Goal: Task Accomplishment & Management: Use online tool/utility

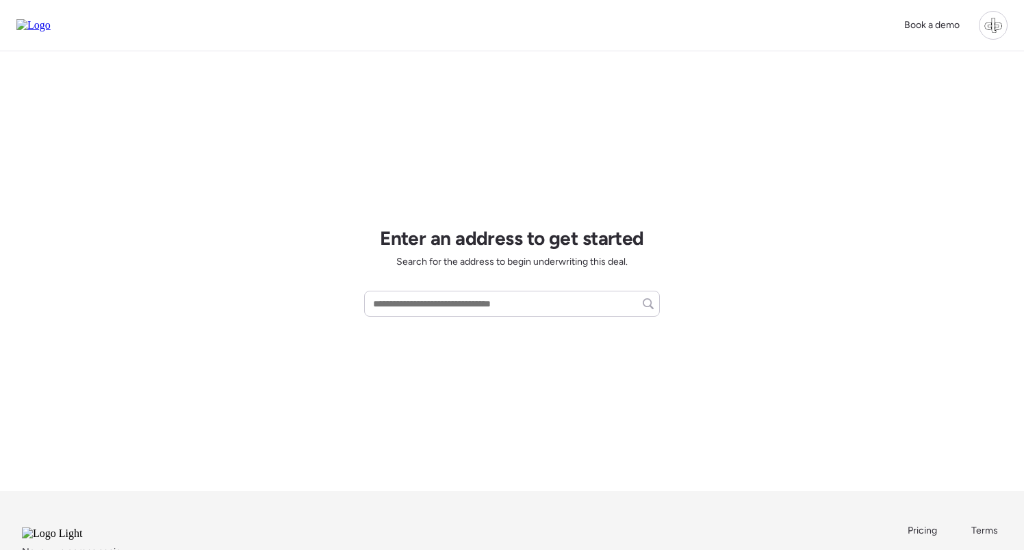
click at [994, 27] on div at bounding box center [993, 25] width 29 height 29
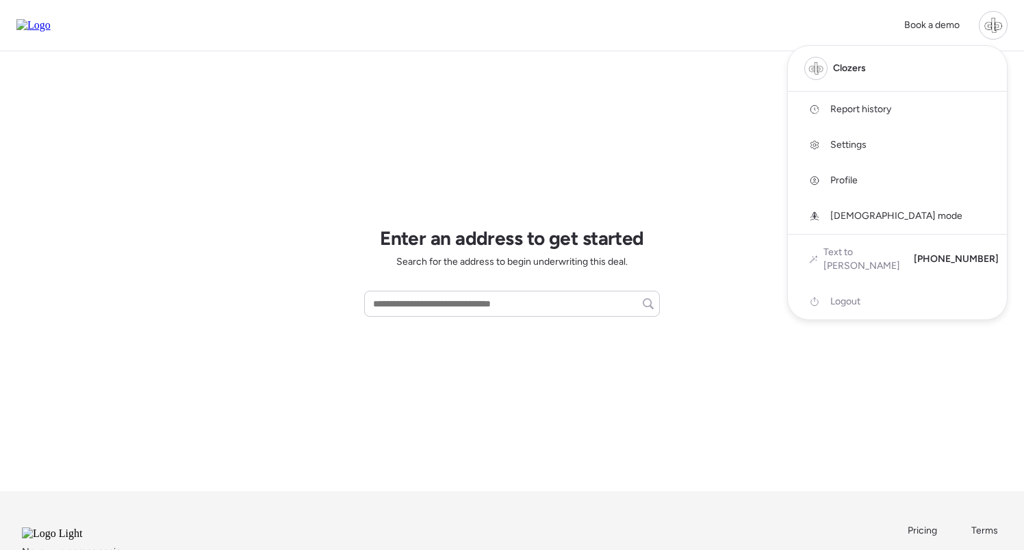
click at [858, 108] on span "Report history" at bounding box center [860, 110] width 61 height 14
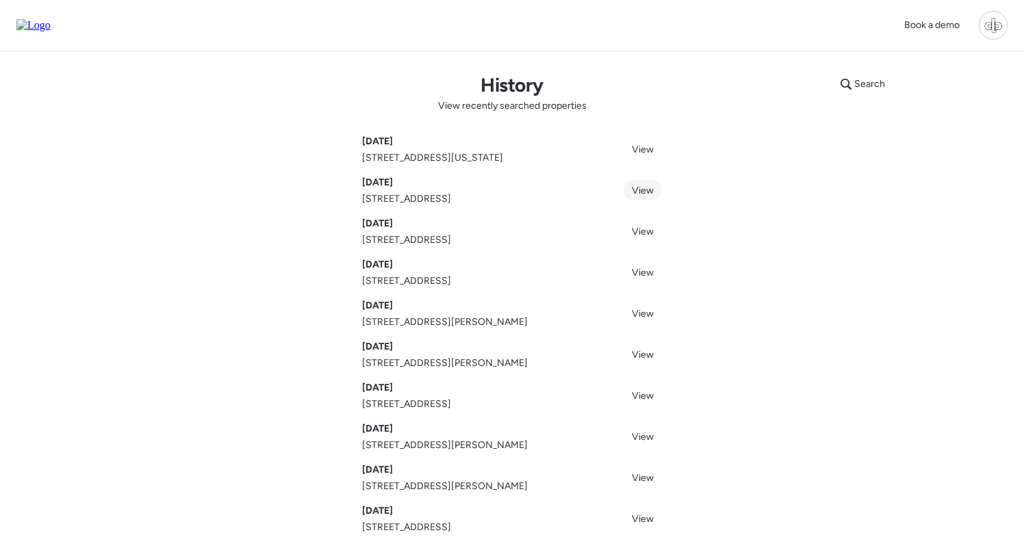
click at [643, 190] on span "View" at bounding box center [643, 191] width 22 height 12
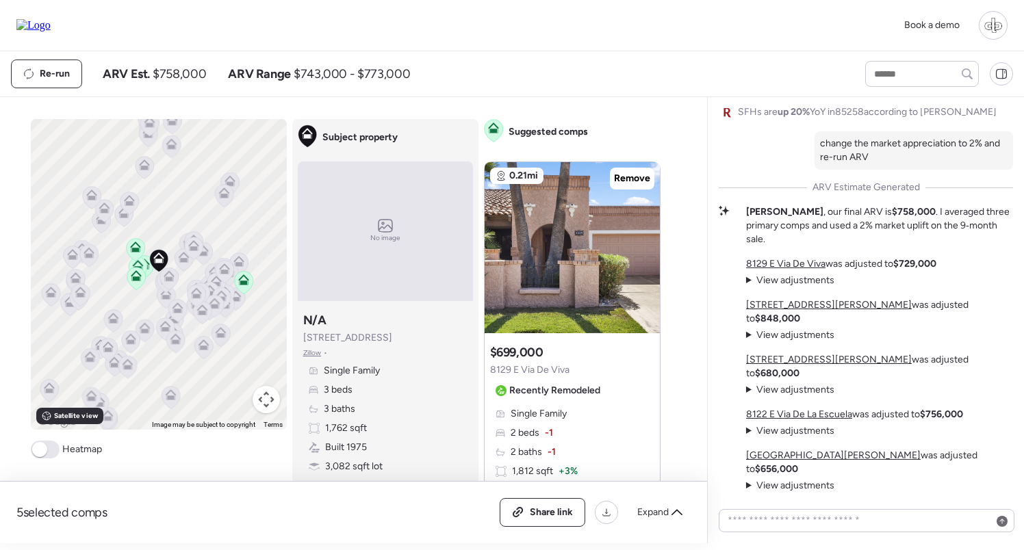
drag, startPoint x: 396, startPoint y: 338, endPoint x: 303, endPoint y: 337, distance: 93.1
click at [303, 337] on div "Subject property N/A 7817 E Pleasant Run Zillow • Single Family 3 beds 3 baths …" at bounding box center [385, 393] width 175 height 172
copy span "[STREET_ADDRESS]"
click at [51, 31] on img at bounding box center [33, 25] width 34 height 12
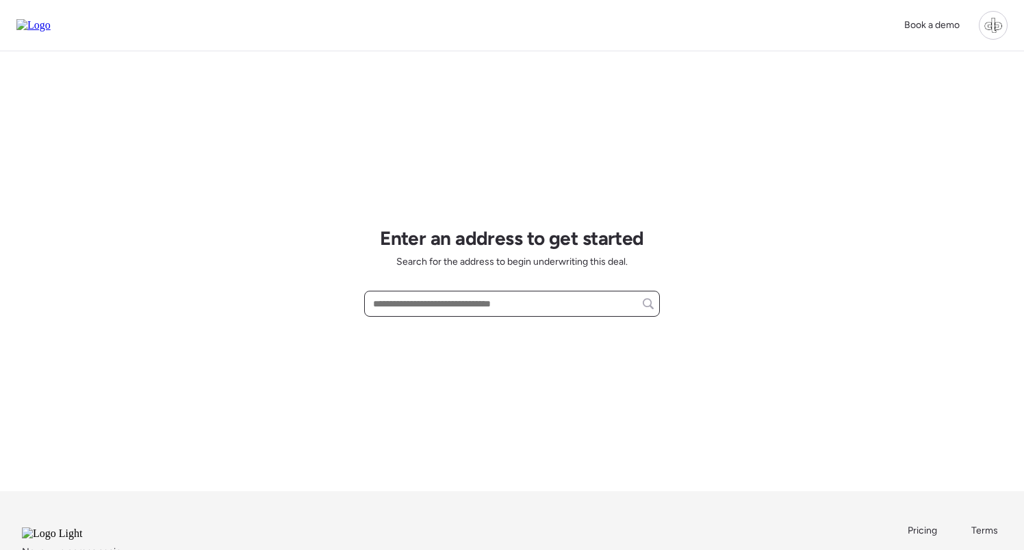
click at [504, 308] on input "text" at bounding box center [511, 303] width 283 height 19
paste input "**********"
click at [459, 333] on span "[STREET_ADDRESS]" at bounding box center [414, 329] width 89 height 14
type input "**********"
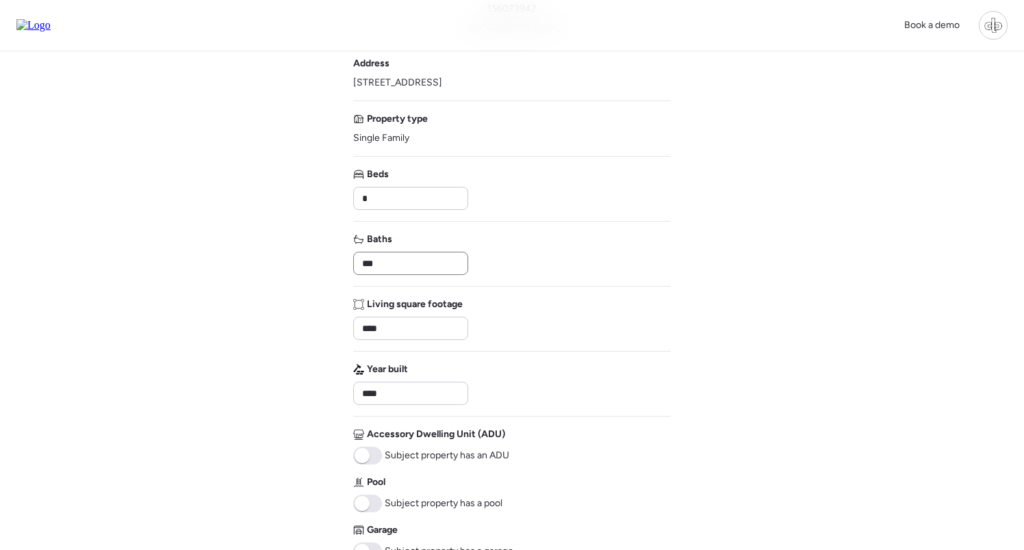
scroll to position [107, 0]
click at [409, 329] on input "****" at bounding box center [410, 329] width 103 height 19
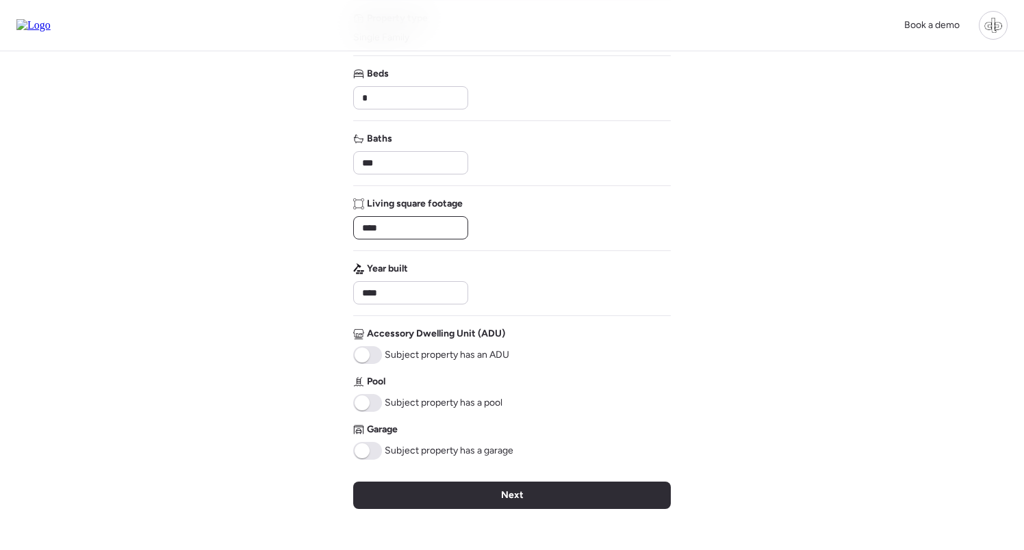
scroll to position [220, 0]
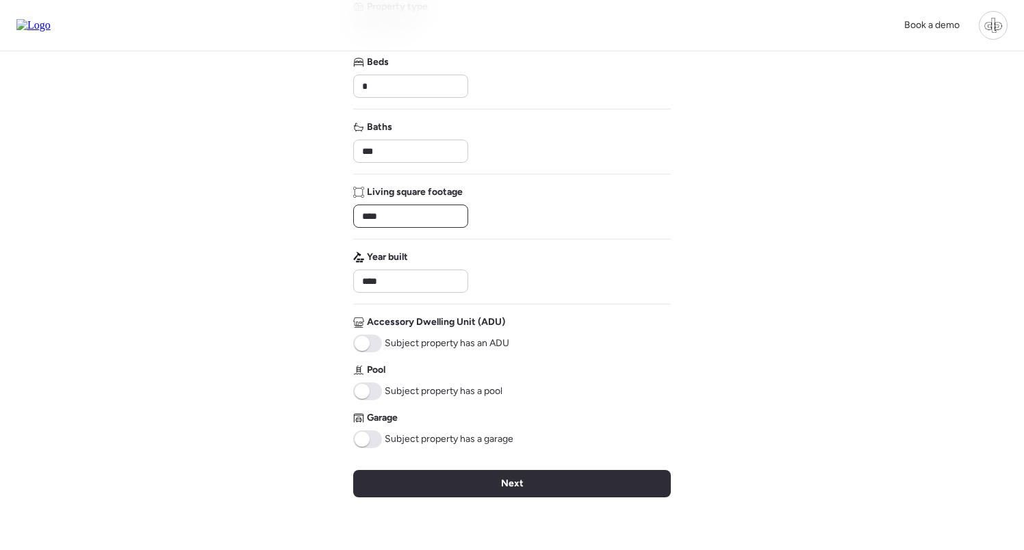
type input "****"
click at [360, 443] on span at bounding box center [362, 439] width 15 height 15
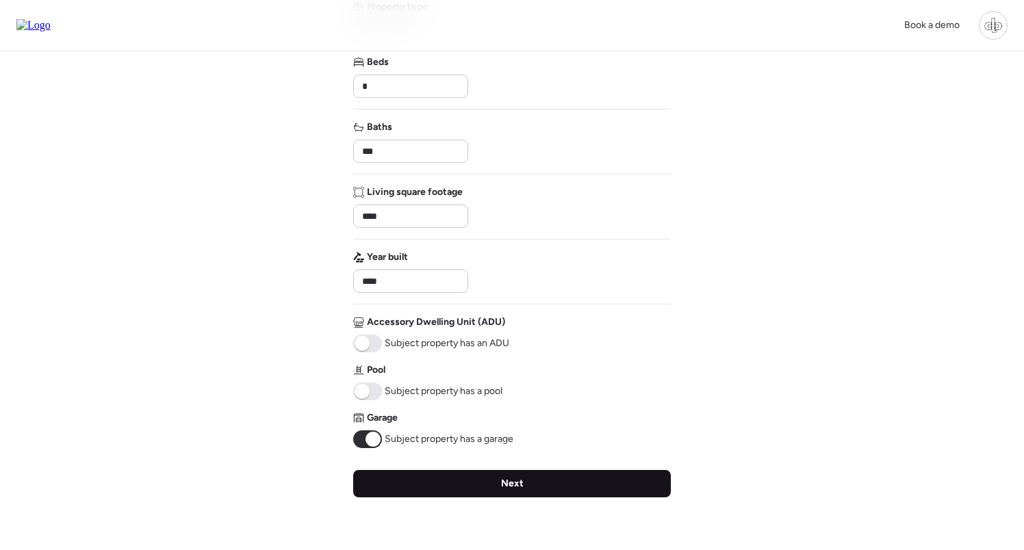
click at [495, 478] on div "Next" at bounding box center [512, 483] width 318 height 27
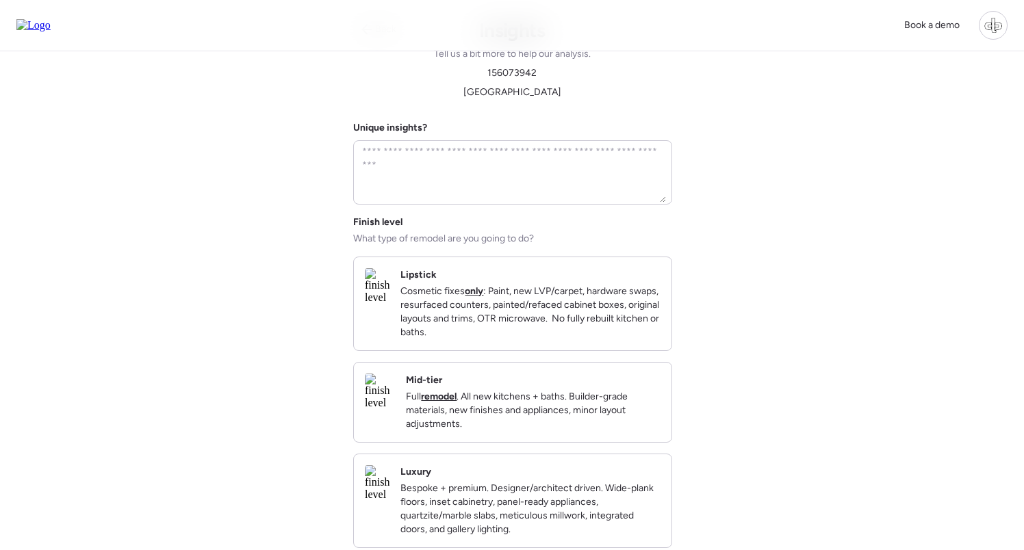
scroll to position [0, 0]
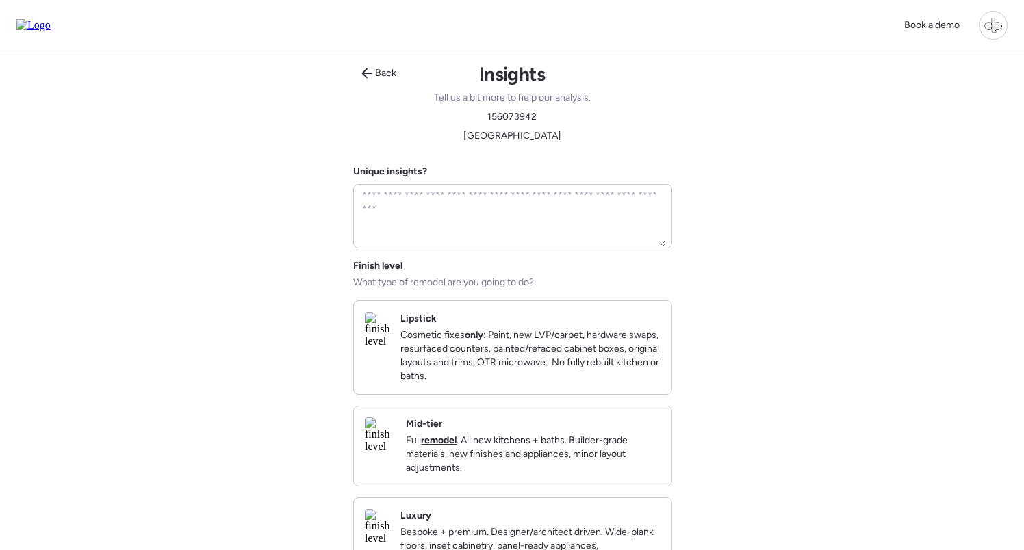
click at [498, 462] on p "Full remodel . All new kitchens + baths. Builder-grade materials, new finishes …" at bounding box center [533, 454] width 255 height 41
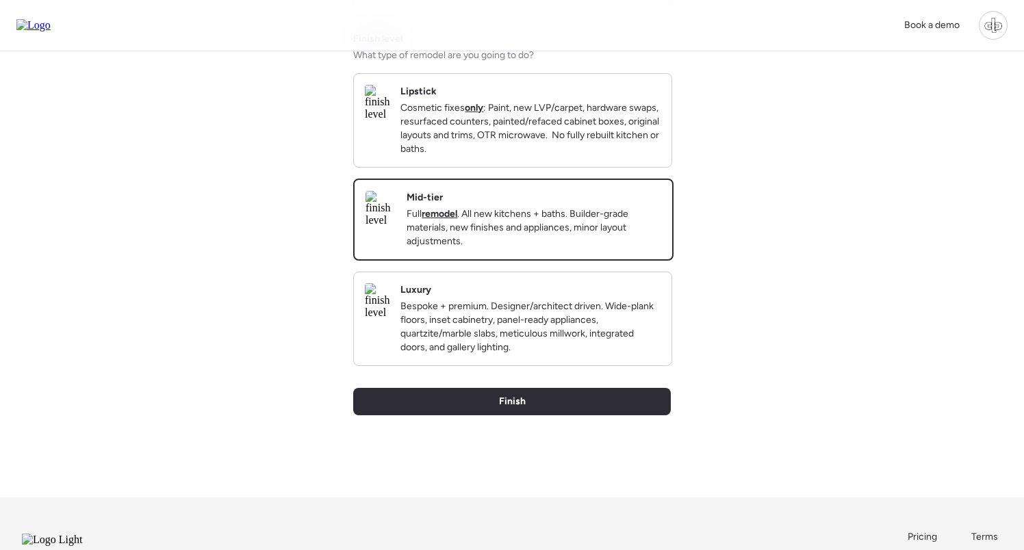
scroll to position [241, 0]
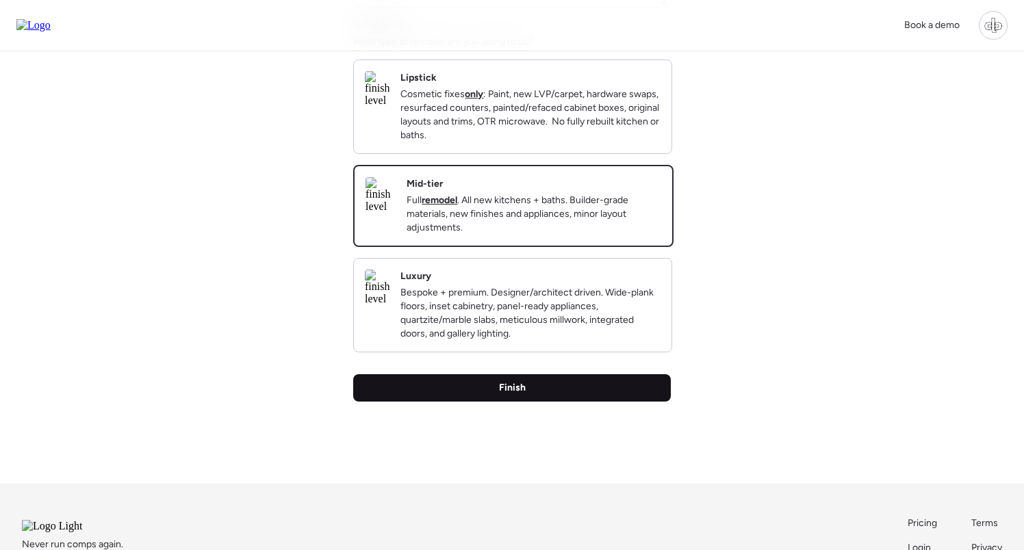
click at [546, 402] on div "Finish" at bounding box center [512, 387] width 318 height 27
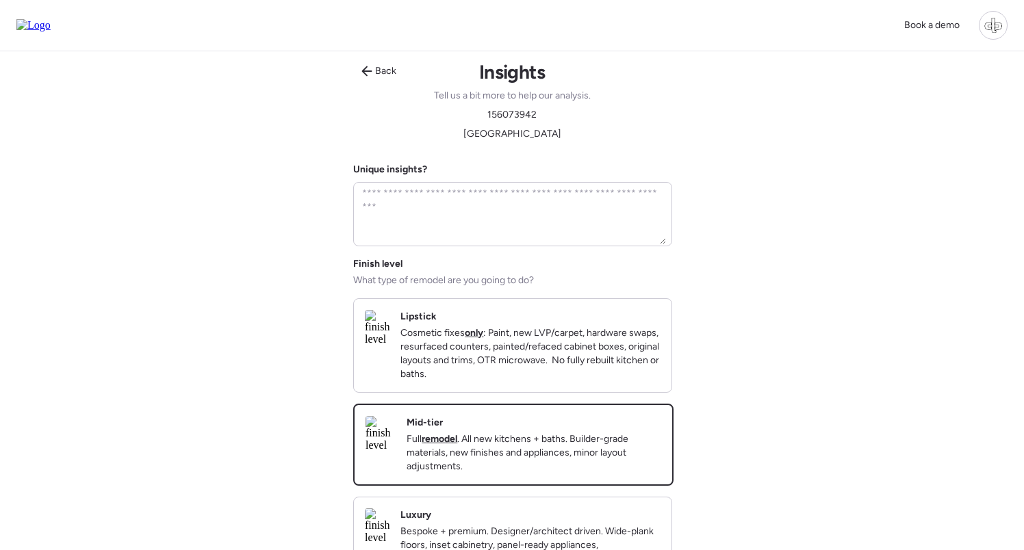
scroll to position [0, 0]
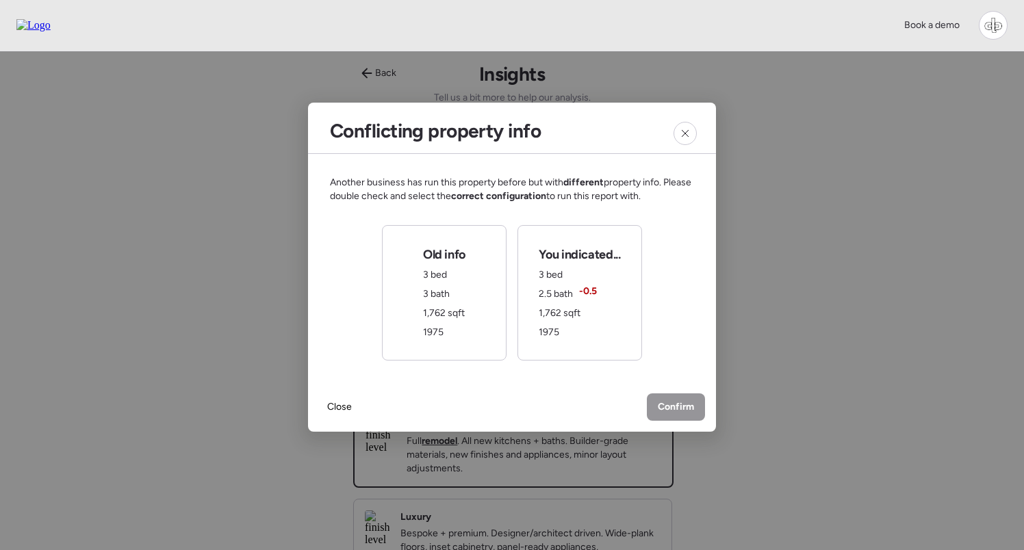
click at [576, 298] on div "You indicated... 3 bed 2.5 bath -0.5 1,762 sqft 1975" at bounding box center [579, 292] width 81 height 93
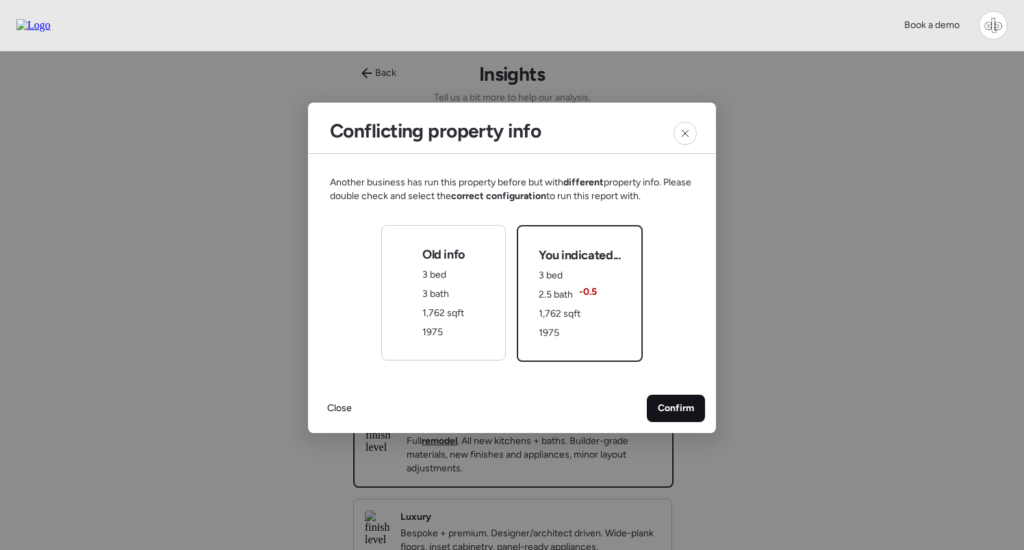
click at [668, 405] on span "Confirm" at bounding box center [676, 409] width 36 height 14
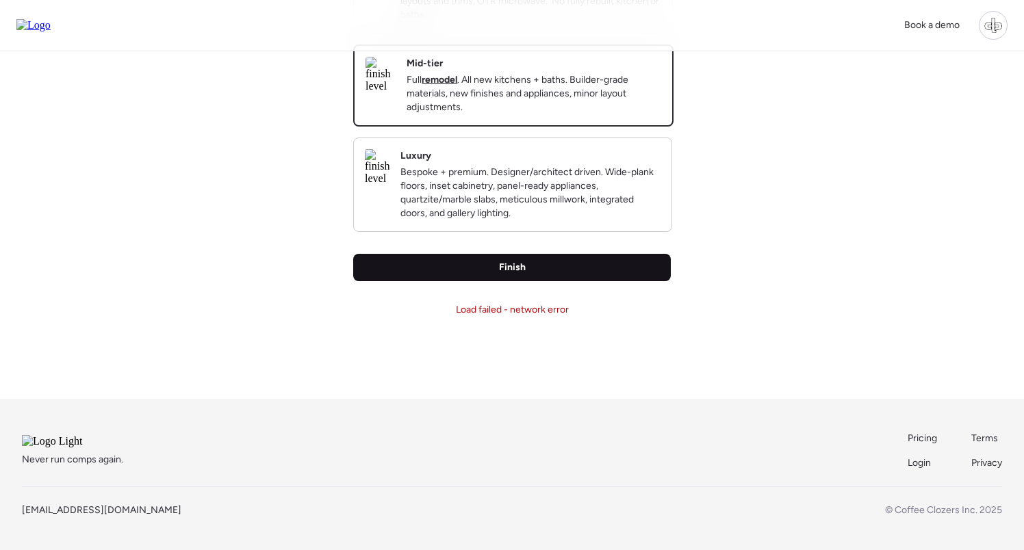
click at [543, 254] on div "Finish" at bounding box center [512, 267] width 318 height 27
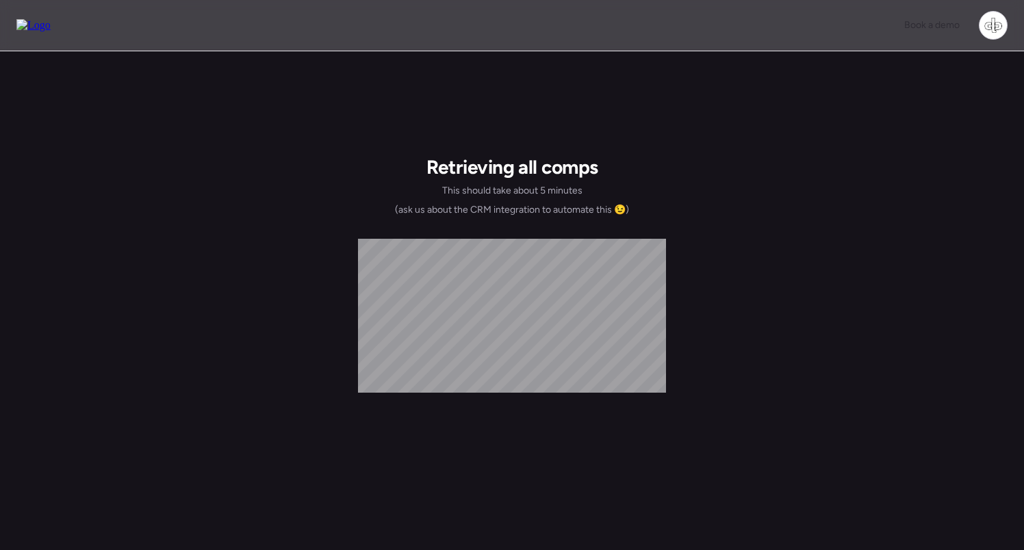
click at [917, 0] on div "Book a demo" at bounding box center [512, 25] width 1024 height 51
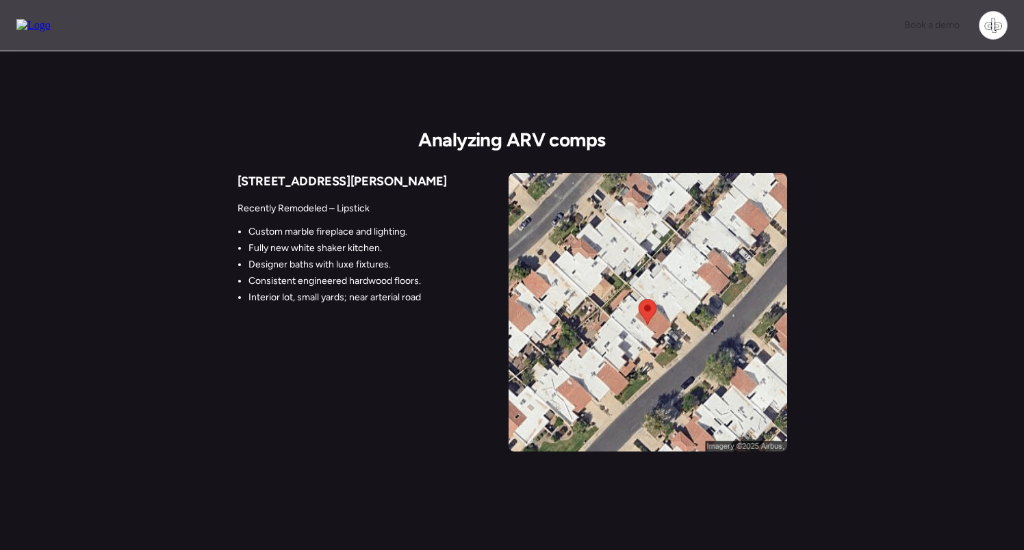
click at [379, 190] on div "7710 N Via De Fonda St Recently Remodeled – Lipstick Custom marble fireplace an…" at bounding box center [367, 240] width 260 height 134
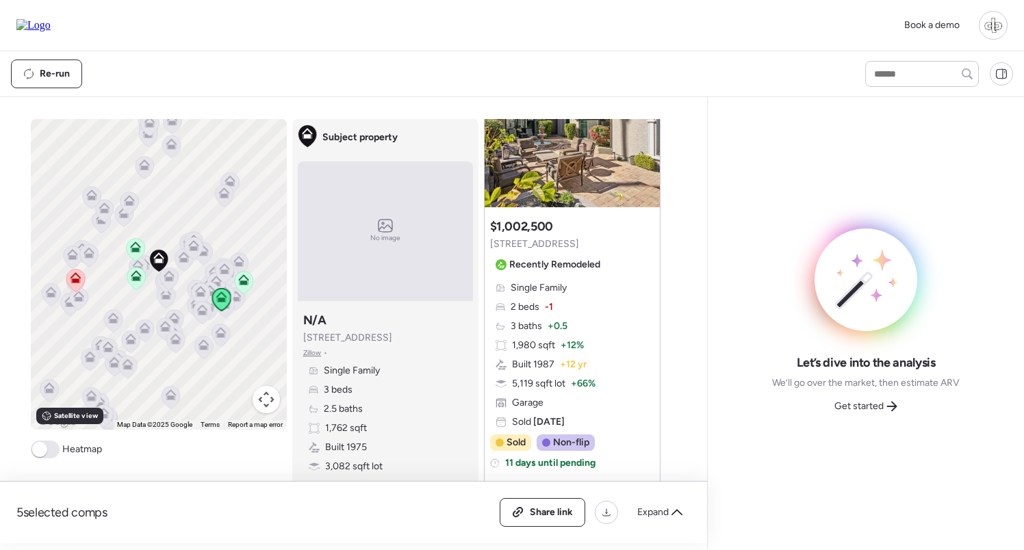
scroll to position [1859, 0]
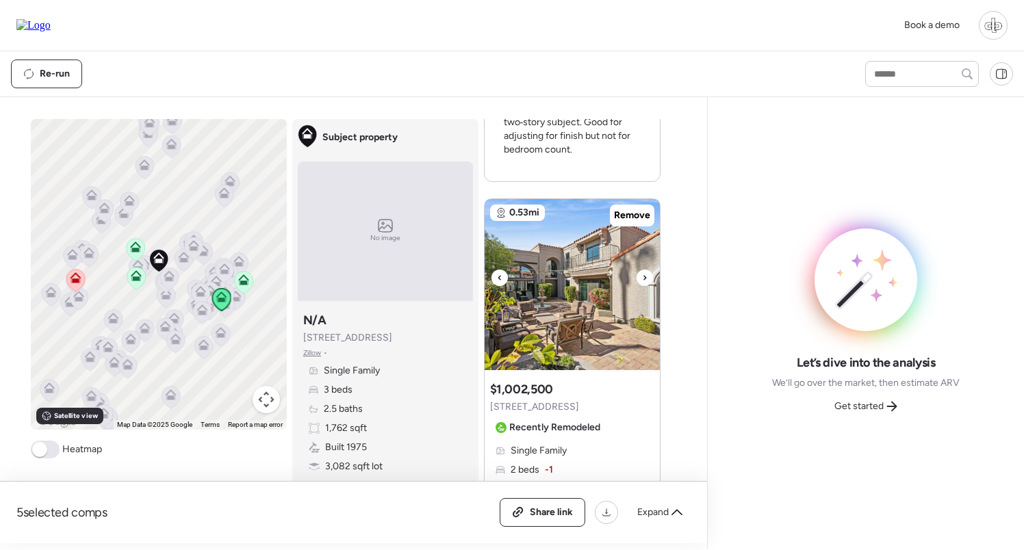
click at [604, 248] on img at bounding box center [572, 284] width 175 height 171
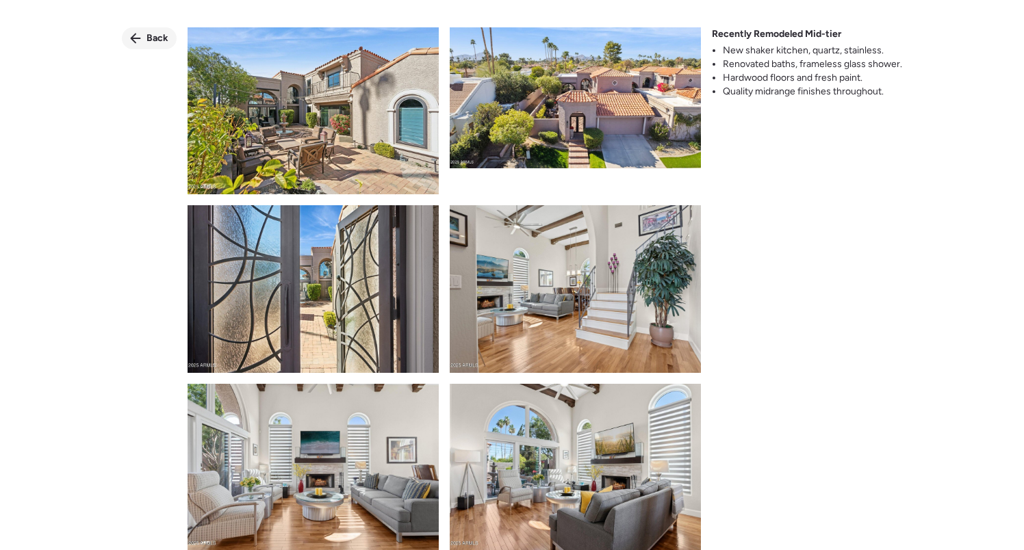
click at [153, 40] on span "Back" at bounding box center [157, 38] width 22 height 14
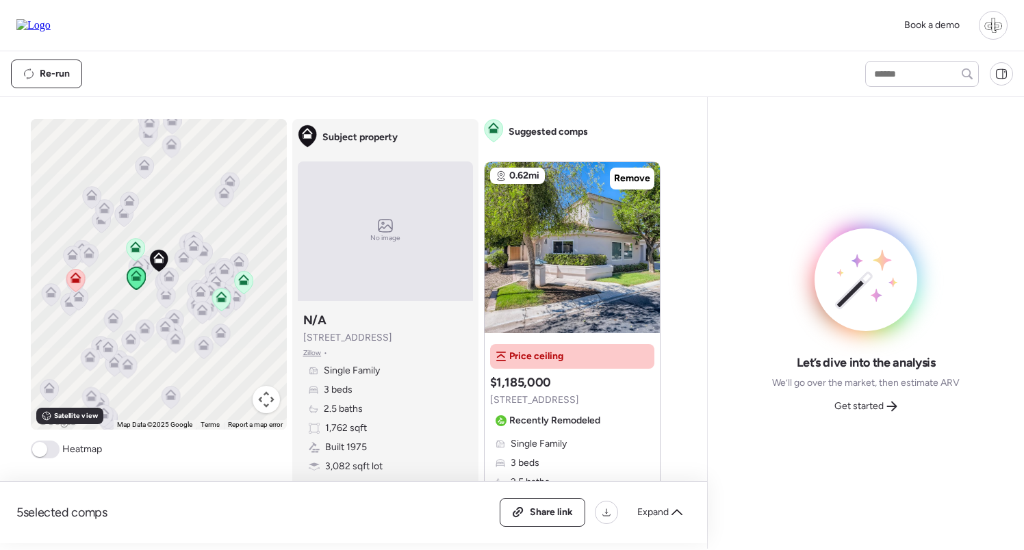
scroll to position [0, 0]
click at [556, 270] on img at bounding box center [572, 247] width 175 height 171
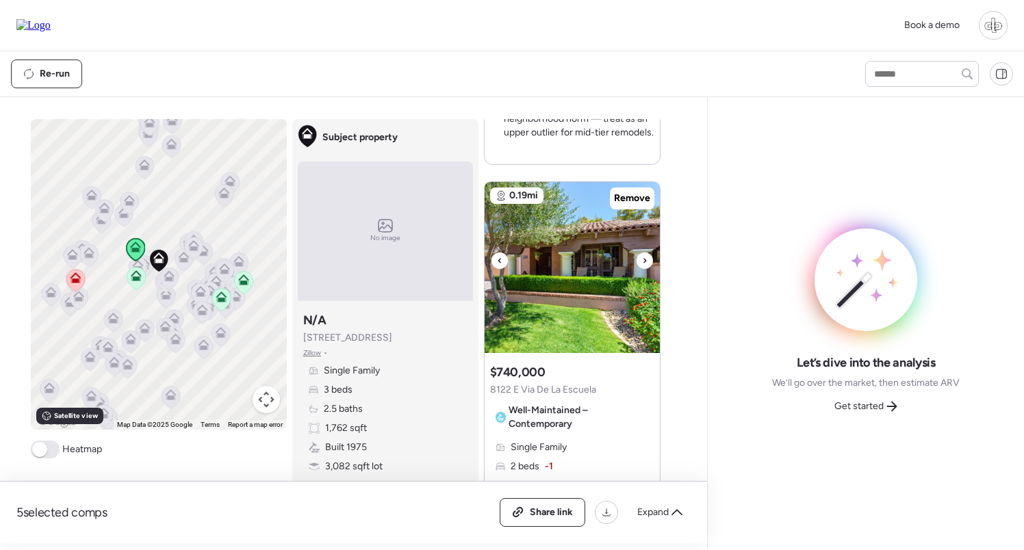
scroll to position [2450, 0]
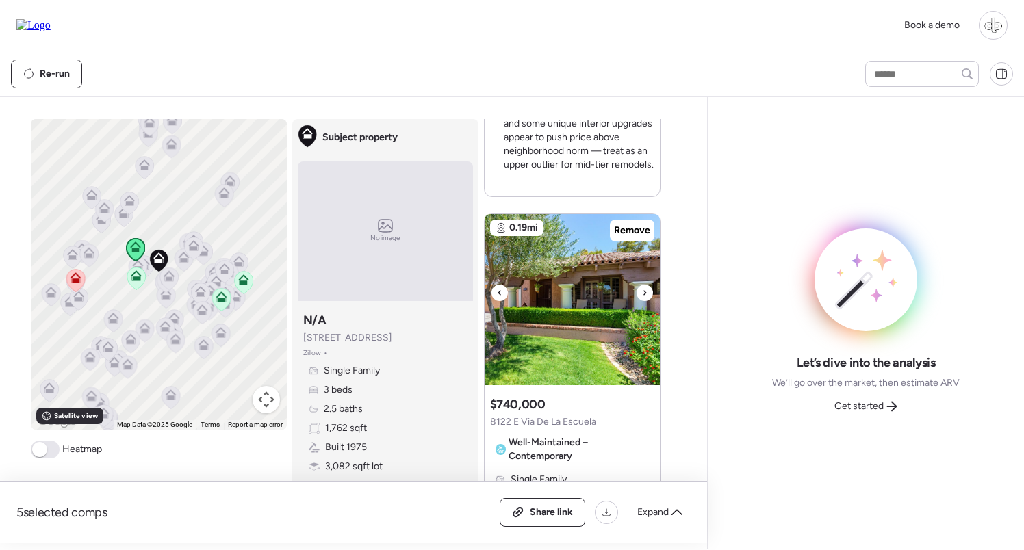
click at [565, 268] on img at bounding box center [572, 299] width 175 height 171
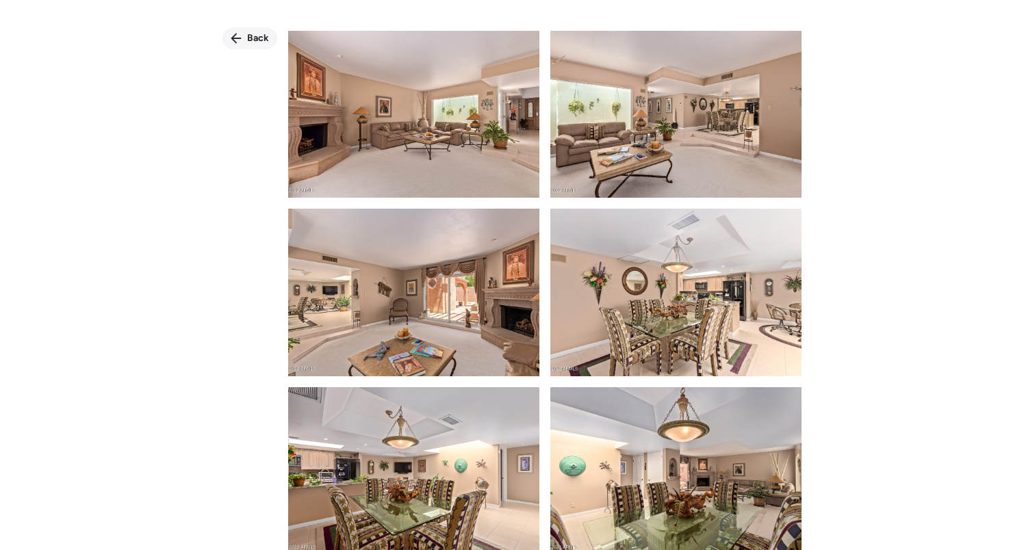
scroll to position [608, 0]
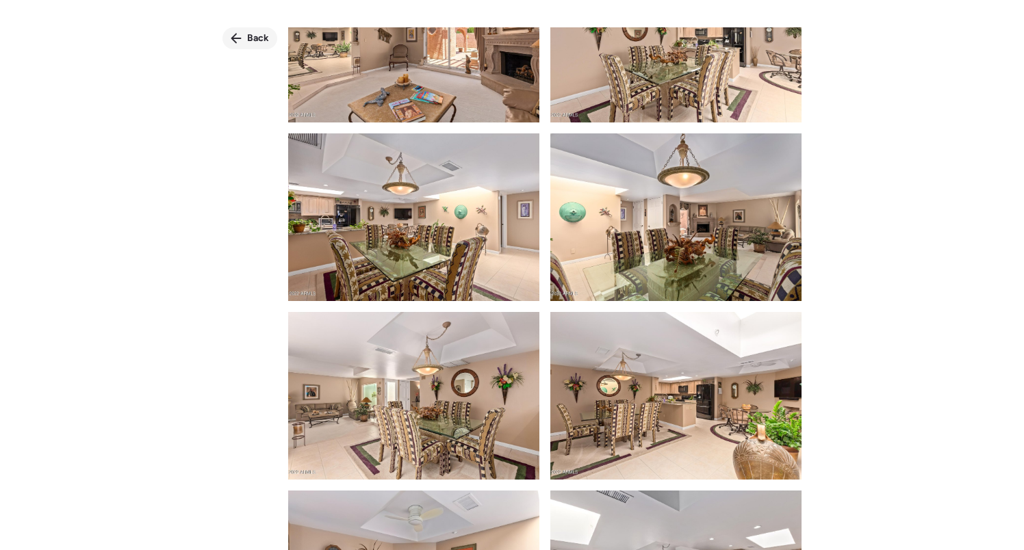
click at [234, 44] on div "Back" at bounding box center [249, 38] width 55 height 22
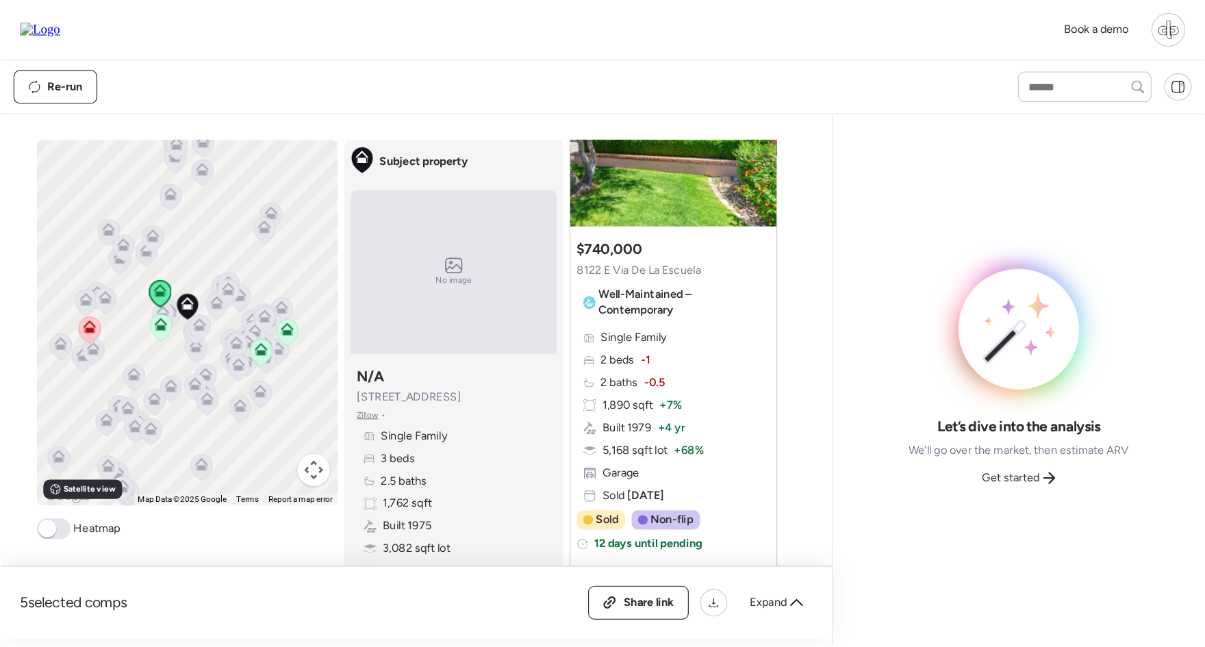
scroll to position [2612, 0]
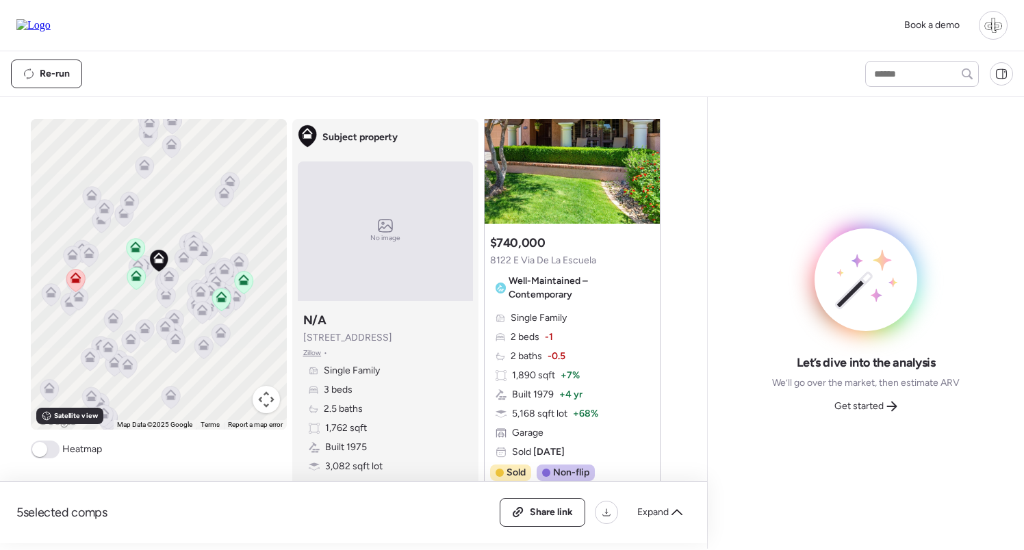
click at [479, 362] on div "To activate drag with keyboard, press Alt + Enter. Once in keyboard drag state,…" at bounding box center [351, 331] width 641 height 424
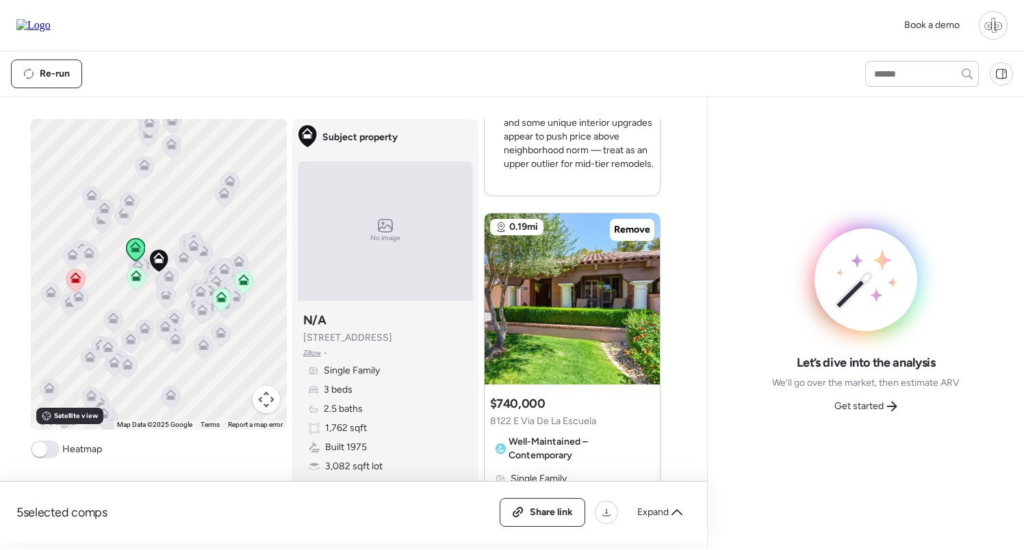
scroll to position [2452, 0]
click at [565, 301] on img at bounding box center [572, 297] width 175 height 171
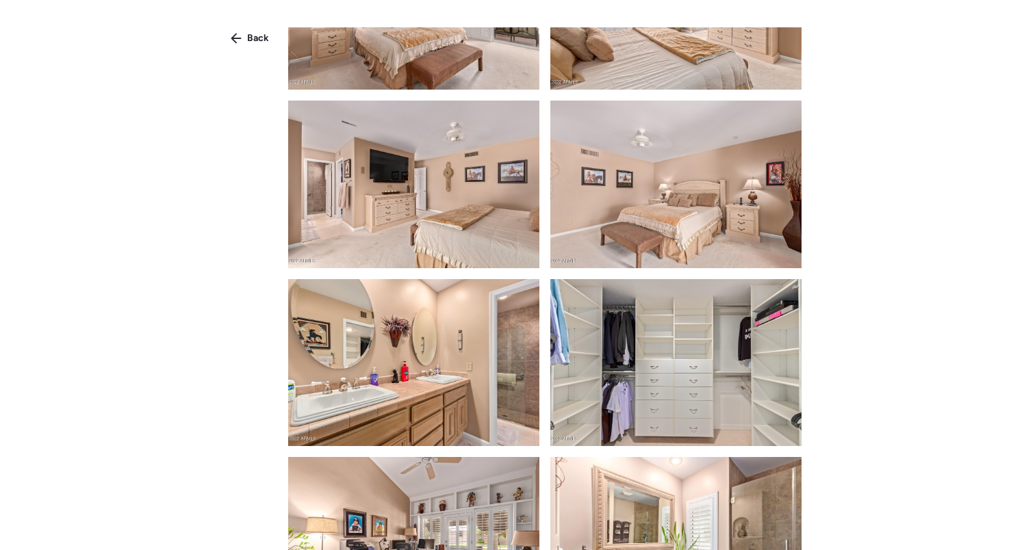
scroll to position [2340, 0]
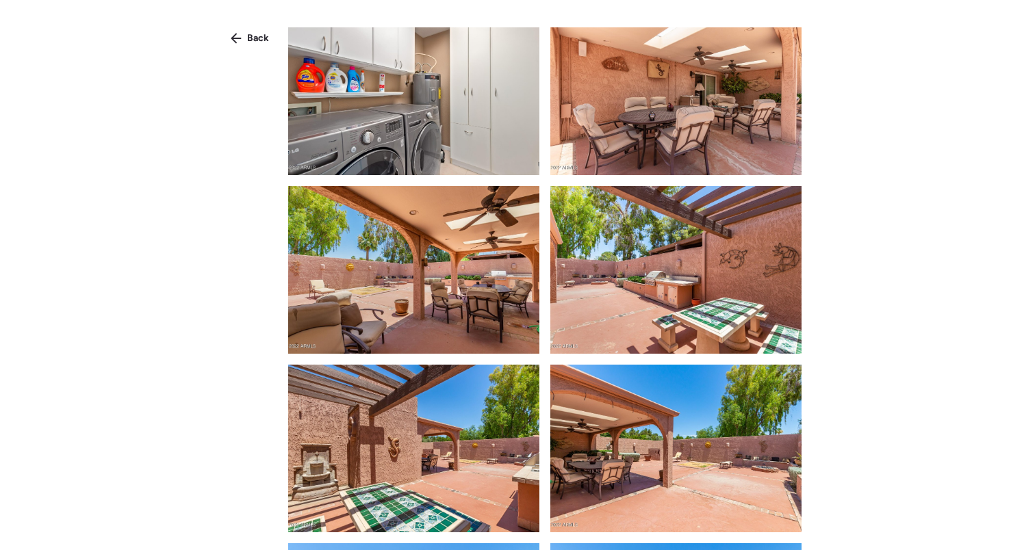
click at [248, 27] on div "Back" at bounding box center [512, 300] width 1024 height 600
click at [248, 39] on span "Back" at bounding box center [258, 38] width 22 height 14
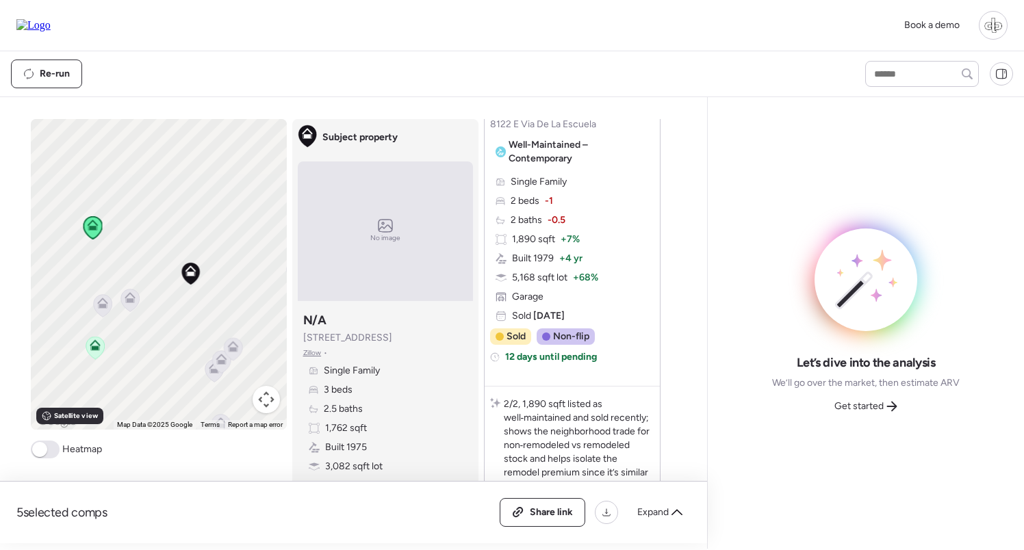
scroll to position [2692, 0]
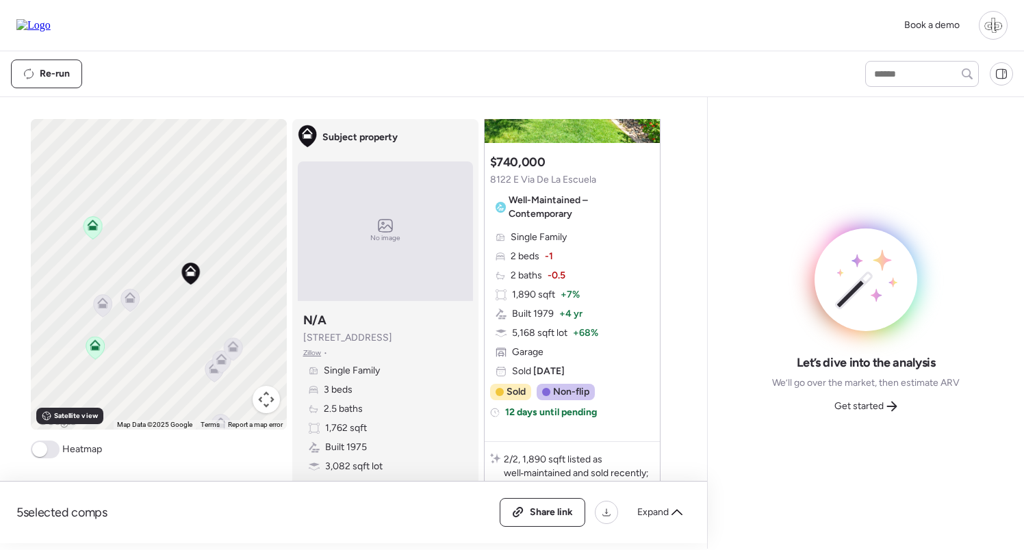
click at [98, 352] on icon at bounding box center [95, 348] width 18 height 23
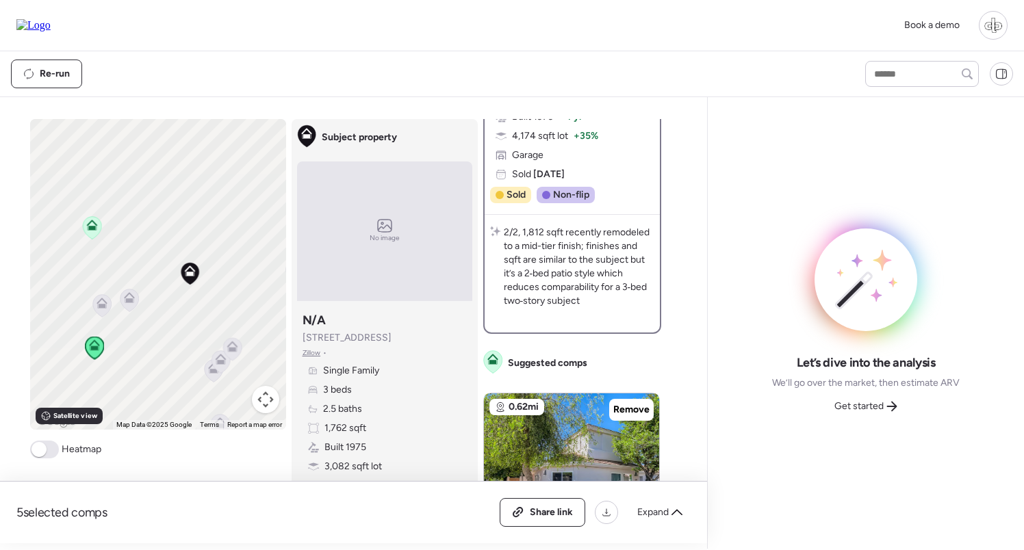
scroll to position [313, 0]
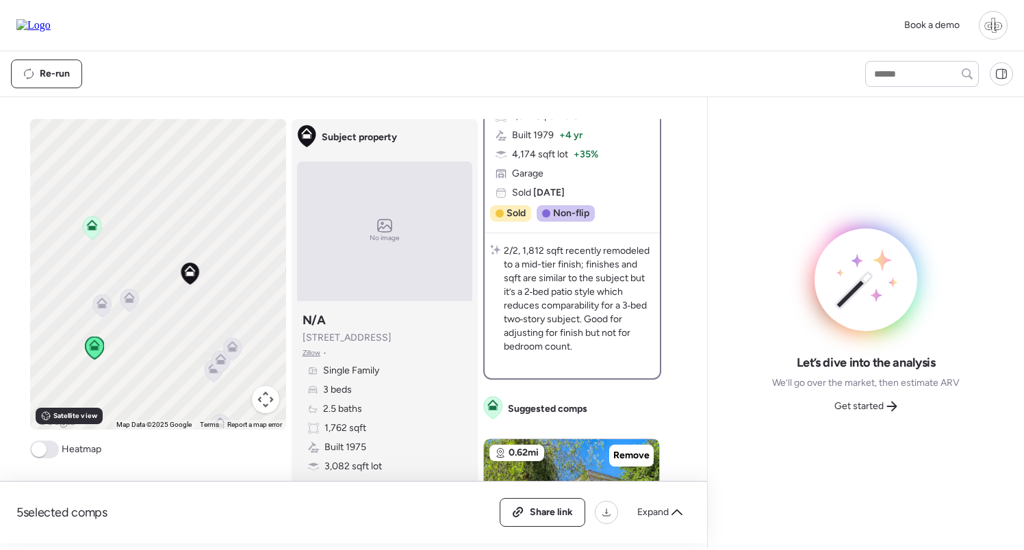
click at [125, 304] on icon at bounding box center [129, 300] width 18 height 23
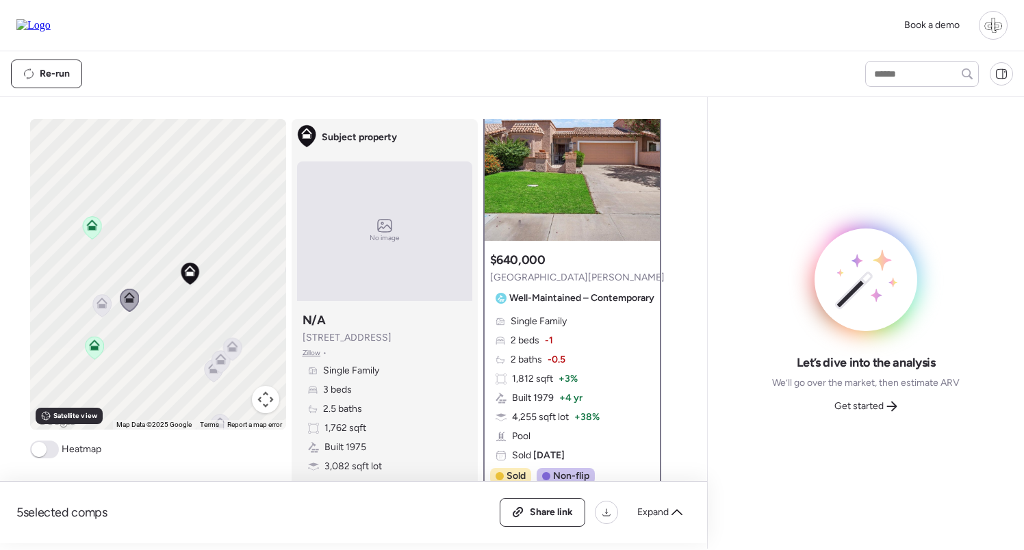
scroll to position [0, 0]
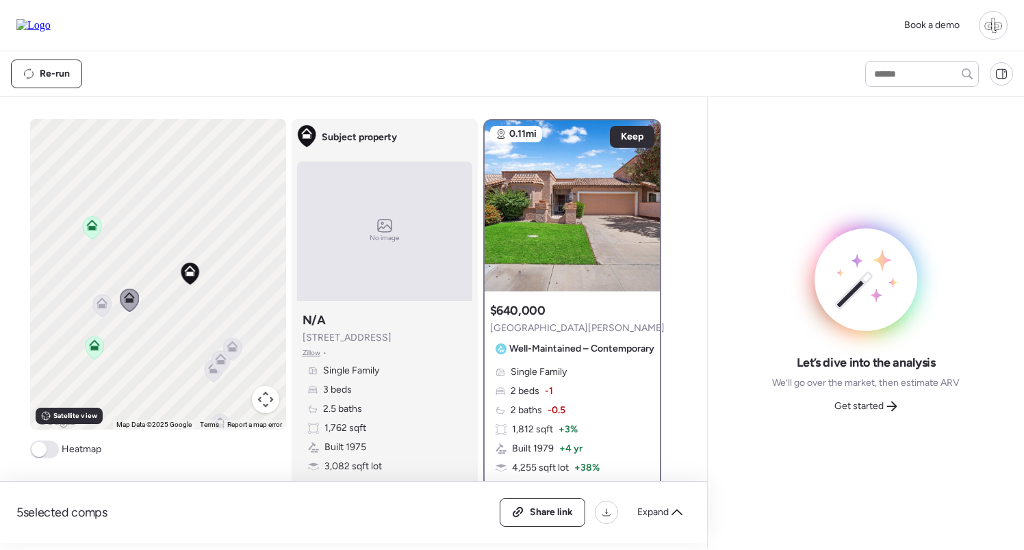
click at [101, 305] on icon at bounding box center [101, 306] width 9 height 4
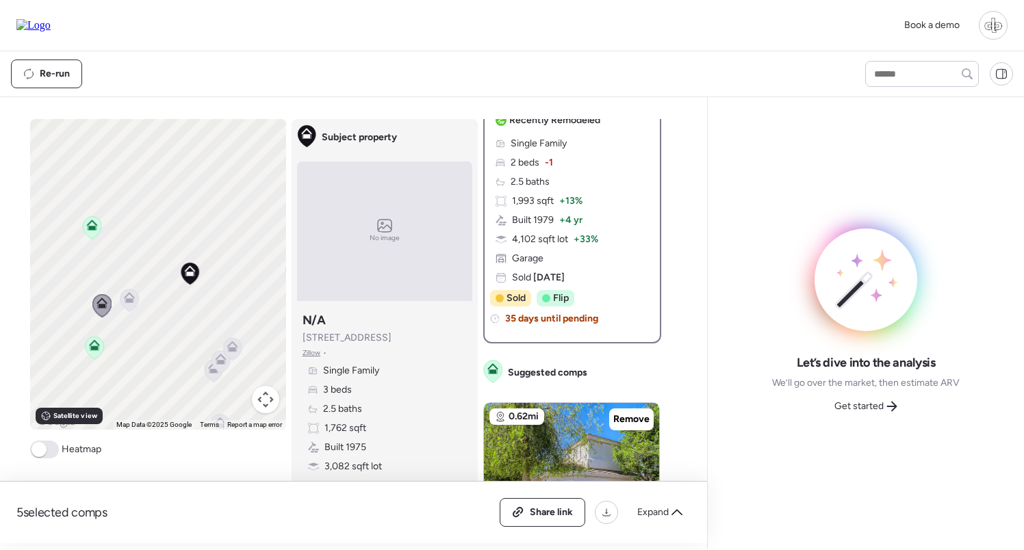
scroll to position [376, 0]
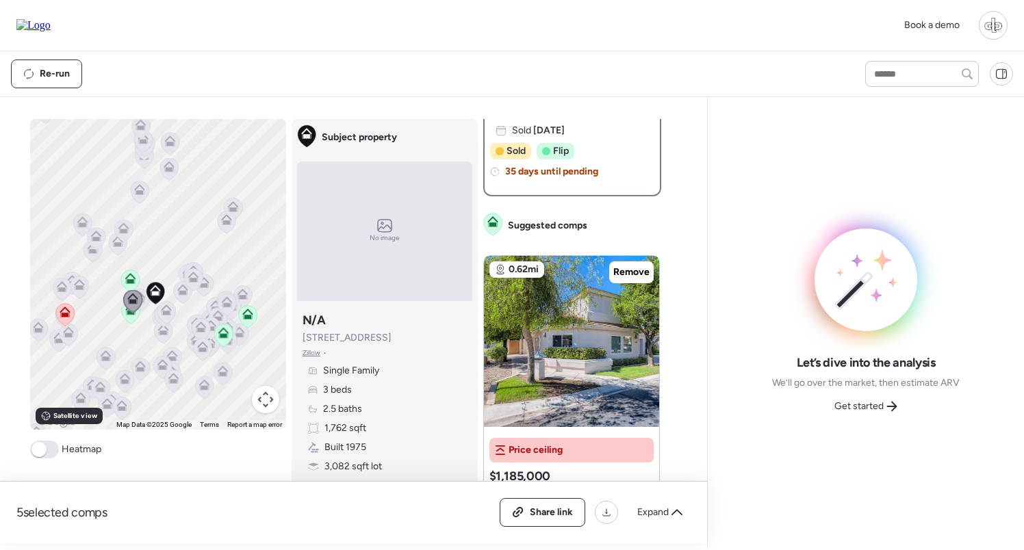
click at [230, 341] on icon at bounding box center [223, 335] width 18 height 23
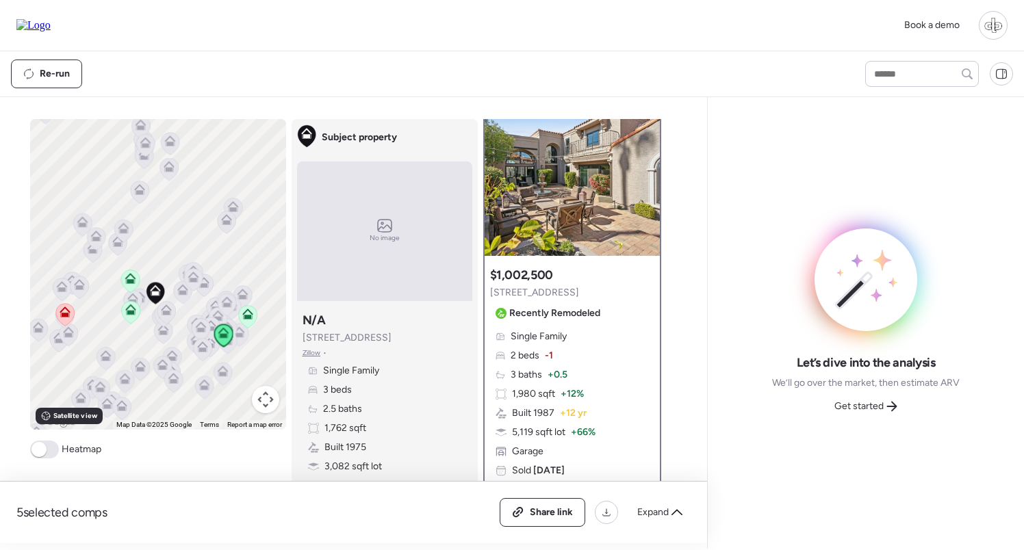
scroll to position [0, 0]
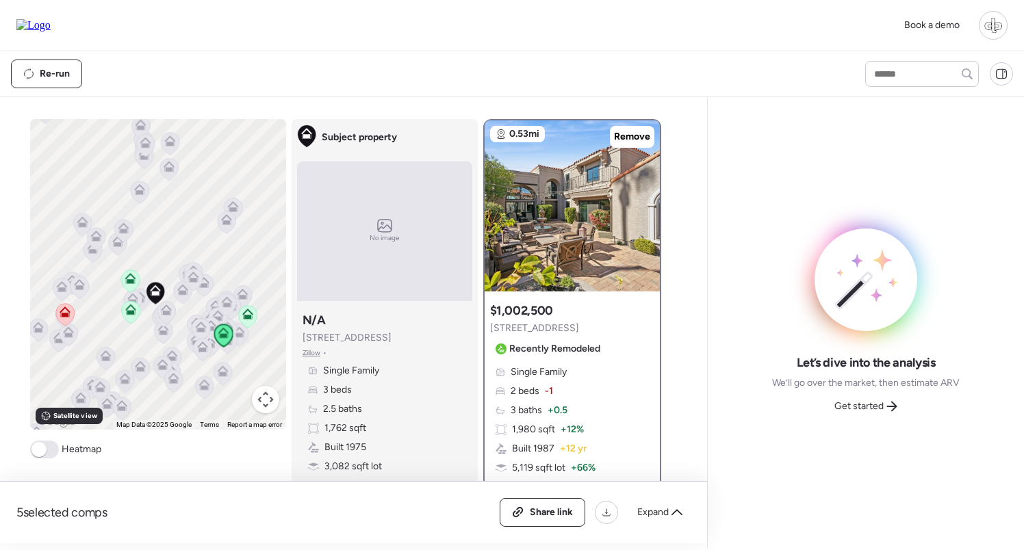
click at [252, 312] on icon at bounding box center [247, 314] width 11 height 11
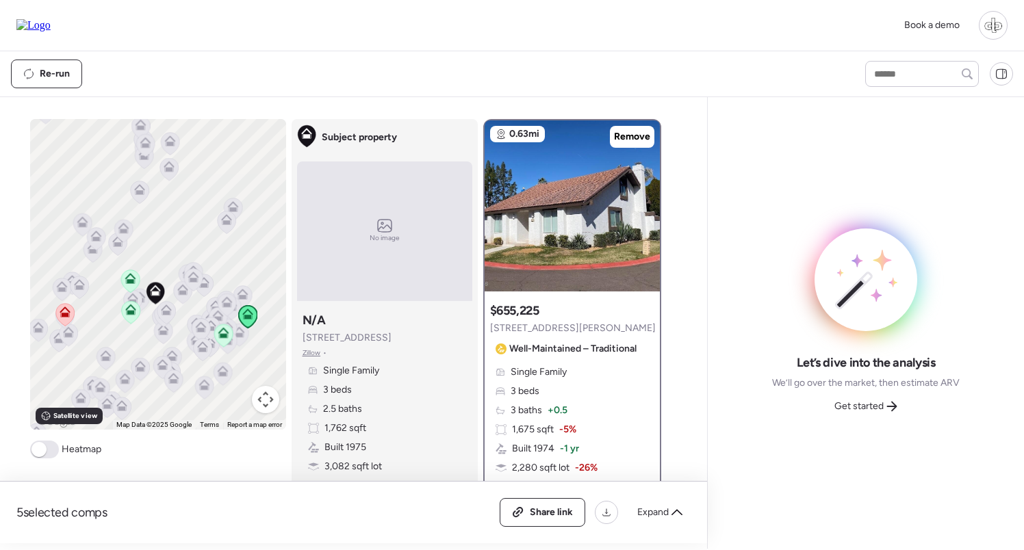
click at [223, 335] on icon at bounding box center [222, 336] width 9 height 4
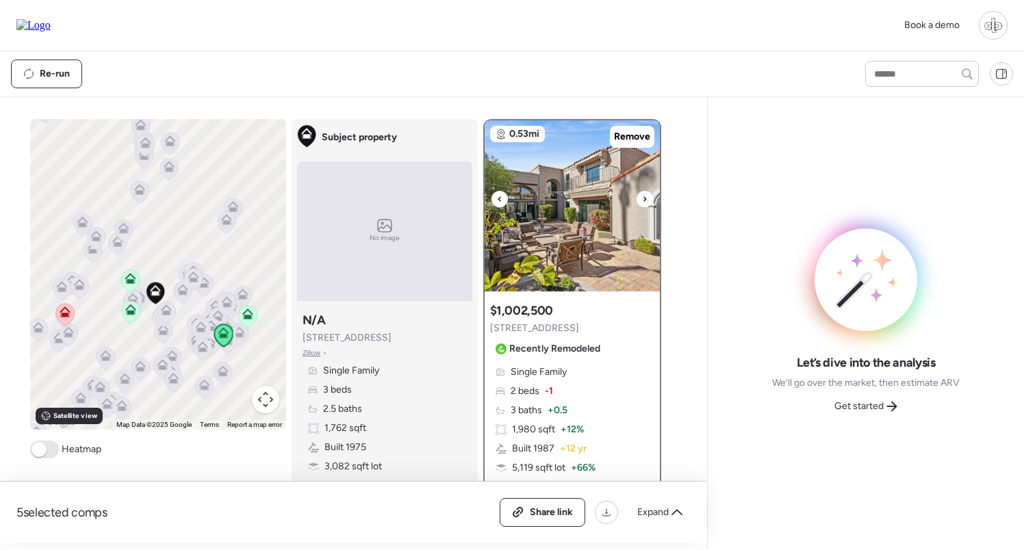
click at [573, 247] on img at bounding box center [572, 205] width 175 height 171
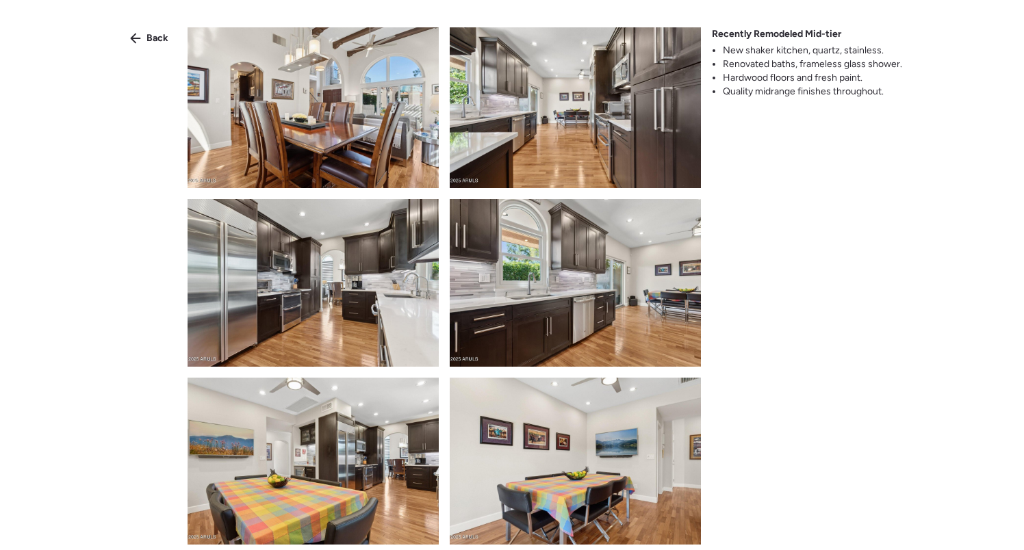
scroll to position [935, 0]
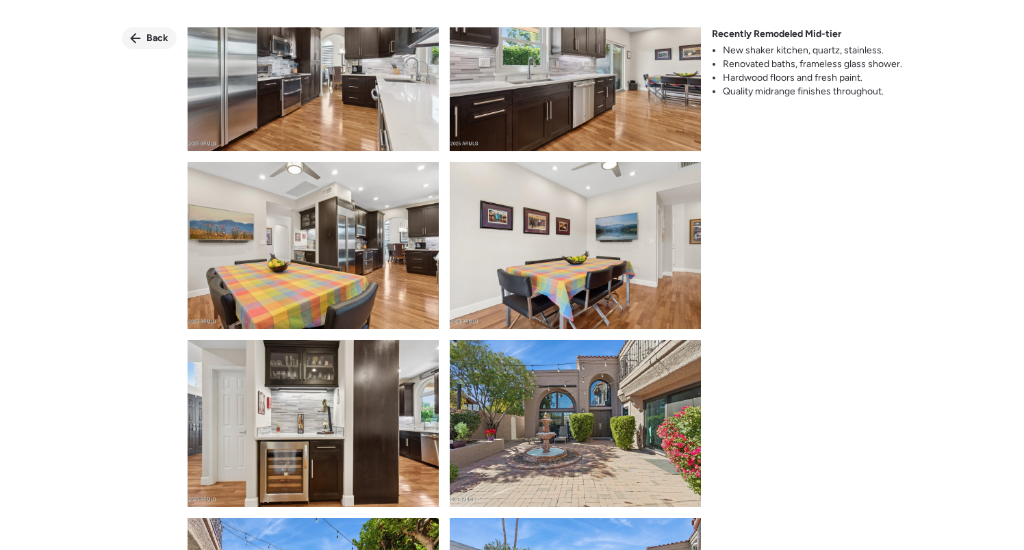
click at [140, 37] on icon at bounding box center [135, 38] width 11 height 11
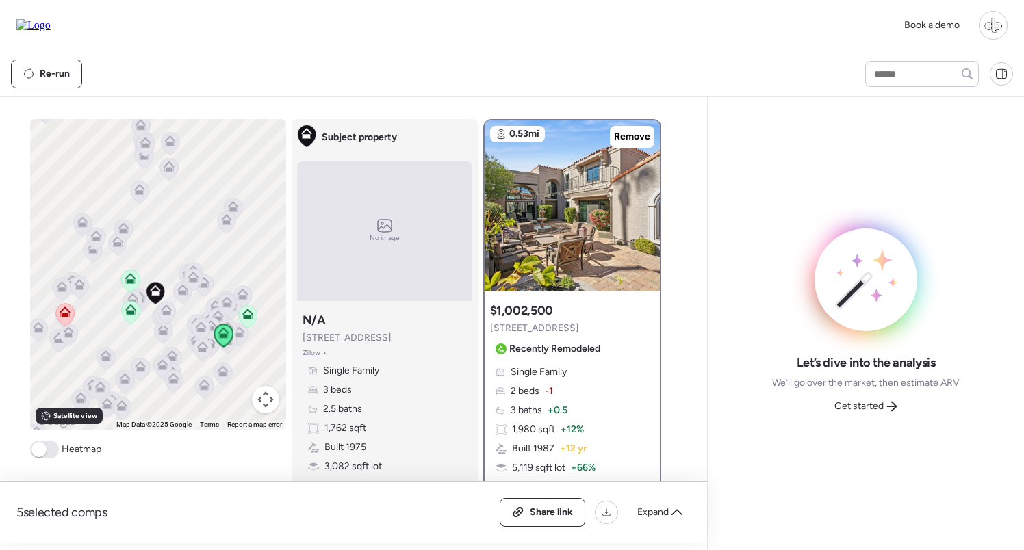
click at [198, 329] on icon at bounding box center [200, 327] width 11 height 11
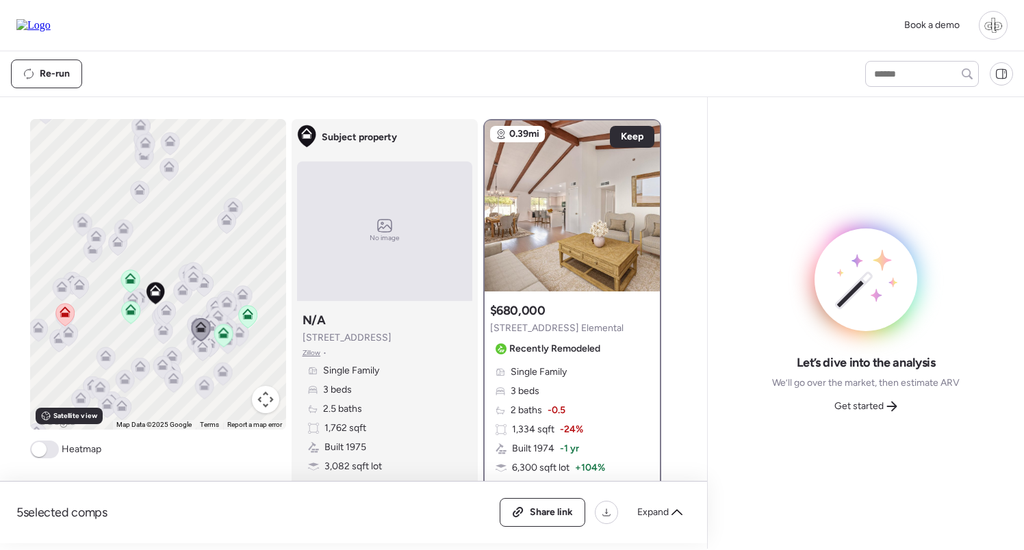
click at [218, 318] on div at bounding box center [226, 306] width 19 height 25
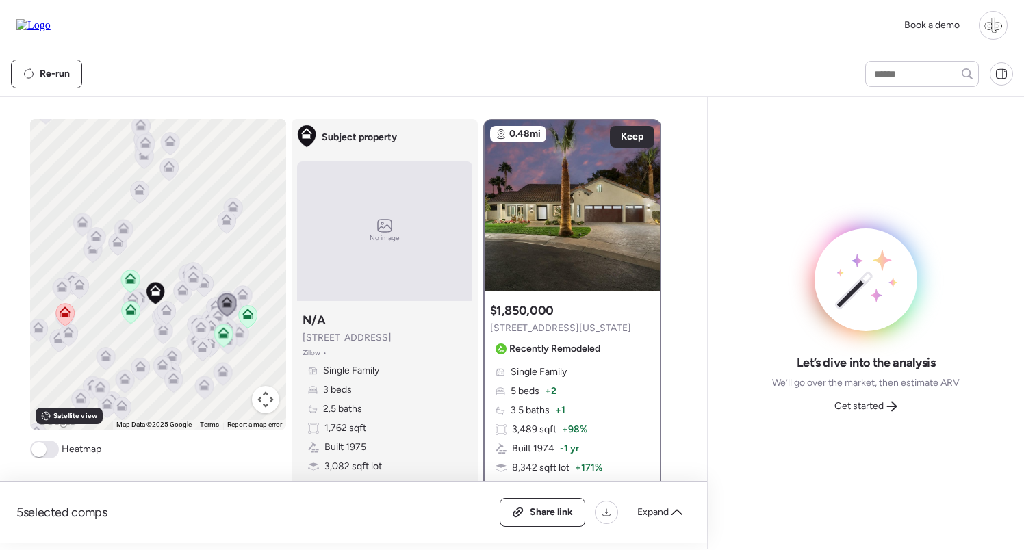
click at [239, 309] on icon at bounding box center [247, 316] width 19 height 23
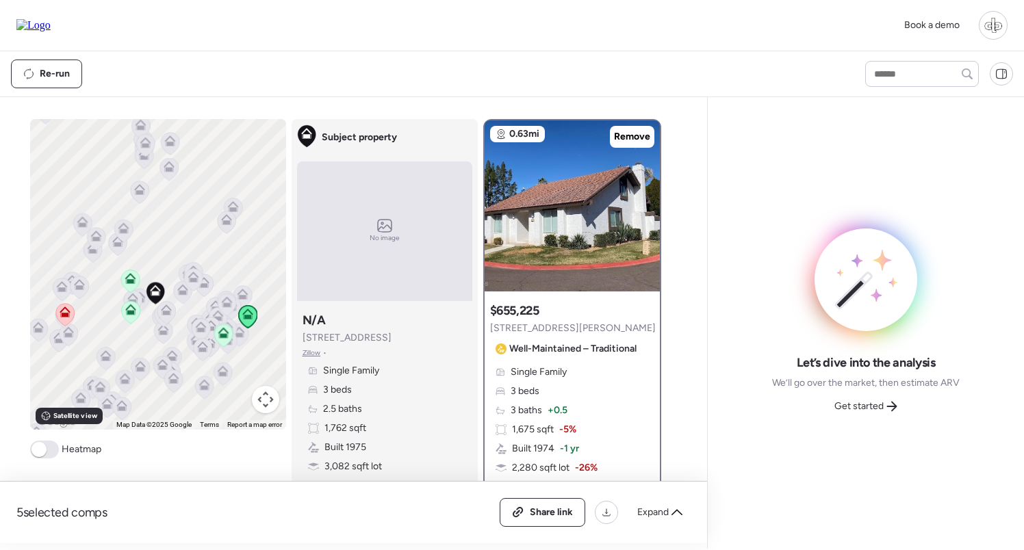
click at [191, 275] on icon at bounding box center [193, 275] width 10 height 6
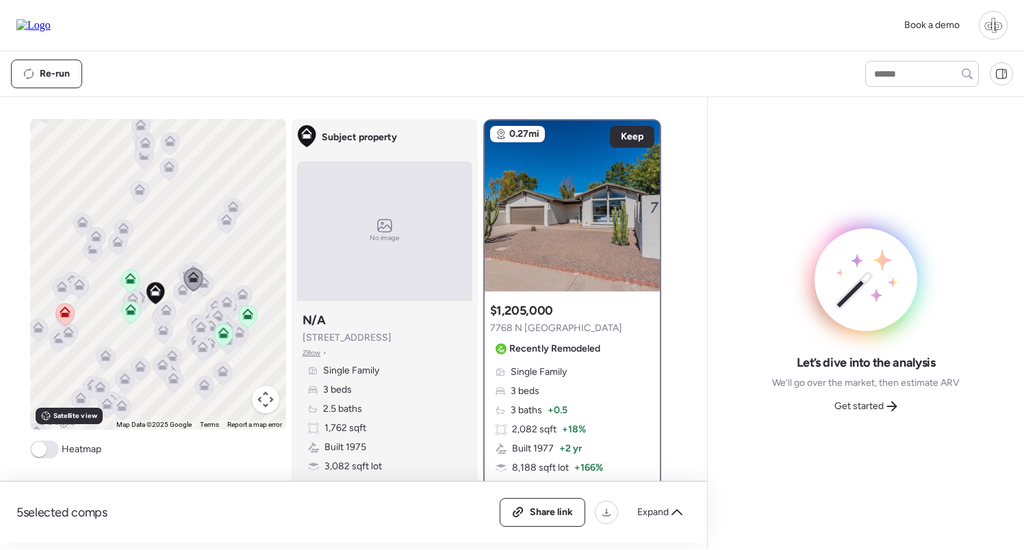
click at [182, 309] on div "To navigate, press the arrow keys. To activate drag with keyboard, press Alt + …" at bounding box center [158, 274] width 256 height 311
click at [177, 325] on div "To navigate, press the arrow keys. To activate drag with keyboard, press Alt + …" at bounding box center [158, 274] width 256 height 311
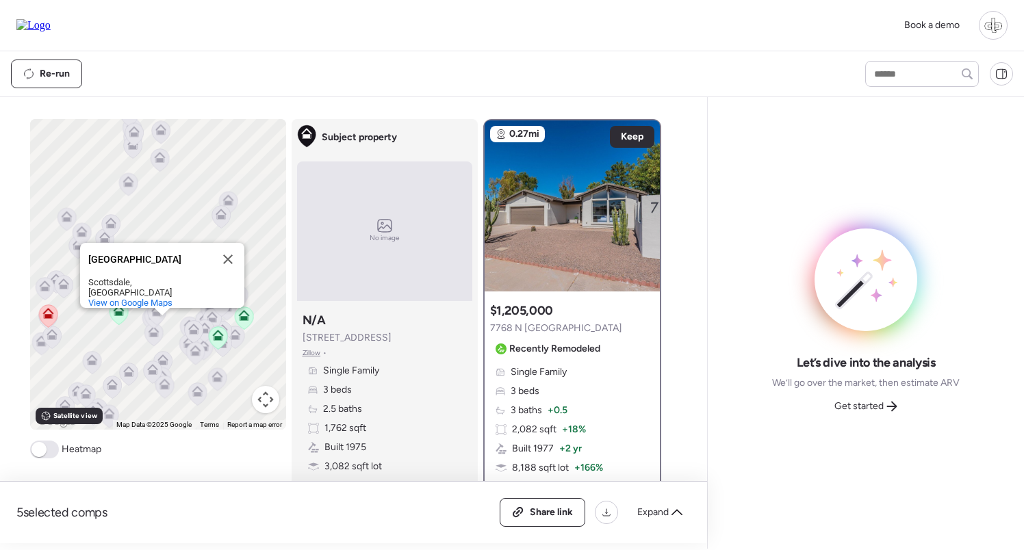
click at [164, 340] on div "To navigate, press the arrow keys. To activate drag with keyboard, press Alt + …" at bounding box center [158, 274] width 256 height 311
click at [153, 334] on icon at bounding box center [153, 335] width 9 height 4
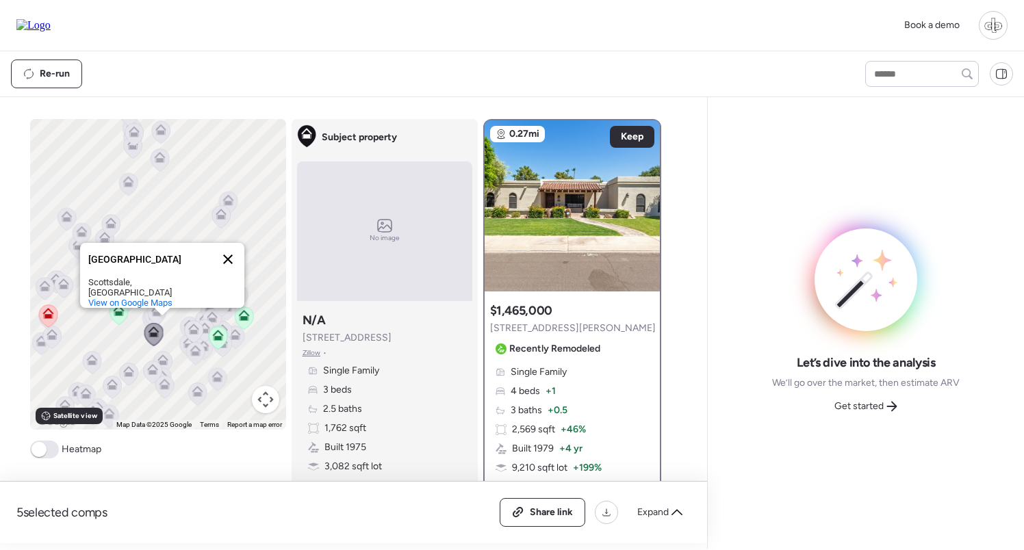
click at [231, 262] on button "Close" at bounding box center [227, 259] width 33 height 33
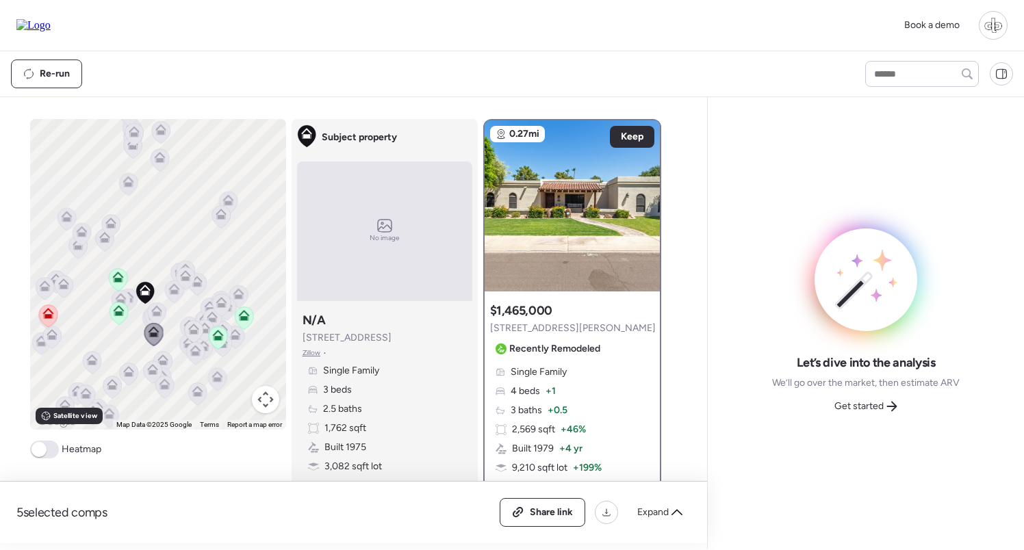
click at [166, 313] on icon at bounding box center [156, 313] width 18 height 23
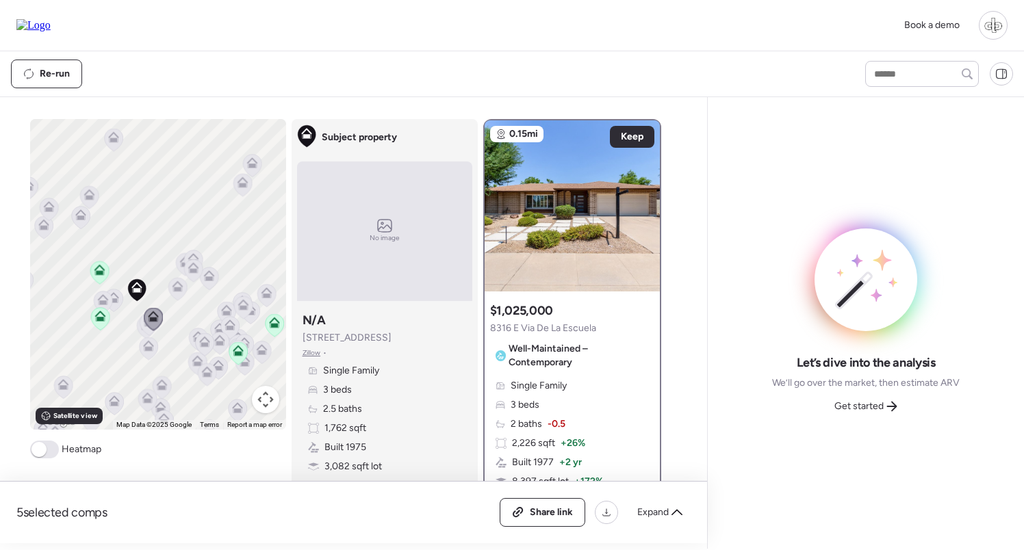
click at [108, 296] on icon at bounding box center [103, 303] width 18 height 23
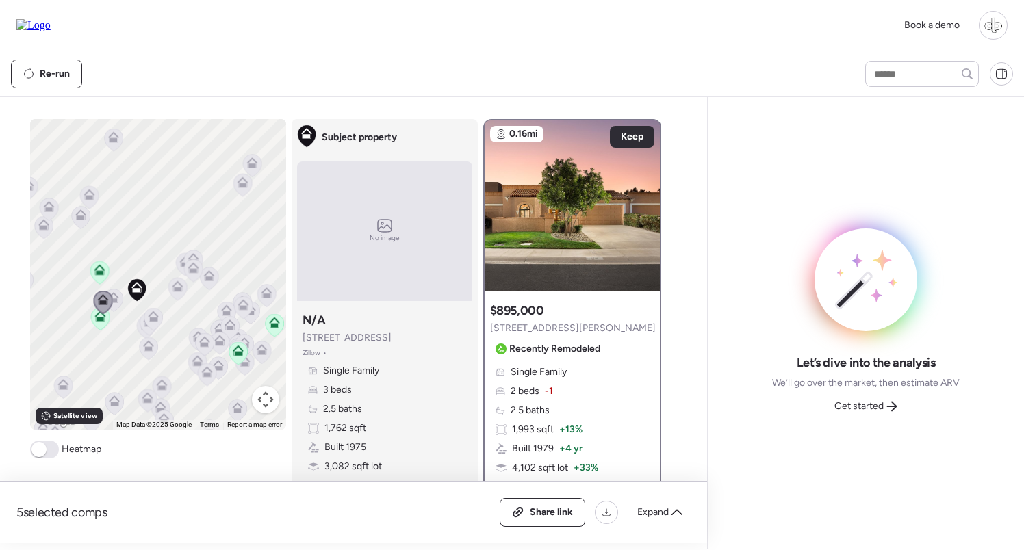
click at [125, 300] on div "To navigate, press the arrow keys. To activate drag with keyboard, press Alt + …" at bounding box center [158, 274] width 256 height 311
click at [129, 305] on div "To navigate, press the arrow keys. To activate drag with keyboard, press Alt + …" at bounding box center [158, 274] width 256 height 311
click at [118, 305] on icon at bounding box center [113, 300] width 18 height 23
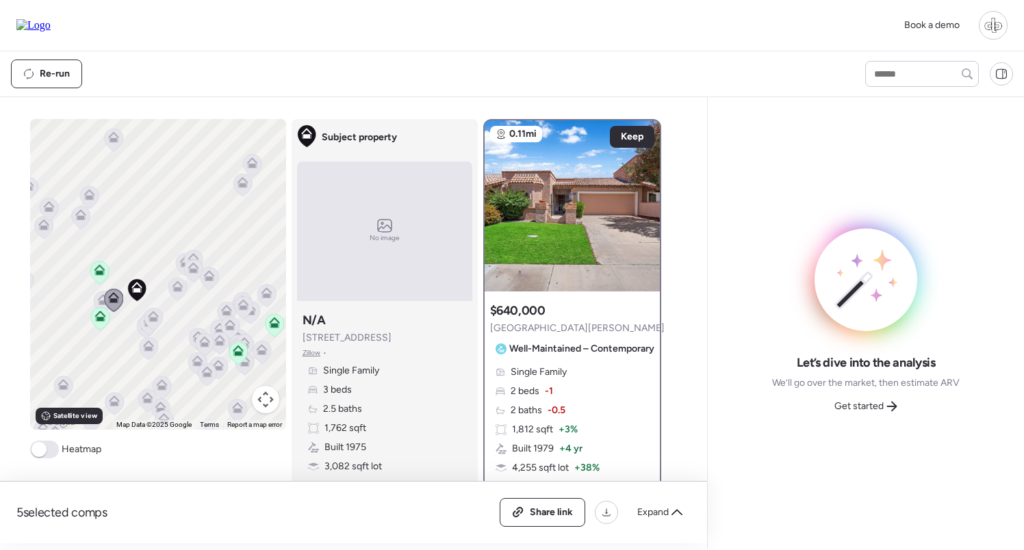
click at [175, 291] on icon at bounding box center [176, 289] width 9 height 4
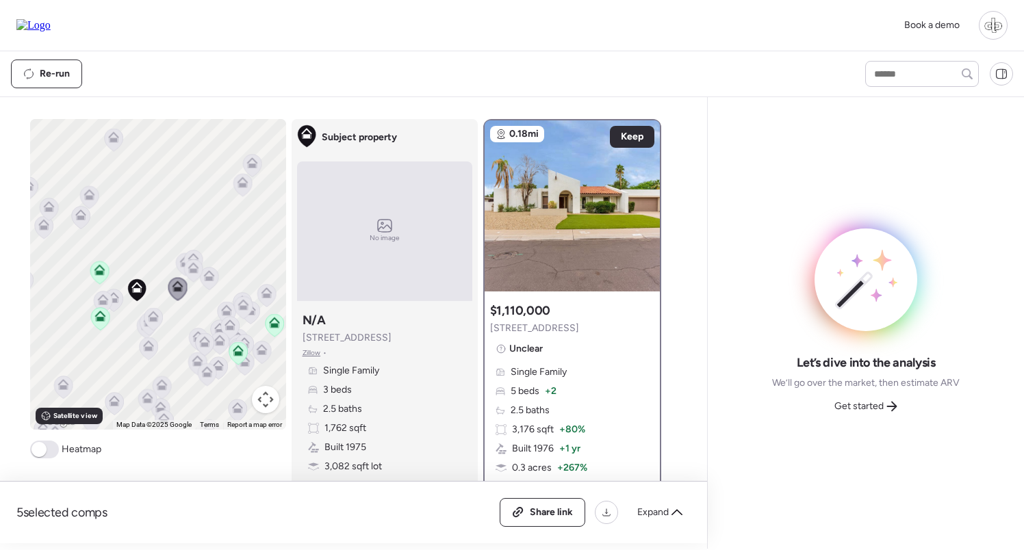
click at [193, 274] on icon at bounding box center [193, 270] width 18 height 23
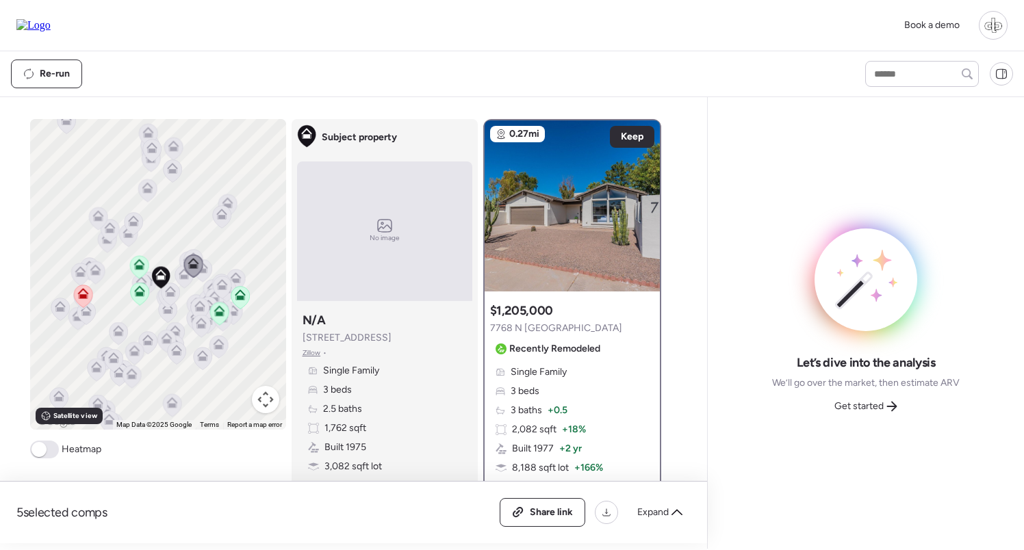
click at [140, 296] on icon at bounding box center [139, 294] width 9 height 4
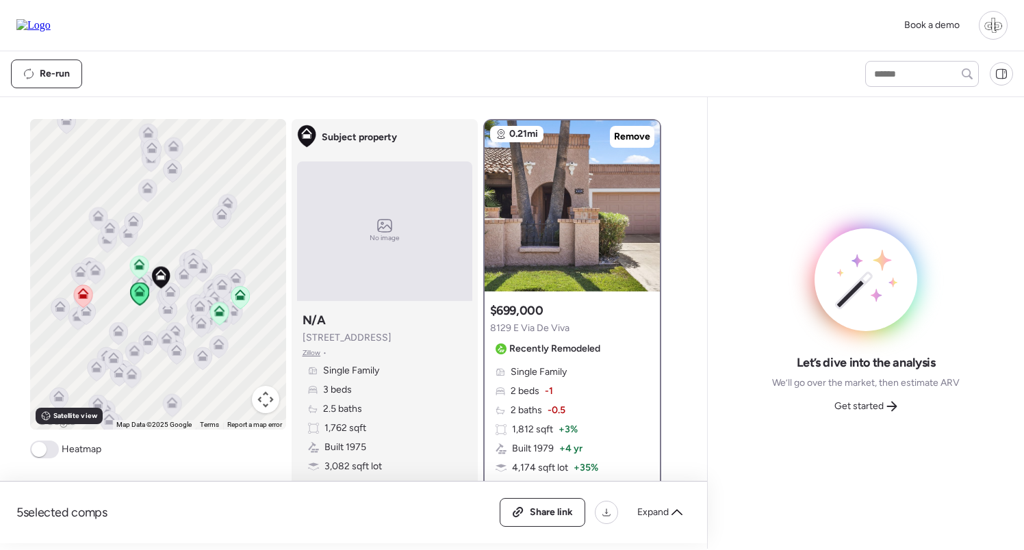
click at [143, 255] on div "To navigate, press the arrow keys. To activate drag with keyboard, press Alt + …" at bounding box center [158, 274] width 256 height 311
click at [142, 262] on icon at bounding box center [138, 264] width 11 height 11
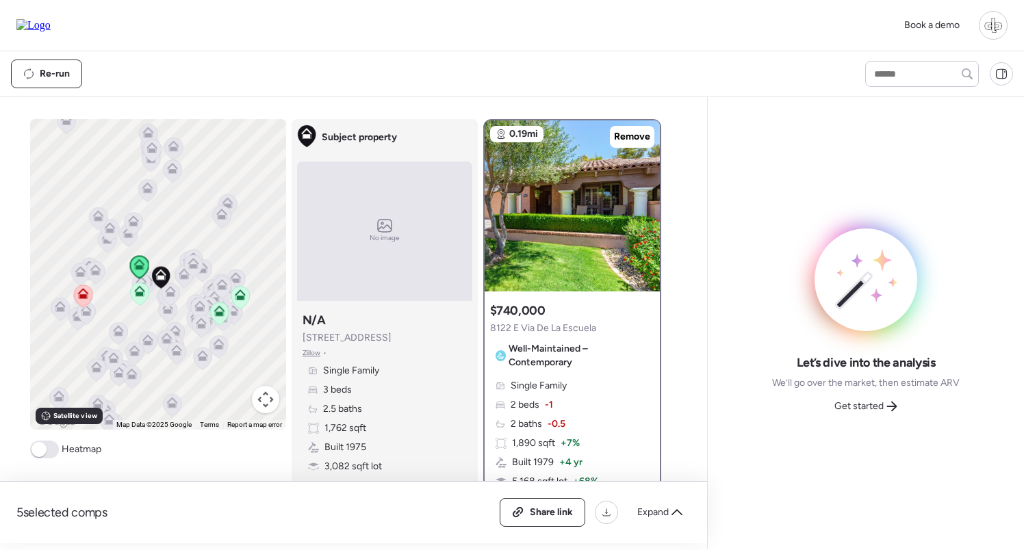
click at [213, 316] on icon at bounding box center [219, 313] width 18 height 23
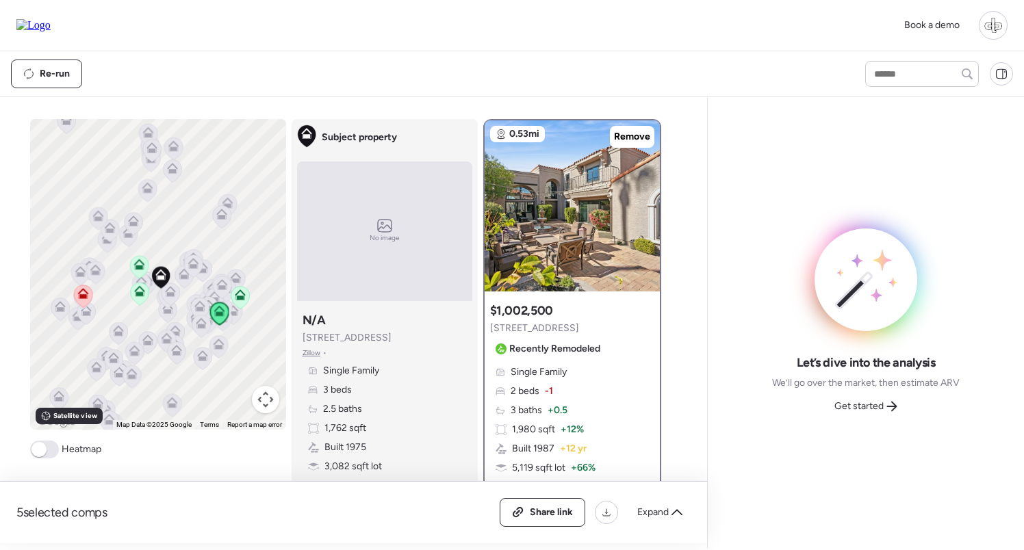
click at [251, 305] on div "To navigate, press the arrow keys. To activate drag with keyboard, press Alt + …" at bounding box center [158, 274] width 256 height 311
click at [246, 305] on icon at bounding box center [240, 297] width 19 height 23
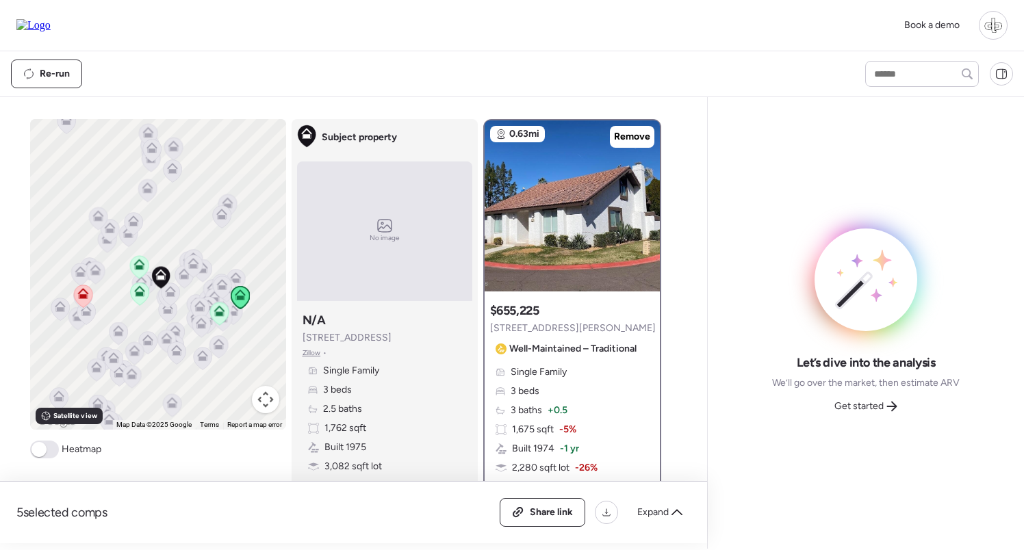
click at [244, 300] on icon at bounding box center [239, 298] width 9 height 4
click at [588, 263] on img at bounding box center [572, 205] width 175 height 171
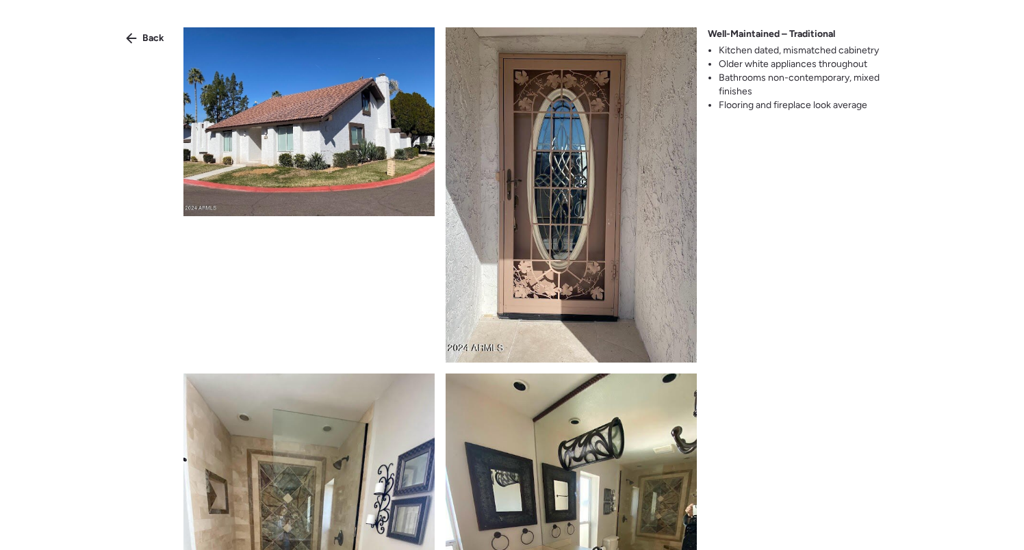
scroll to position [0, 0]
click at [149, 31] on div "Back" at bounding box center [145, 38] width 55 height 22
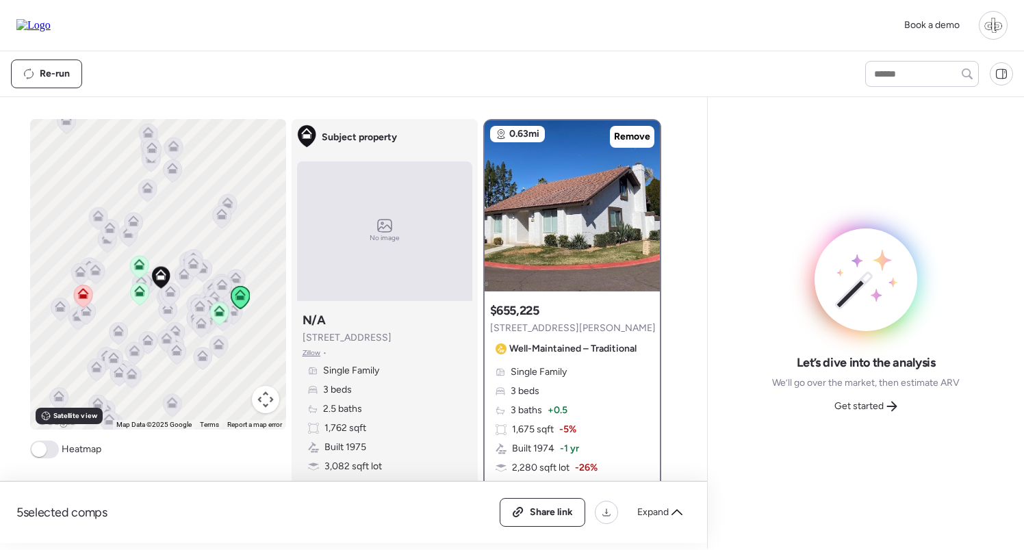
click at [558, 402] on div "Single Family 3 beds 3 baths + 0.5 1,675 sqft -5% Built 1974 -1 yr 2,280 sqft l…" at bounding box center [572, 439] width 164 height 148
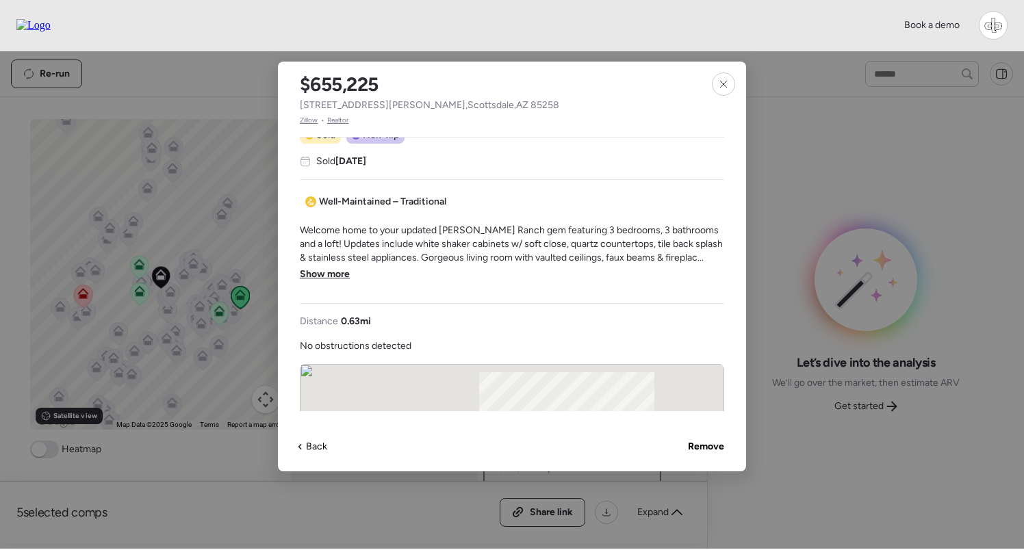
scroll to position [361, 0]
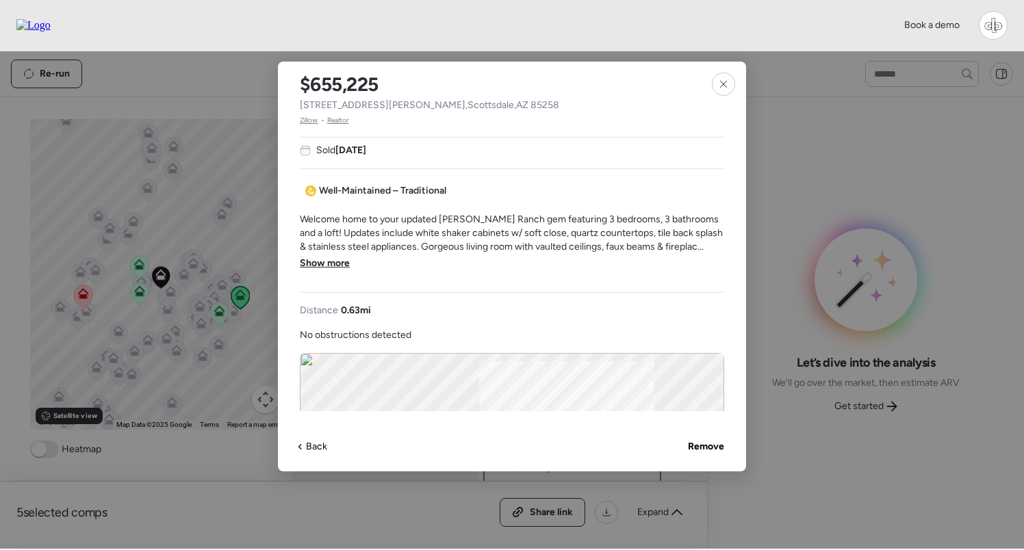
click at [322, 265] on span "Show more" at bounding box center [325, 264] width 50 height 14
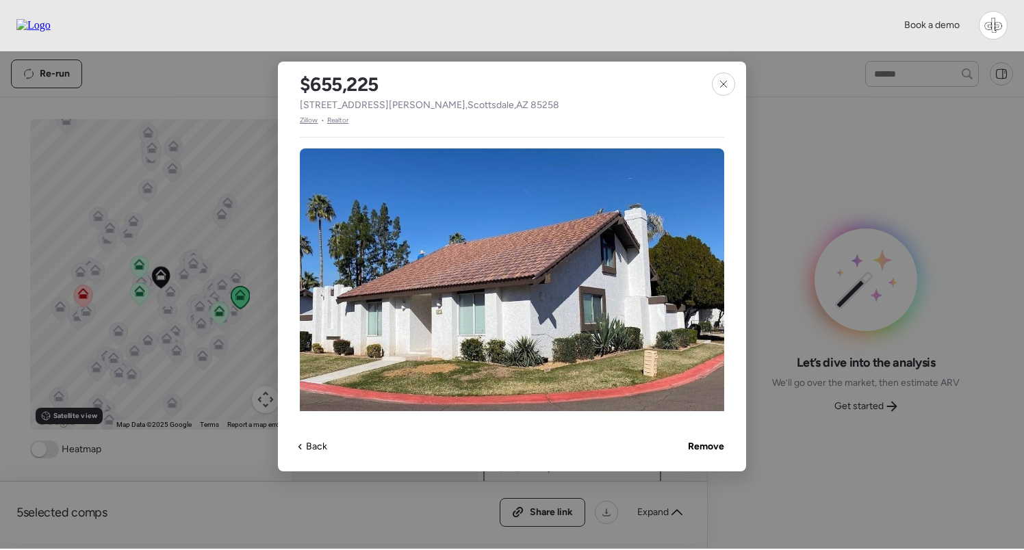
scroll to position [-1, 0]
click at [310, 120] on span "Zillow" at bounding box center [309, 120] width 18 height 11
click at [335, 122] on span "Realtor" at bounding box center [338, 120] width 22 height 11
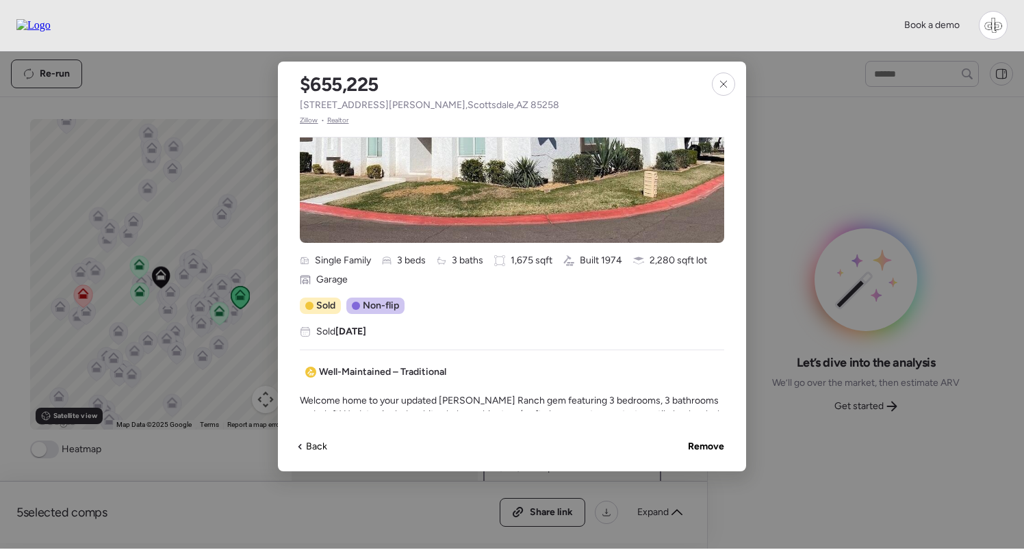
scroll to position [339, 0]
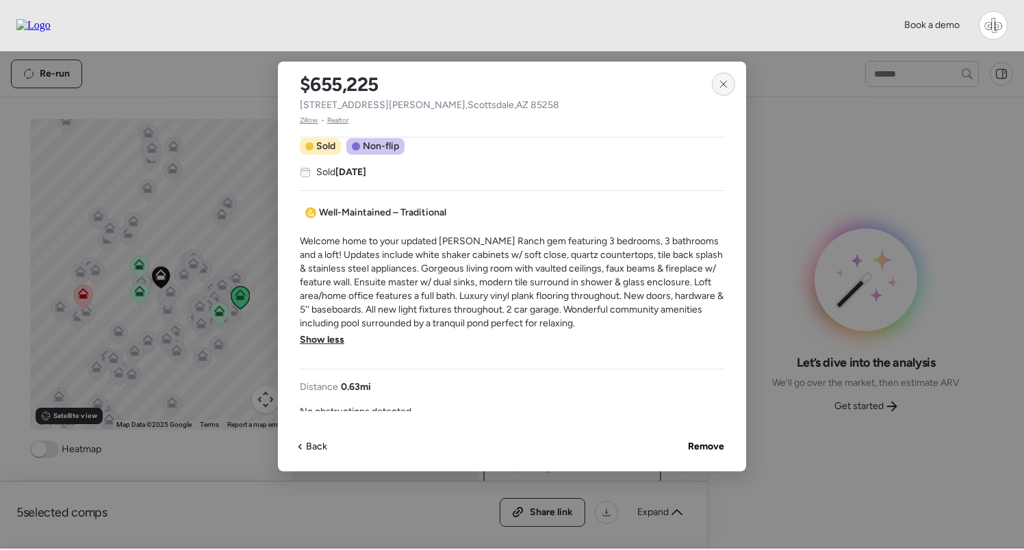
click at [717, 83] on div at bounding box center [723, 84] width 23 height 23
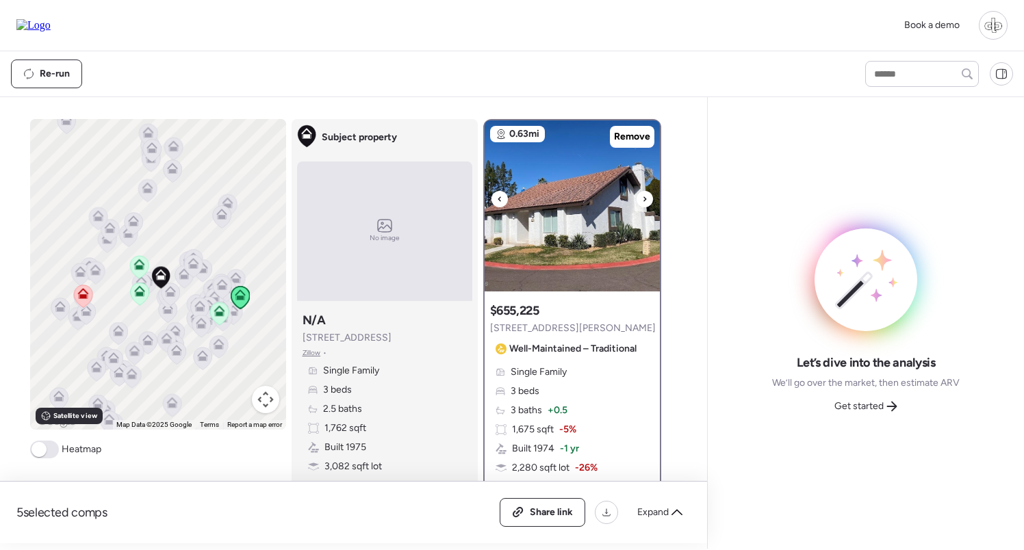
click at [582, 192] on img at bounding box center [572, 205] width 175 height 171
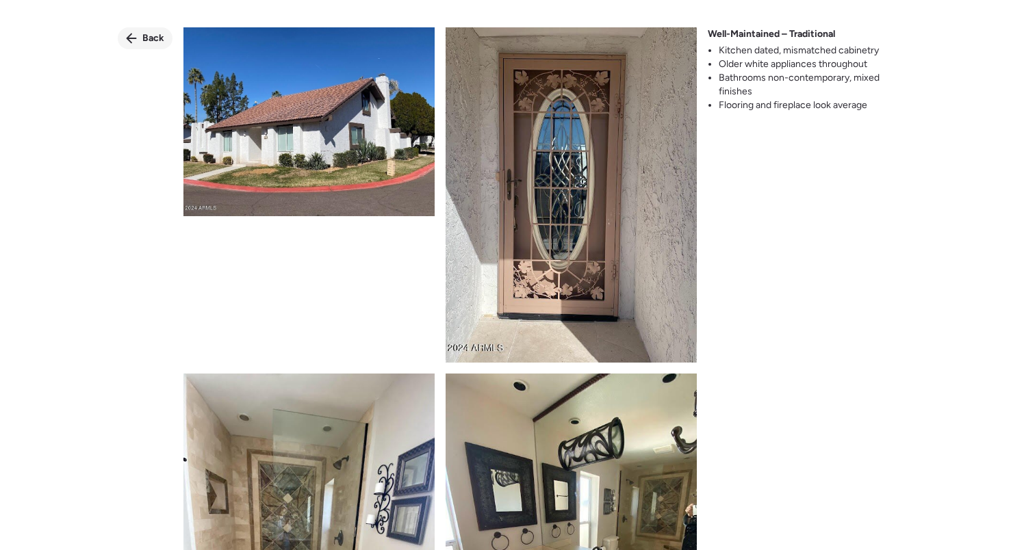
click at [141, 29] on div "Back" at bounding box center [145, 38] width 55 height 22
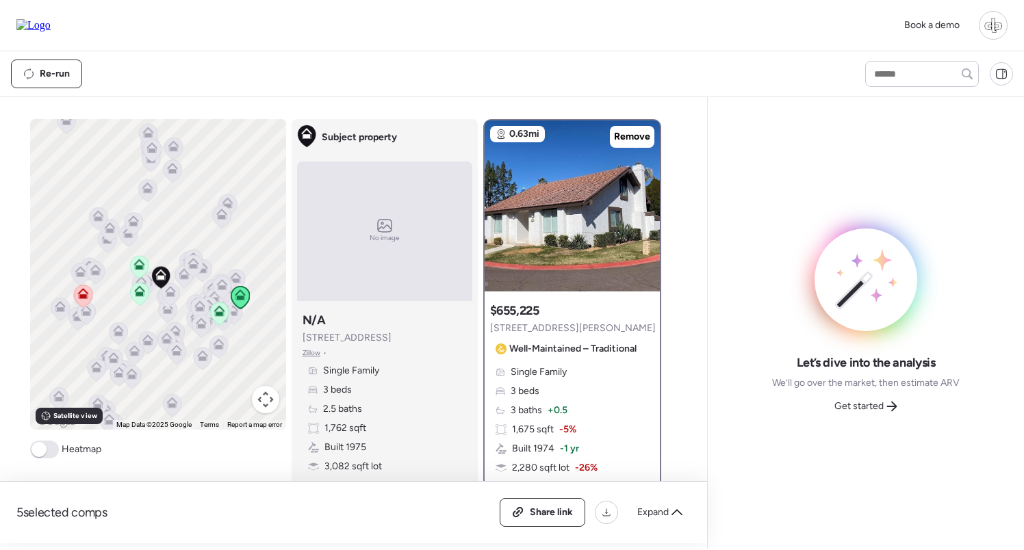
click at [538, 391] on span "3 beds" at bounding box center [525, 392] width 29 height 14
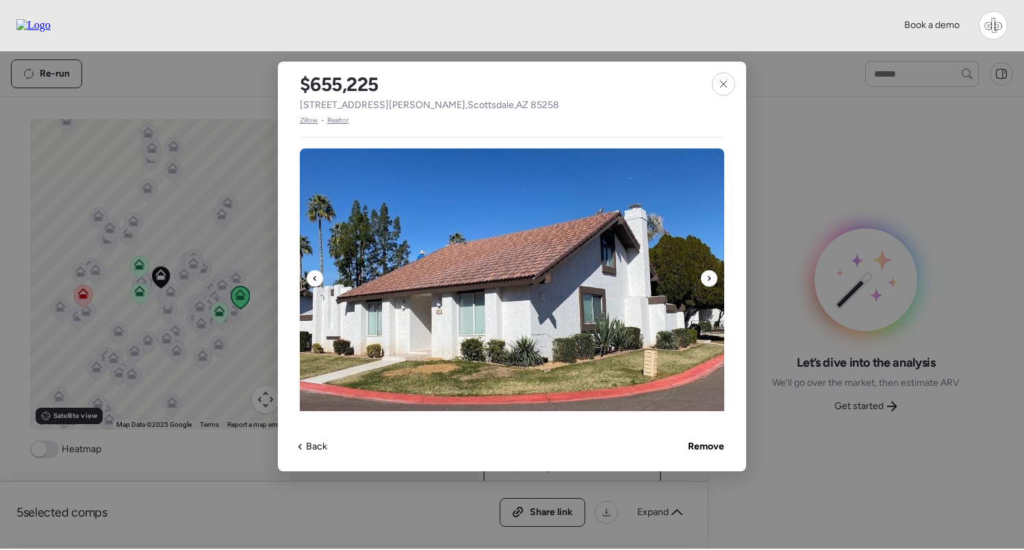
scroll to position [439, 0]
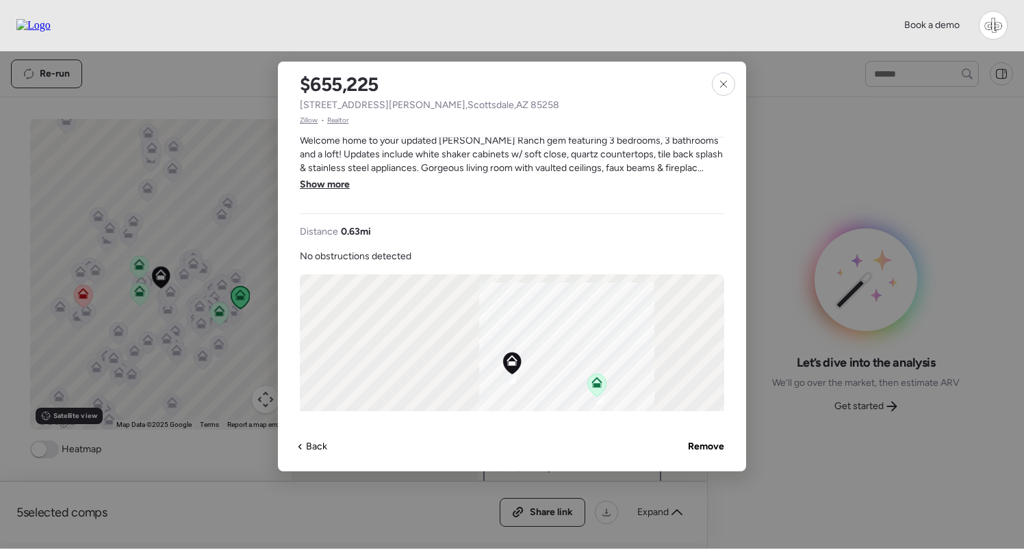
click at [317, 186] on span "Show more" at bounding box center [325, 185] width 50 height 14
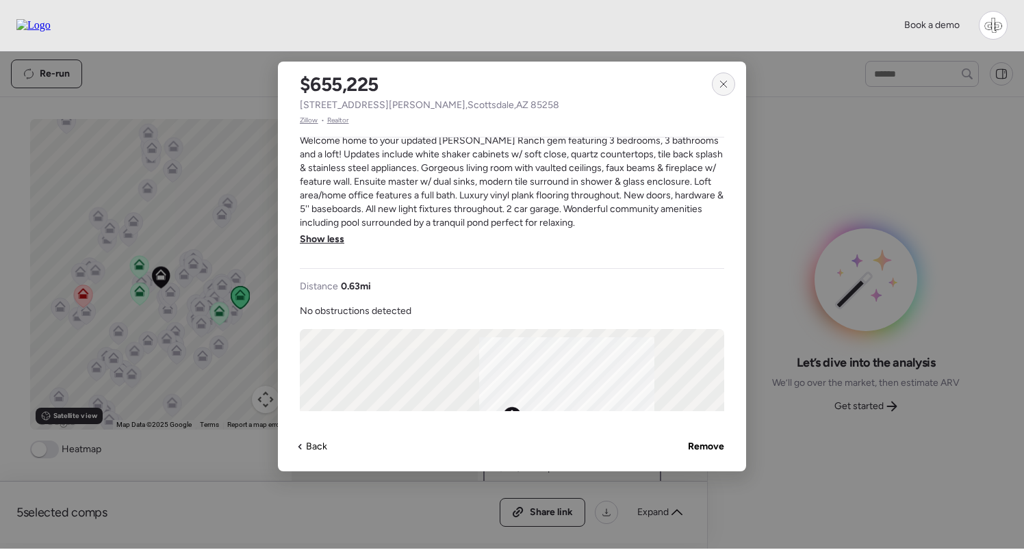
click at [719, 87] on icon at bounding box center [723, 84] width 11 height 11
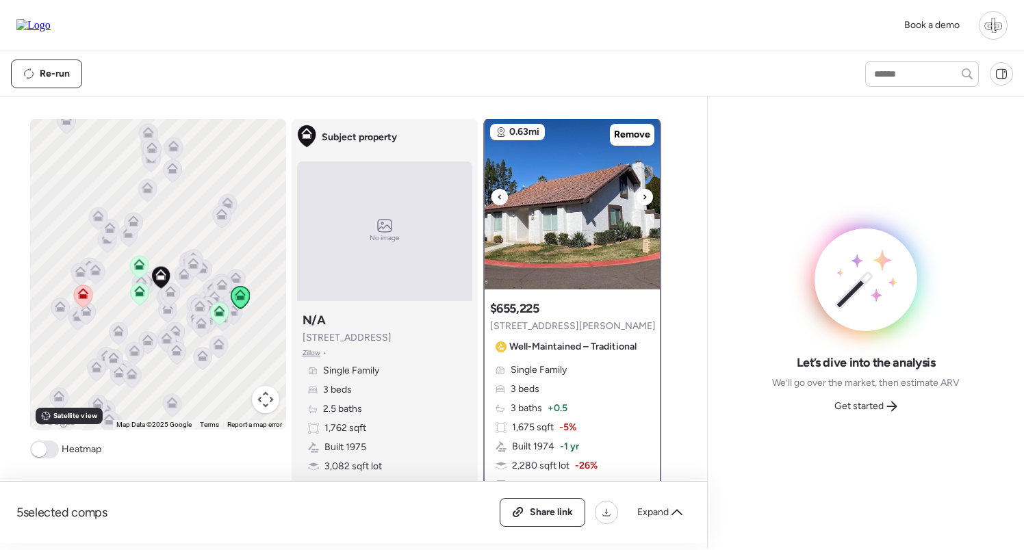
scroll to position [3, 0]
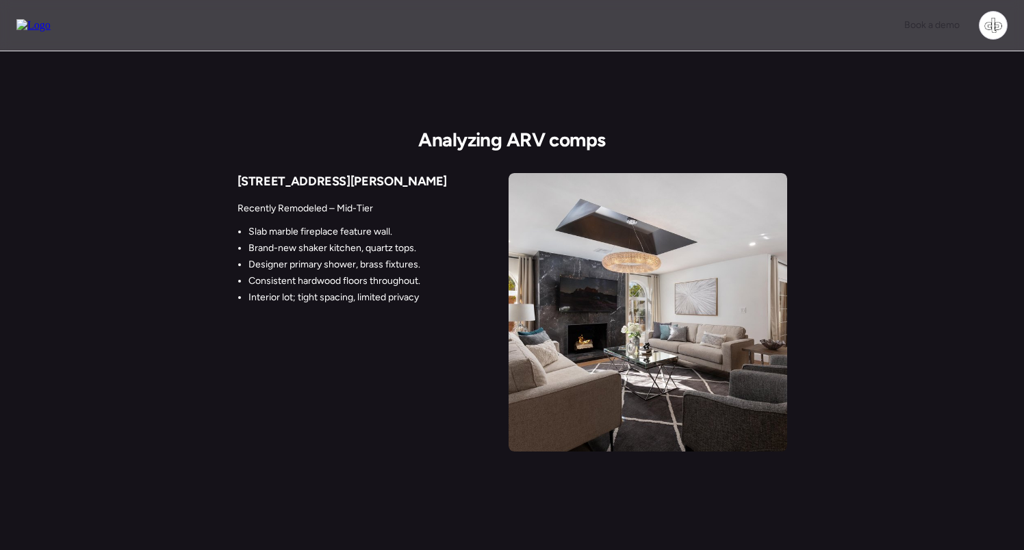
click at [604, 5] on div "Book a demo" at bounding box center [512, 25] width 1024 height 51
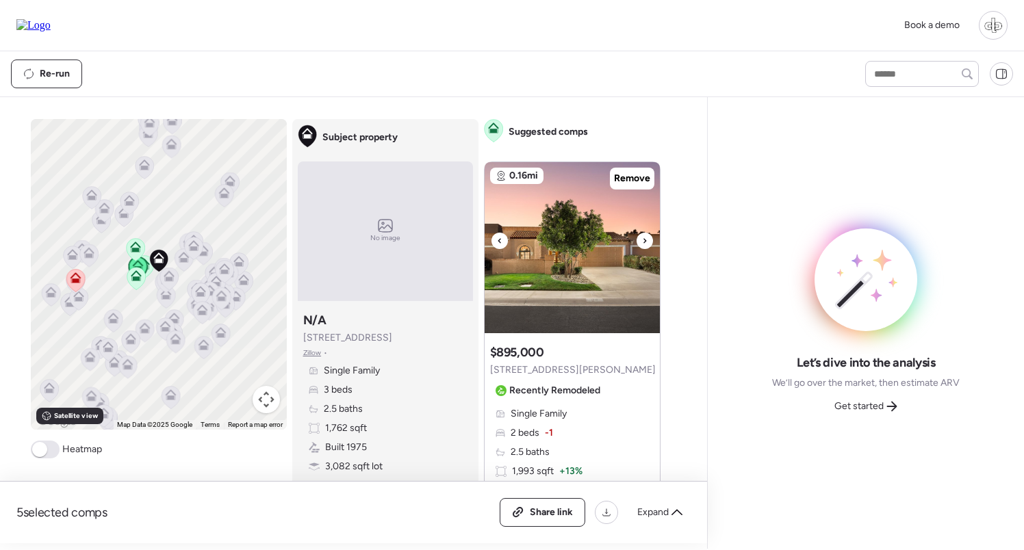
click at [587, 283] on img at bounding box center [572, 247] width 175 height 171
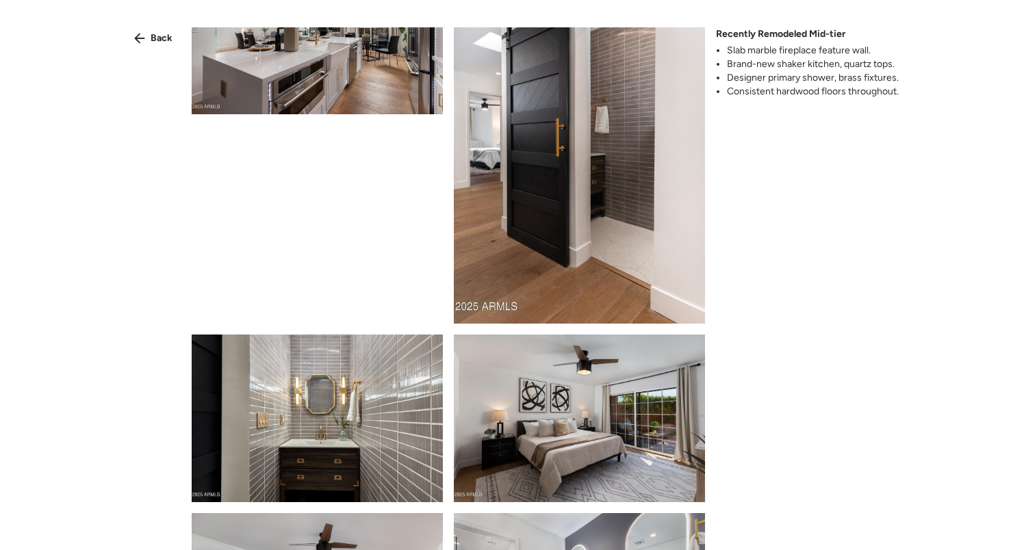
scroll to position [2649, 0]
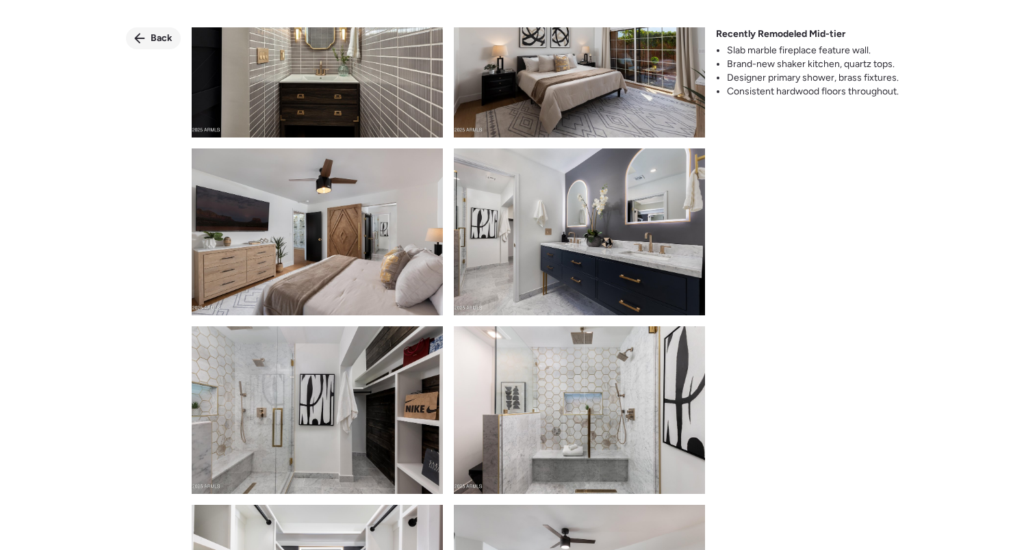
click at [146, 38] on div "Back" at bounding box center [153, 38] width 55 height 22
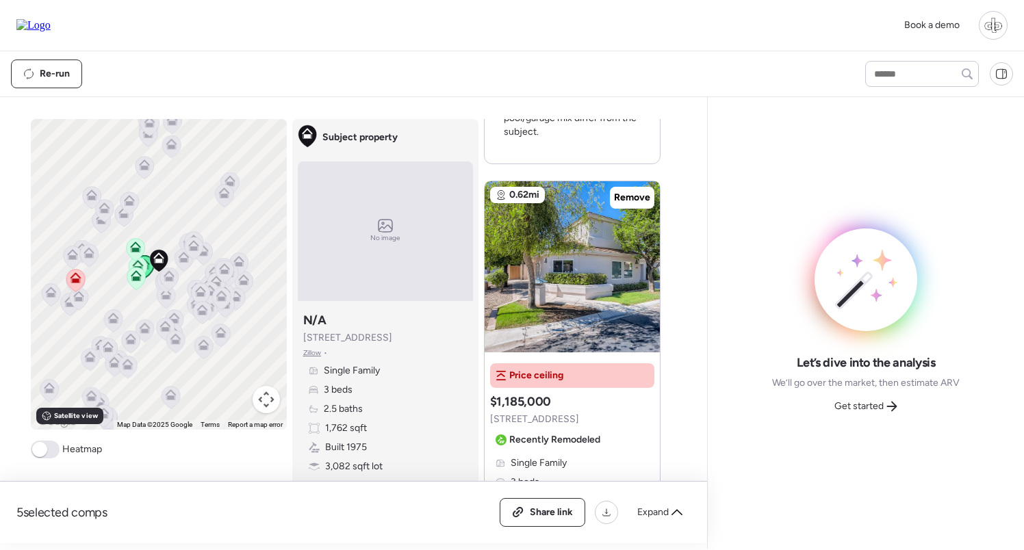
scroll to position [2548, 0]
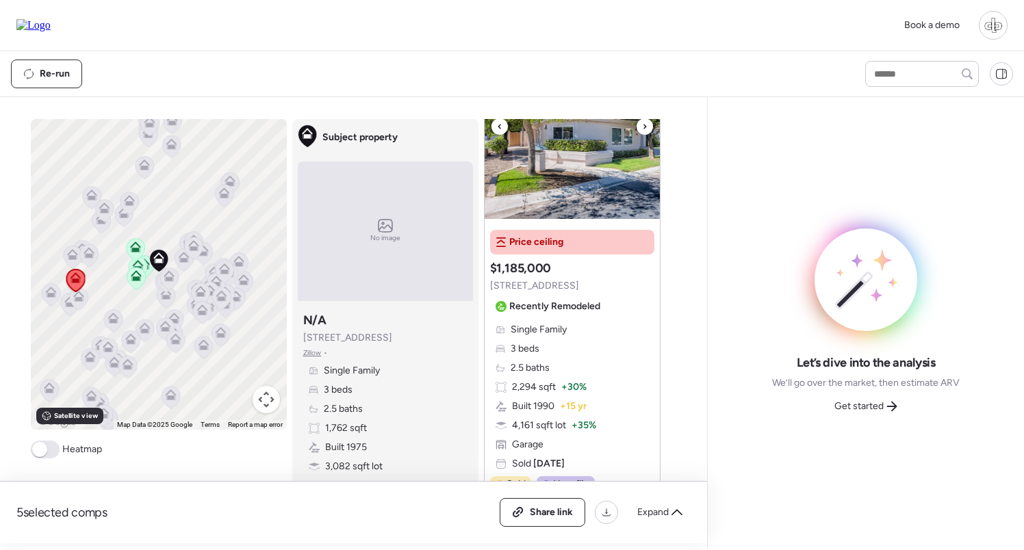
click at [569, 169] on img at bounding box center [572, 133] width 175 height 171
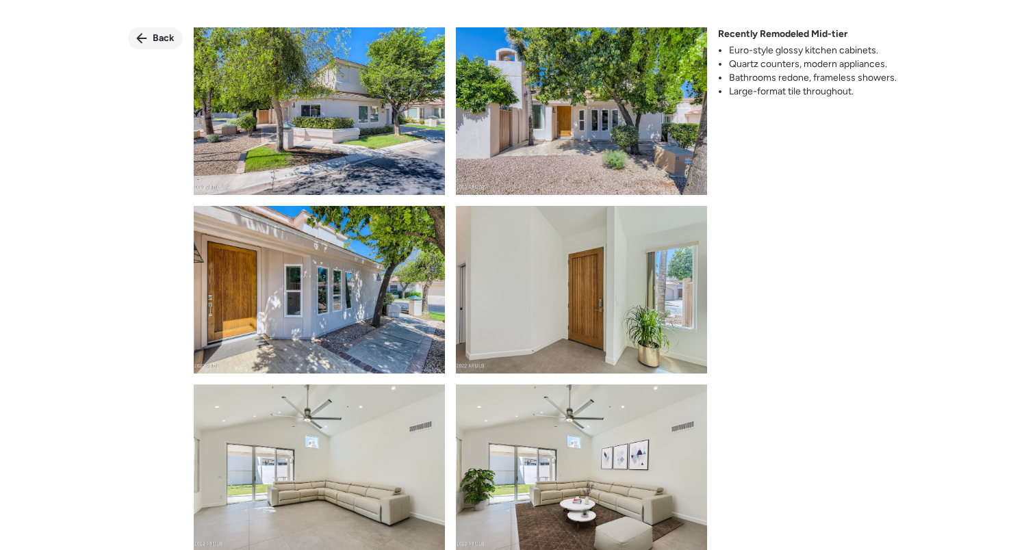
click at [150, 41] on div "Back" at bounding box center [155, 38] width 55 height 22
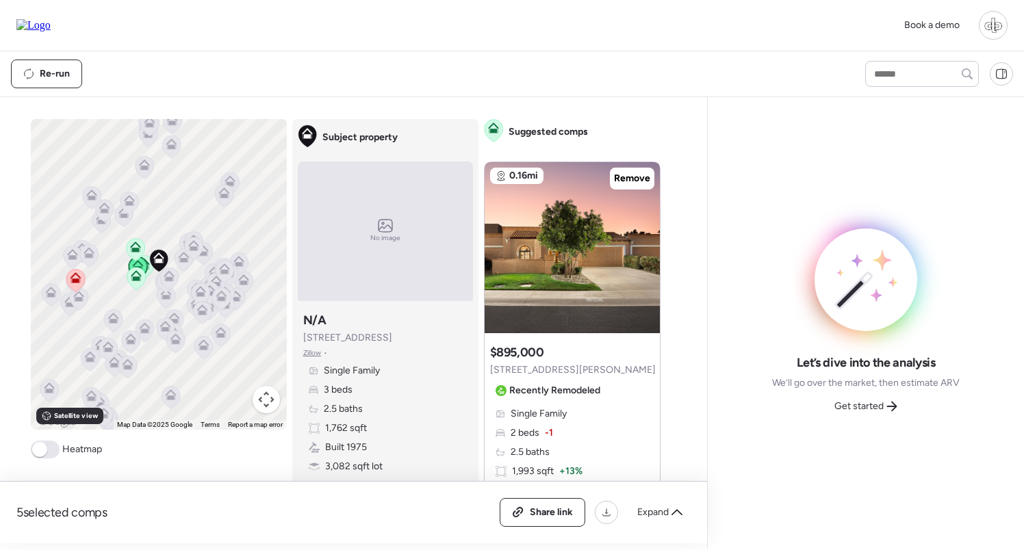
scroll to position [0, 0]
click at [129, 273] on icon at bounding box center [136, 279] width 18 height 23
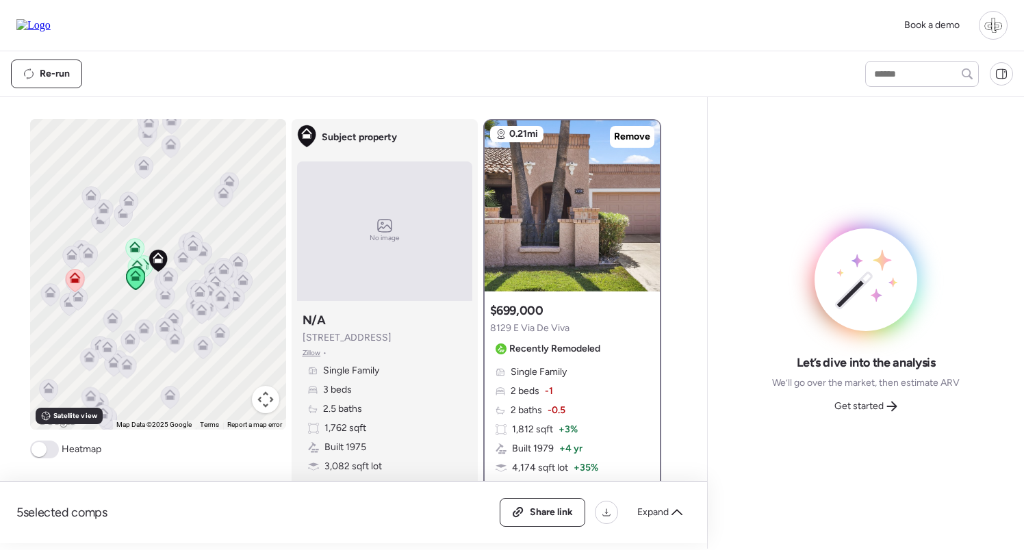
click at [138, 250] on icon at bounding box center [134, 247] width 11 height 11
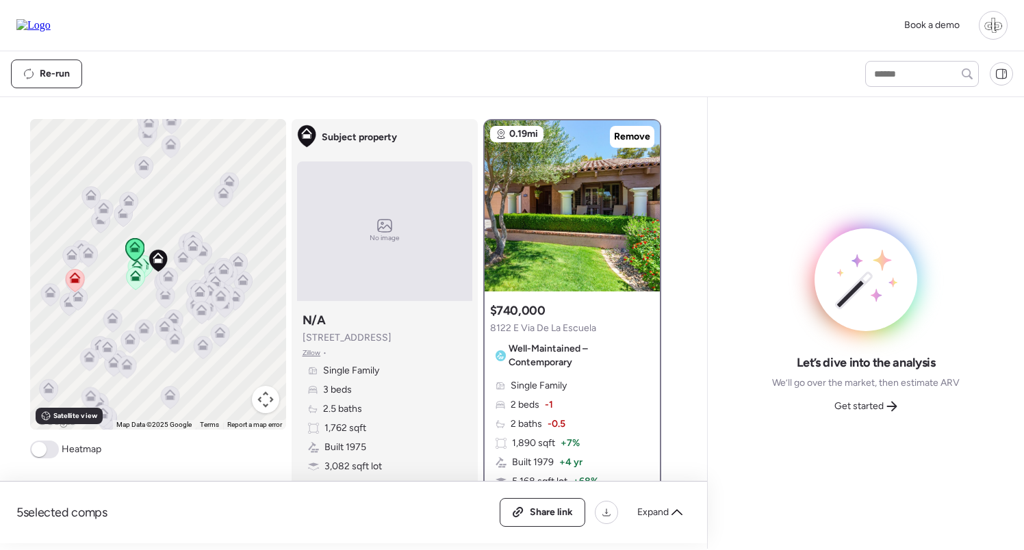
click at [134, 268] on icon at bounding box center [135, 279] width 18 height 23
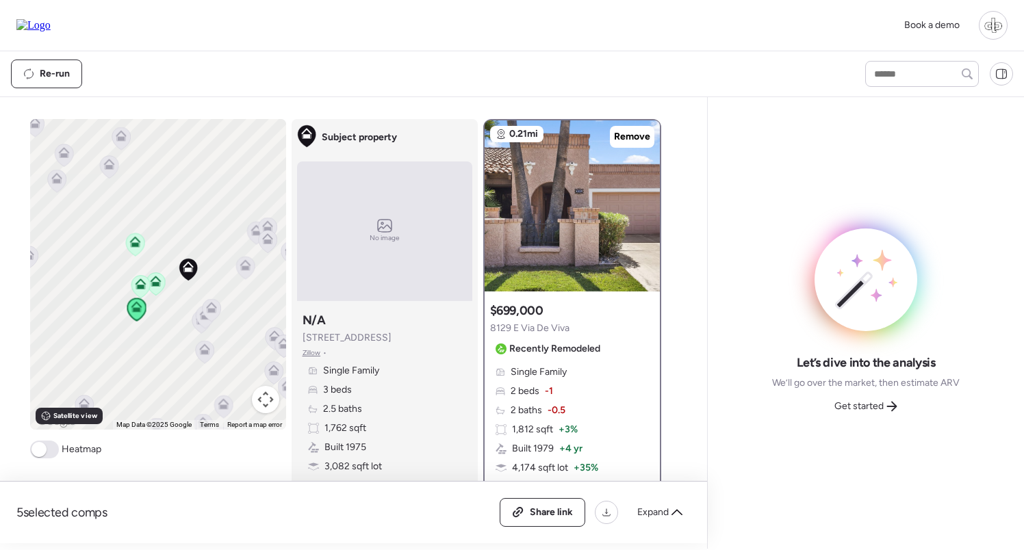
click at [139, 284] on icon at bounding box center [140, 284] width 11 height 11
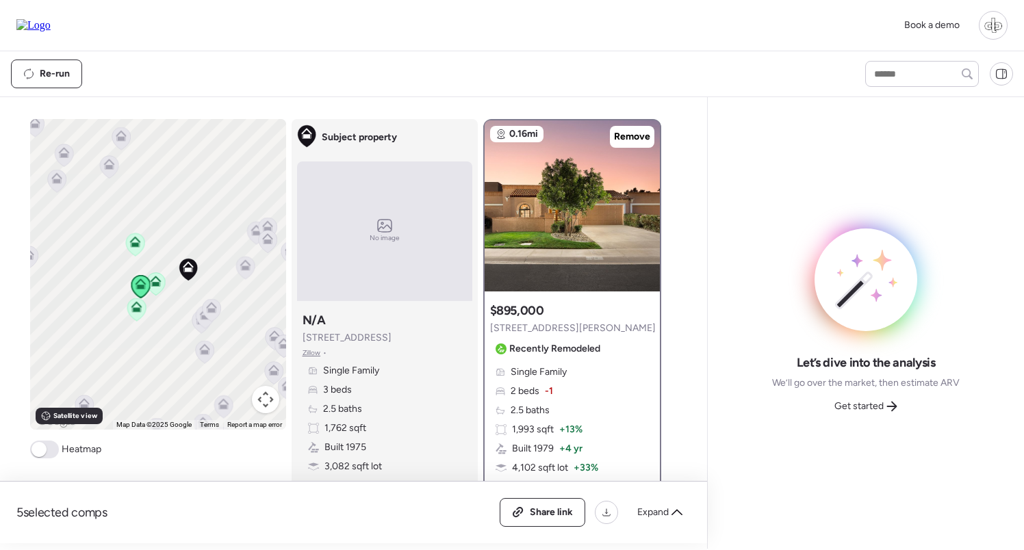
click at [166, 284] on div "To navigate, press the arrow keys. To activate drag with keyboard, press Alt + …" at bounding box center [158, 274] width 256 height 311
click at [541, 361] on div "Suggested comp $895,000 7710 N Via De Fonda St Recently Remodeled Single Family…" at bounding box center [572, 434] width 175 height 274
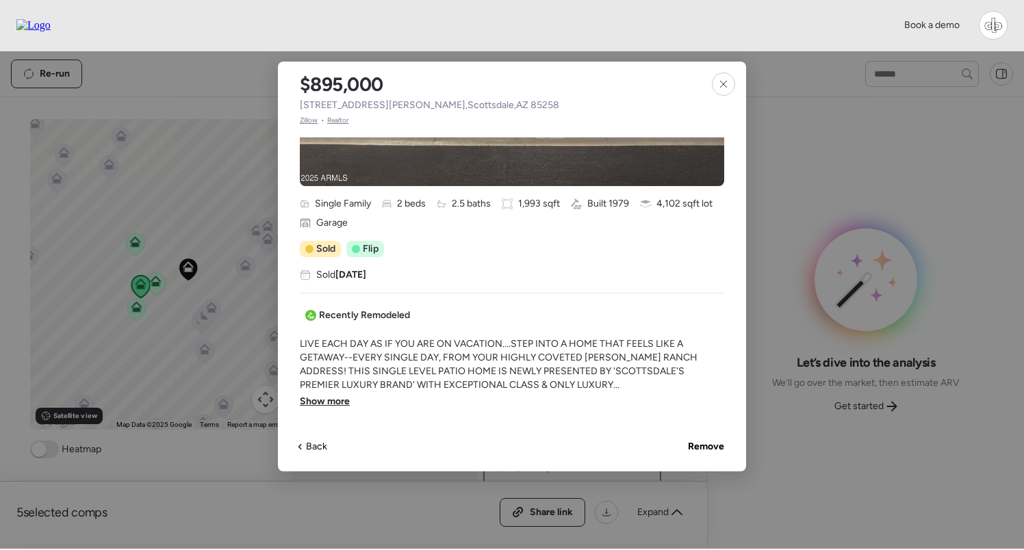
scroll to position [361, 0]
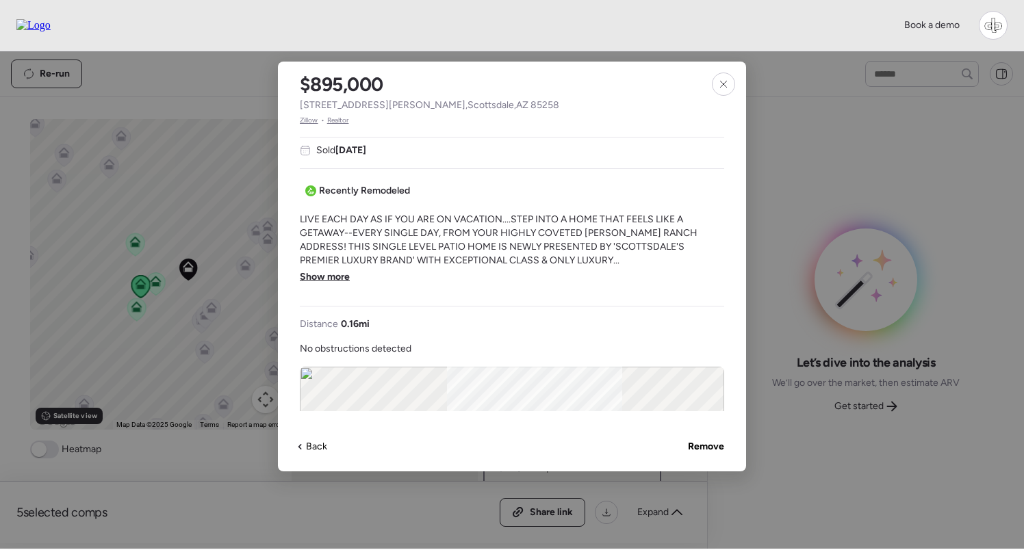
click at [313, 280] on span "Show more" at bounding box center [325, 277] width 50 height 14
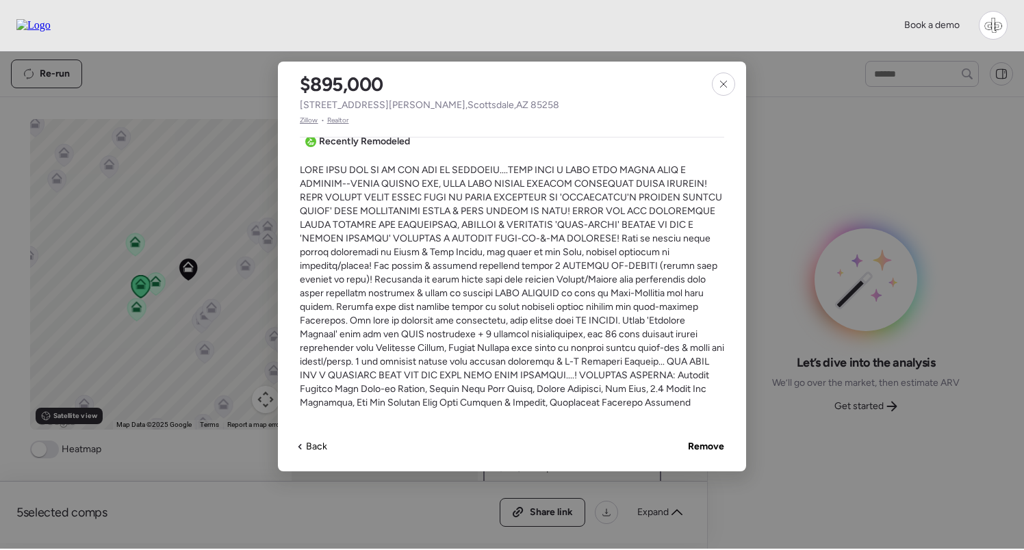
scroll to position [409, 0]
click at [719, 83] on icon at bounding box center [723, 84] width 11 height 11
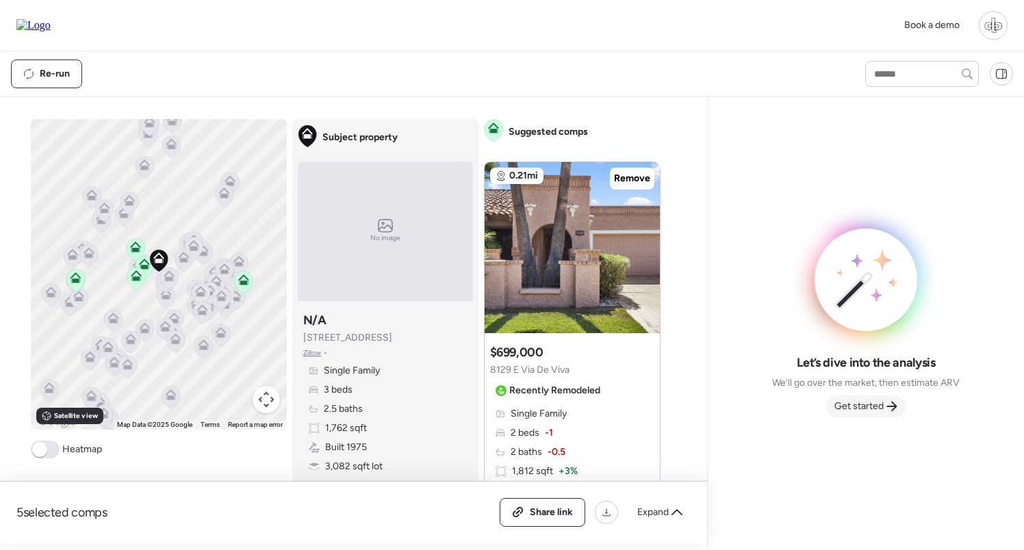
click at [879, 402] on span "Get started" at bounding box center [858, 407] width 49 height 14
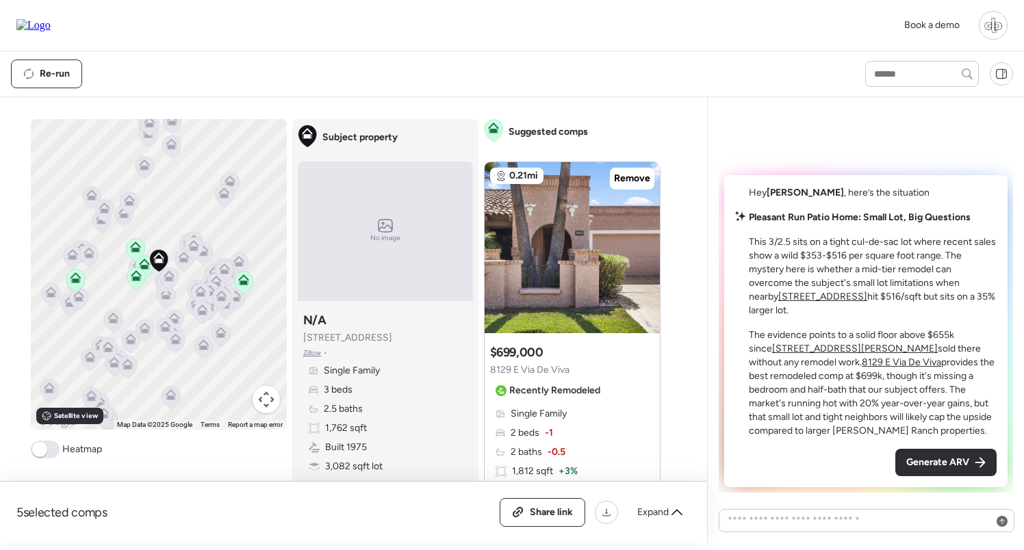
click at [778, 302] on u "[STREET_ADDRESS]" at bounding box center [822, 297] width 89 height 12
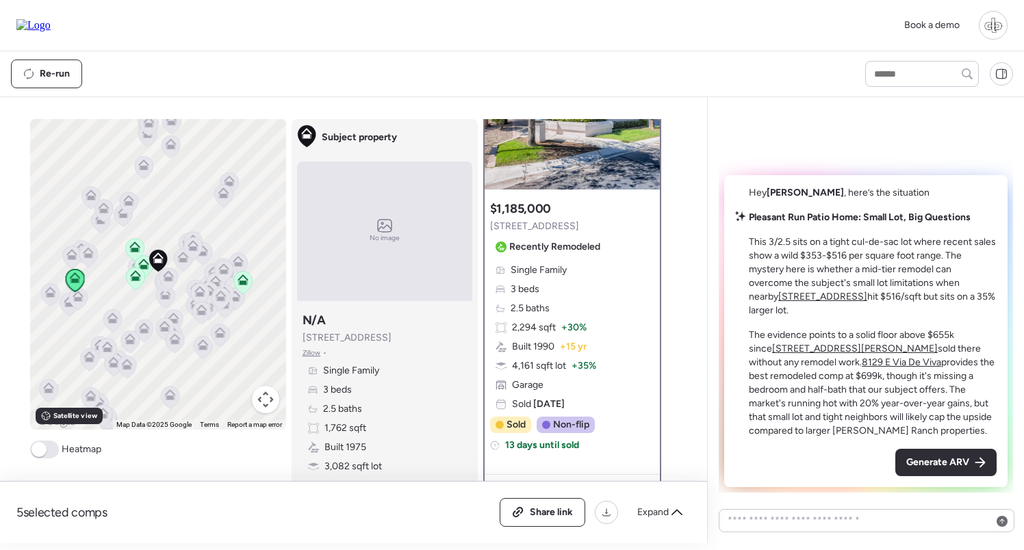
scroll to position [144, 0]
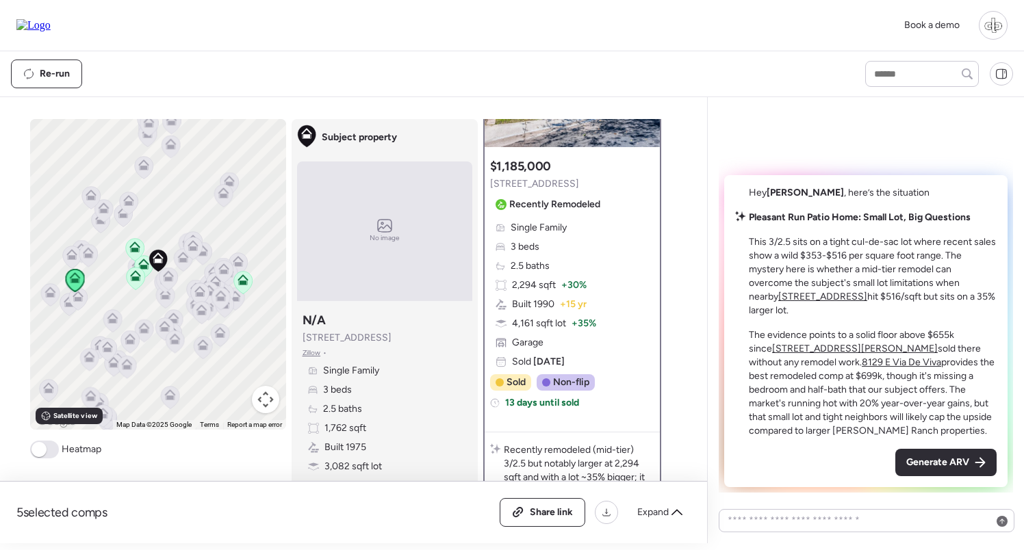
click at [822, 348] on u "[STREET_ADDRESS][PERSON_NAME]" at bounding box center [855, 349] width 166 height 12
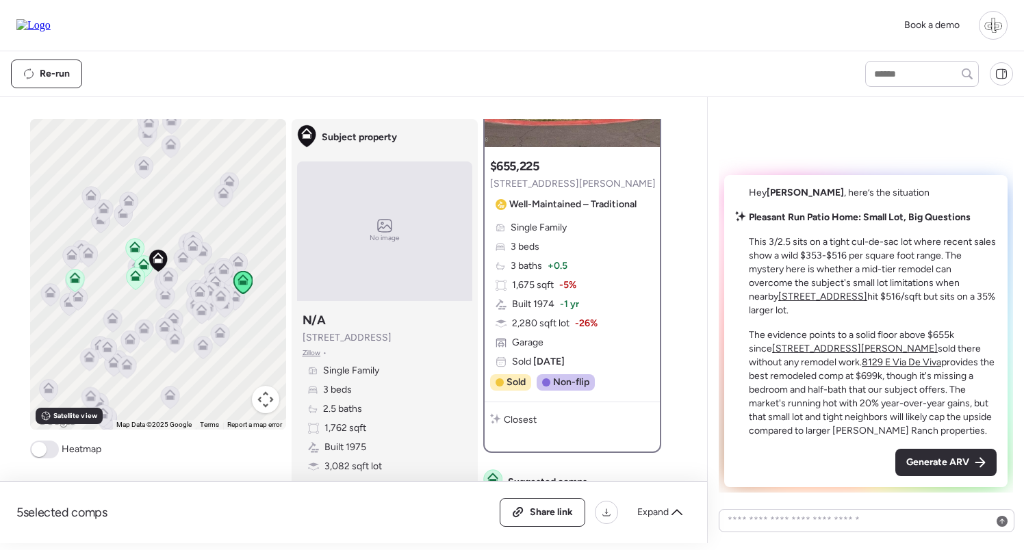
scroll to position [0, 0]
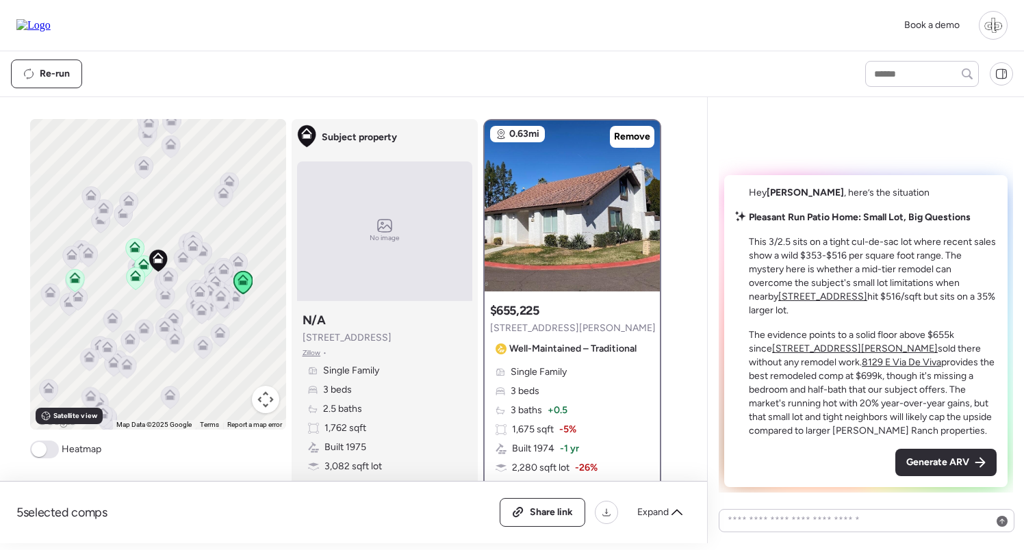
click at [862, 367] on u "8129 E Via De Viva" at bounding box center [901, 363] width 79 height 12
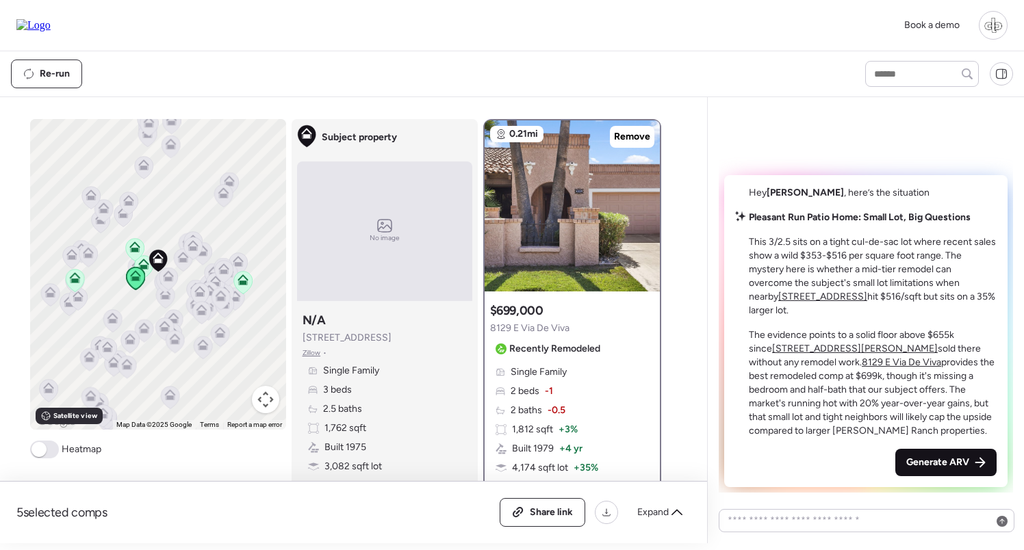
click at [919, 460] on span "Generate ARV" at bounding box center [937, 463] width 63 height 14
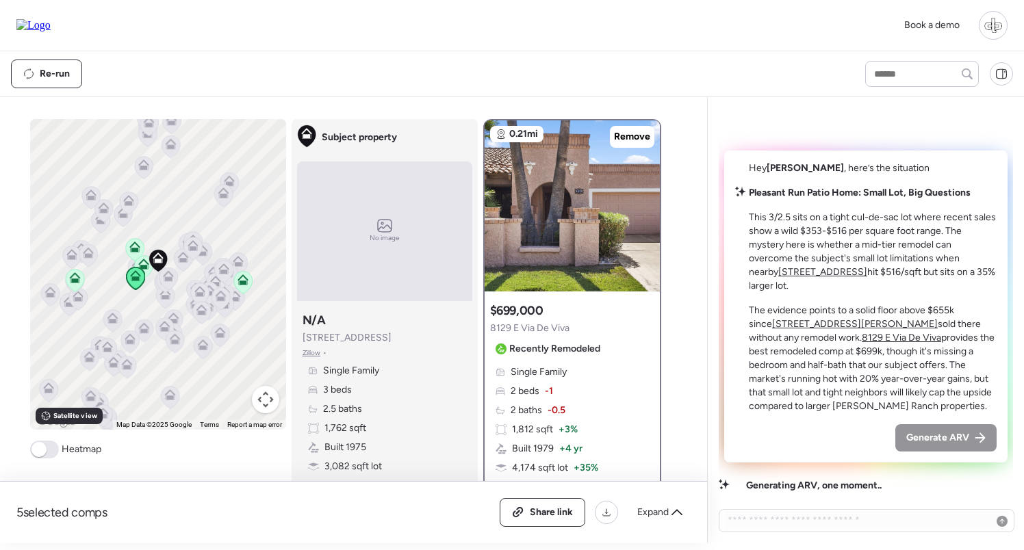
click at [316, 349] on span "Zillow" at bounding box center [311, 353] width 18 height 11
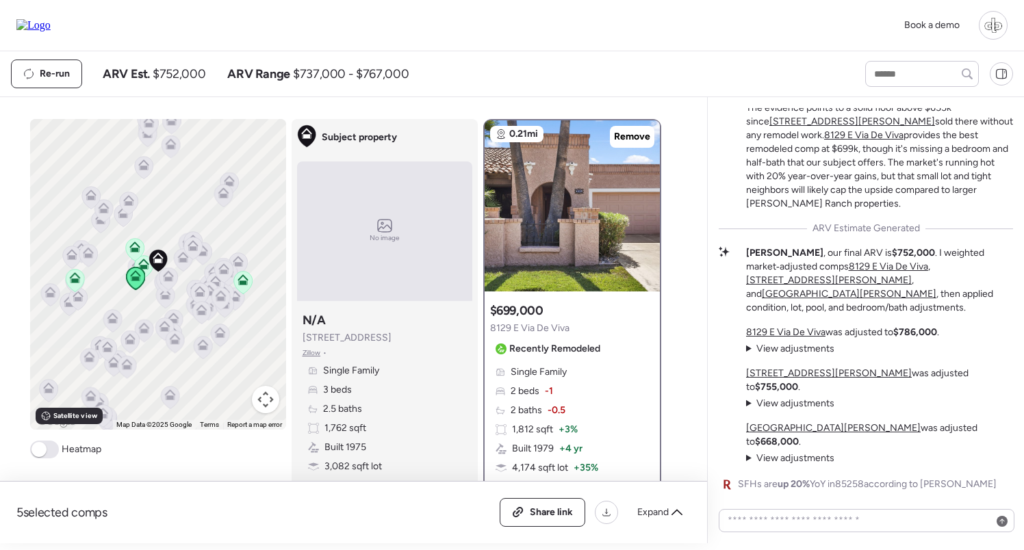
click at [783, 338] on u "8129 E Via De Viva" at bounding box center [785, 332] width 79 height 12
click at [810, 379] on u "[STREET_ADDRESS][PERSON_NAME]" at bounding box center [829, 374] width 166 height 12
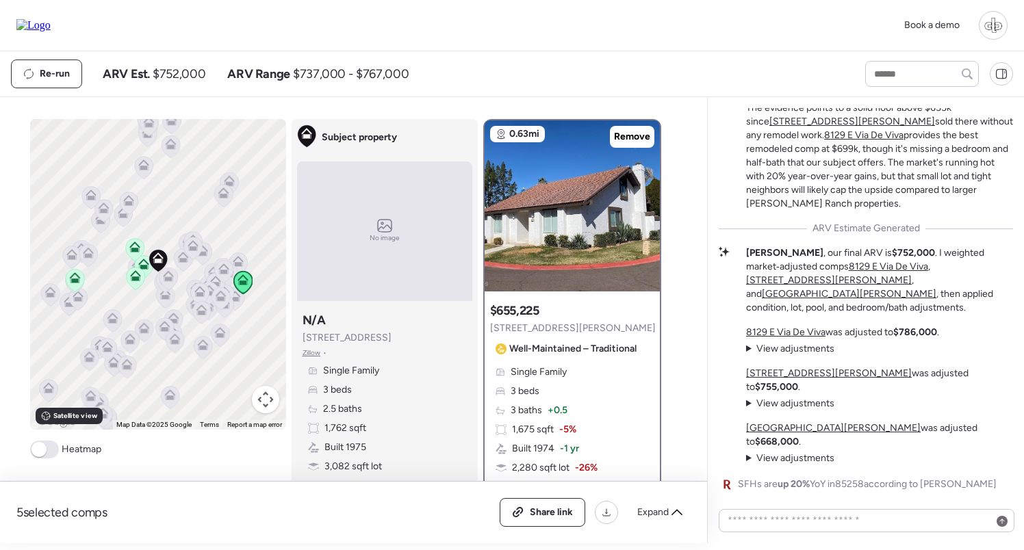
click at [806, 434] on u "[GEOGRAPHIC_DATA][PERSON_NAME]" at bounding box center [833, 428] width 175 height 12
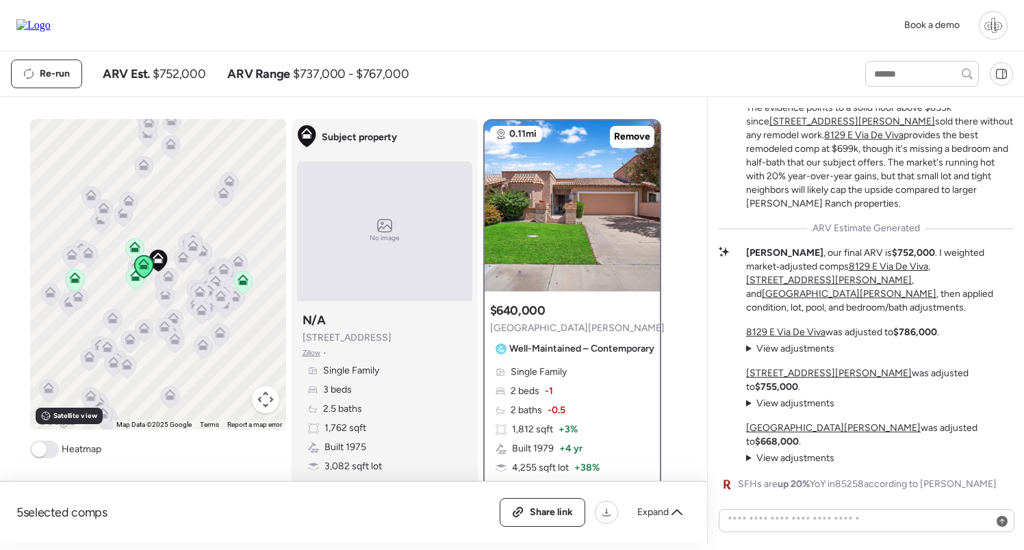
click at [805, 379] on u "[STREET_ADDRESS][PERSON_NAME]" at bounding box center [829, 374] width 166 height 12
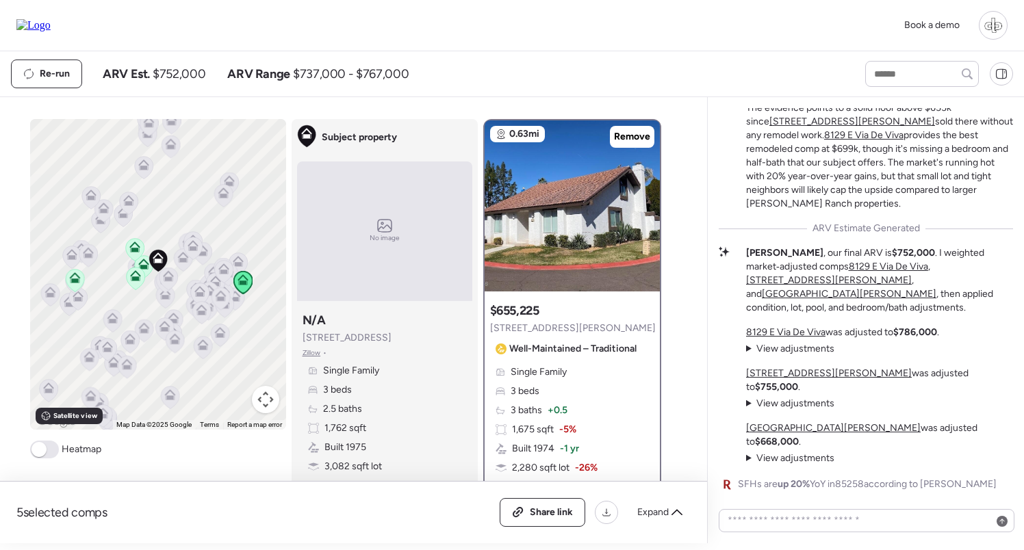
click at [797, 338] on u "8129 E Via De Viva" at bounding box center [785, 332] width 79 height 12
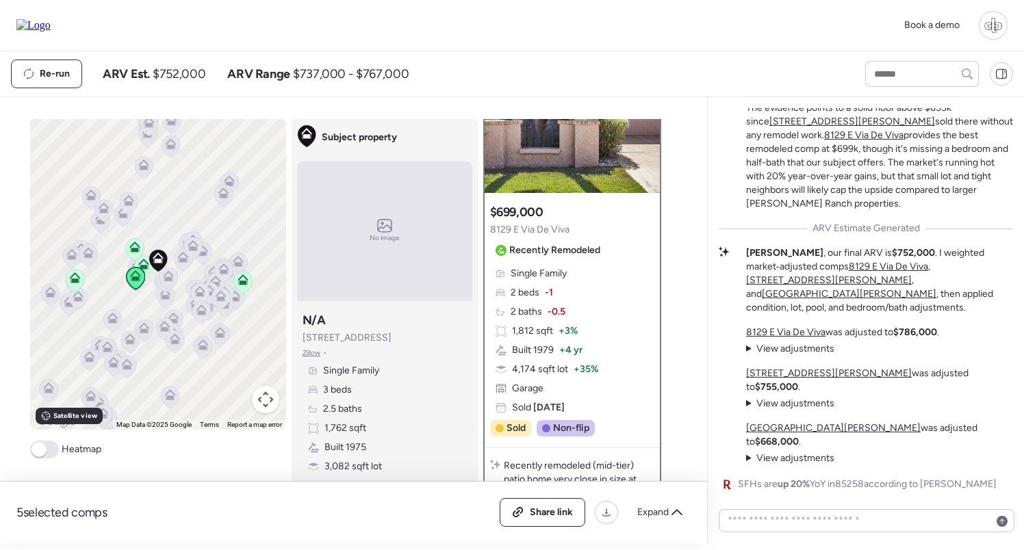
scroll to position [98, 0]
click at [786, 355] on span "View adjustments" at bounding box center [795, 349] width 78 height 12
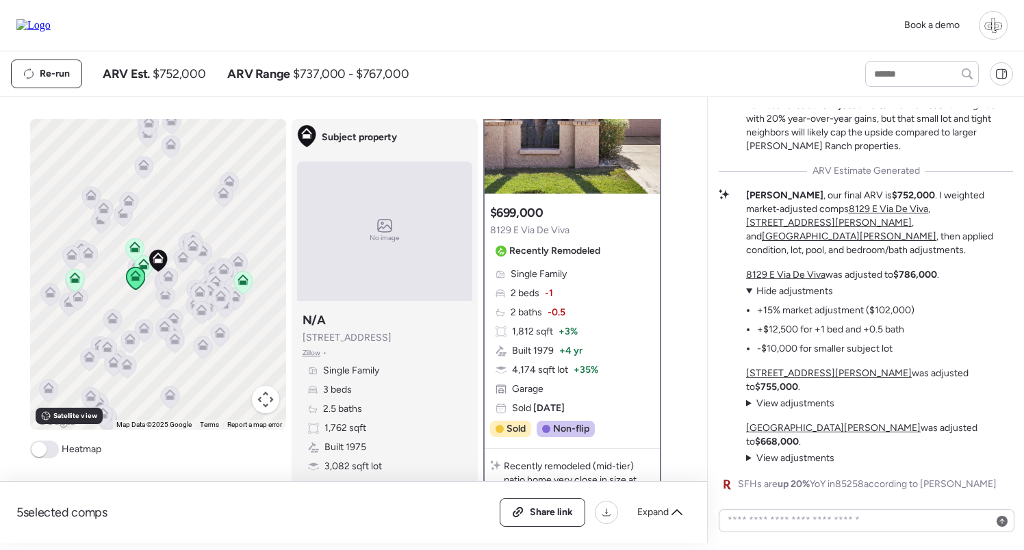
scroll to position [0, 0]
click at [794, 379] on u "8744 E Via De La Luna" at bounding box center [829, 374] width 166 height 12
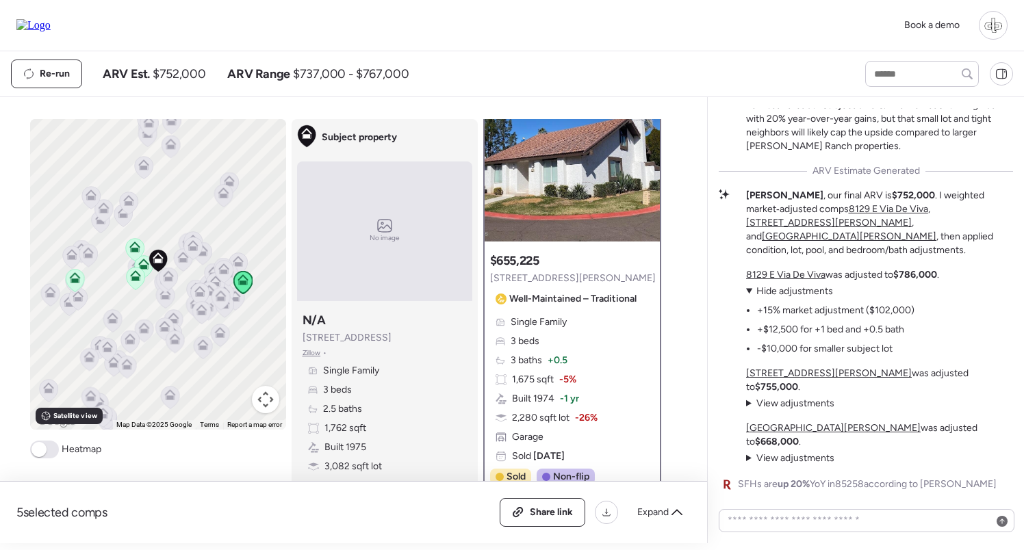
scroll to position [52, 0]
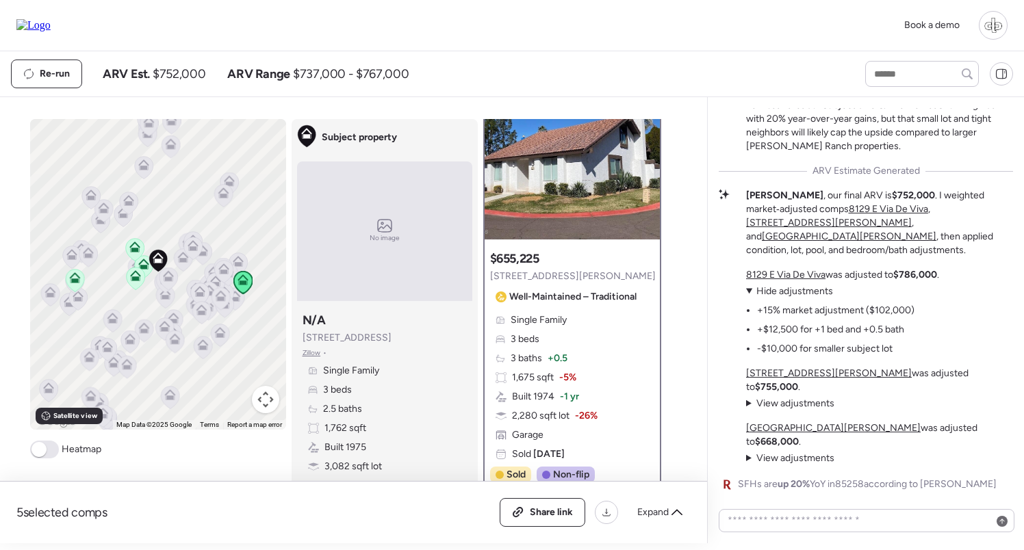
click at [795, 479] on span "up 20%" at bounding box center [793, 484] width 32 height 12
click at [793, 479] on span "up 20%" at bounding box center [793, 484] width 32 height 12
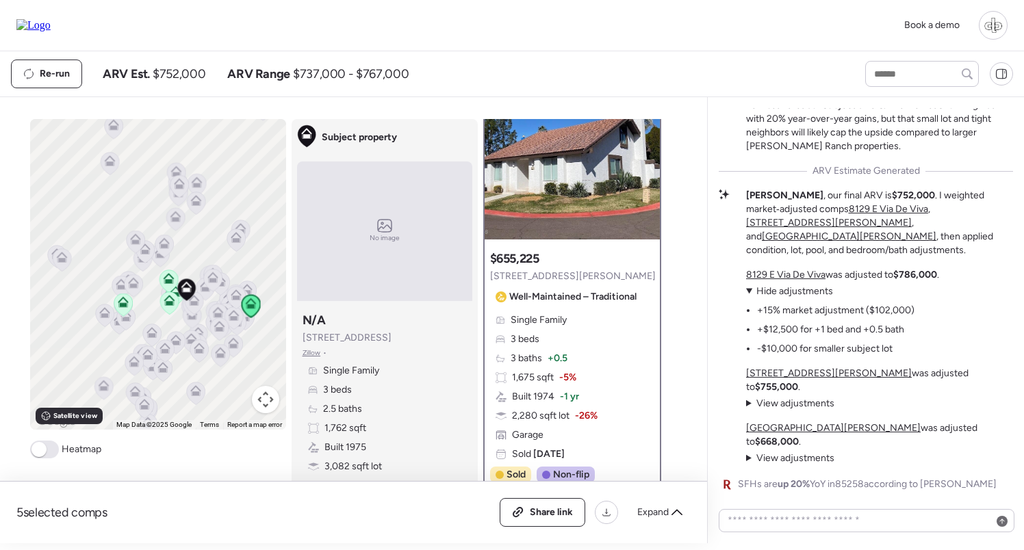
click at [163, 300] on icon at bounding box center [169, 303] width 18 height 23
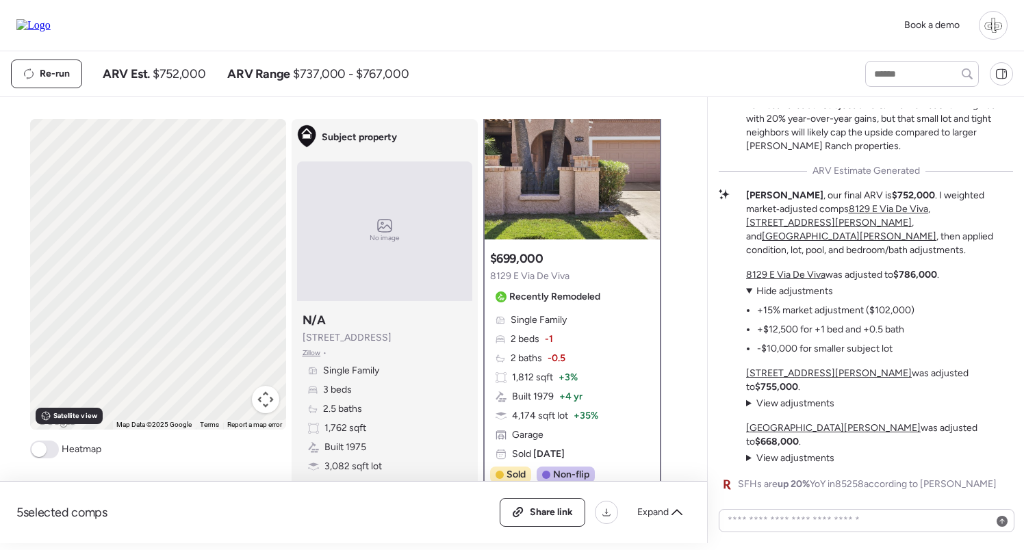
scroll to position [0, 0]
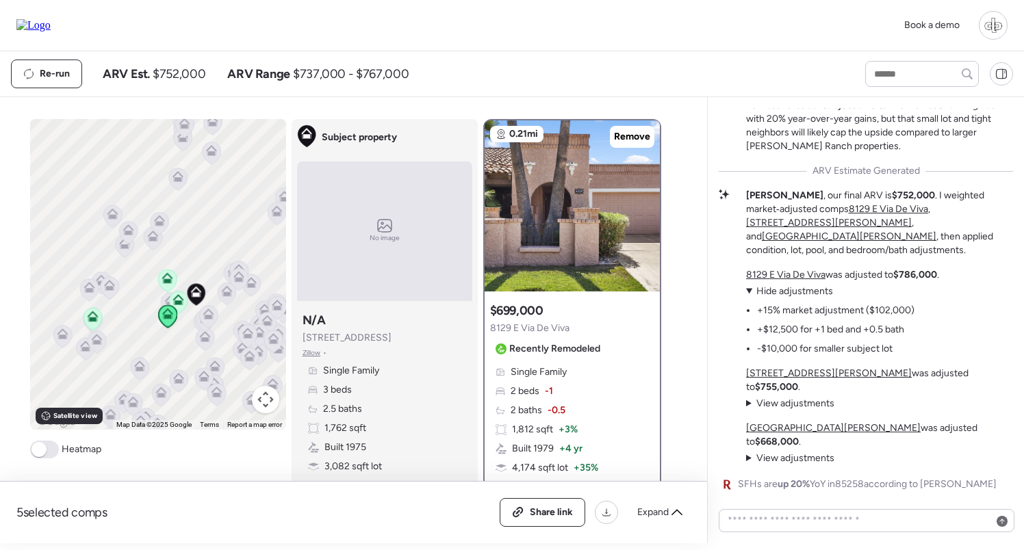
click at [181, 302] on icon at bounding box center [177, 302] width 9 height 4
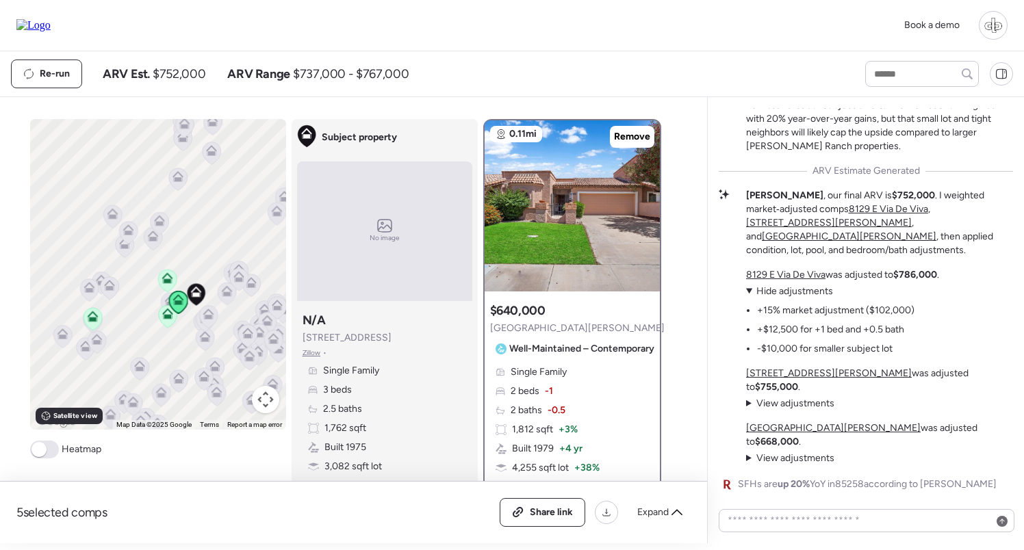
click at [174, 326] on icon at bounding box center [167, 316] width 19 height 23
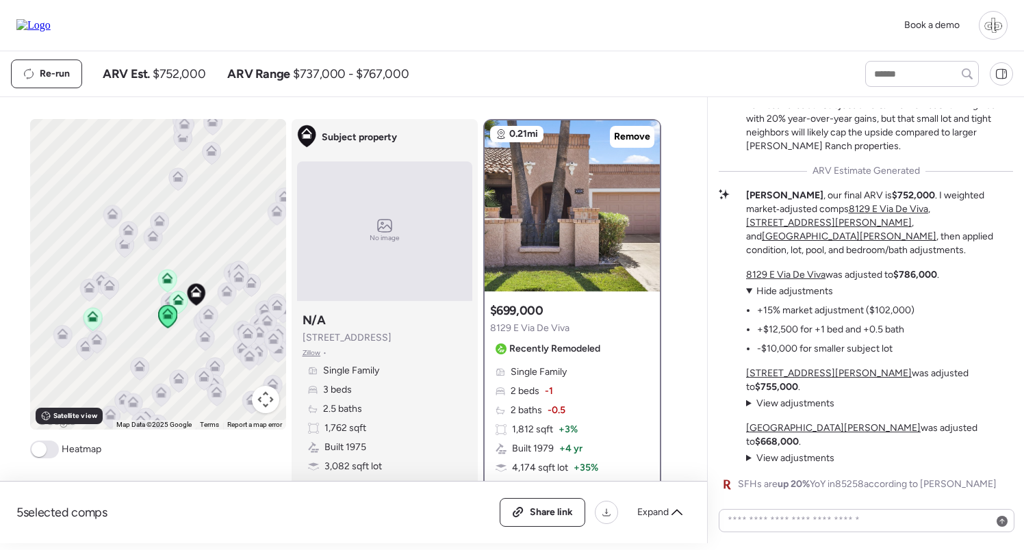
click at [573, 390] on div "Single Family 2 beds -1 2 baths -0.5 1,812 sqft + 3% Built 1979 + 4 yr 4,174 sq…" at bounding box center [572, 439] width 164 height 148
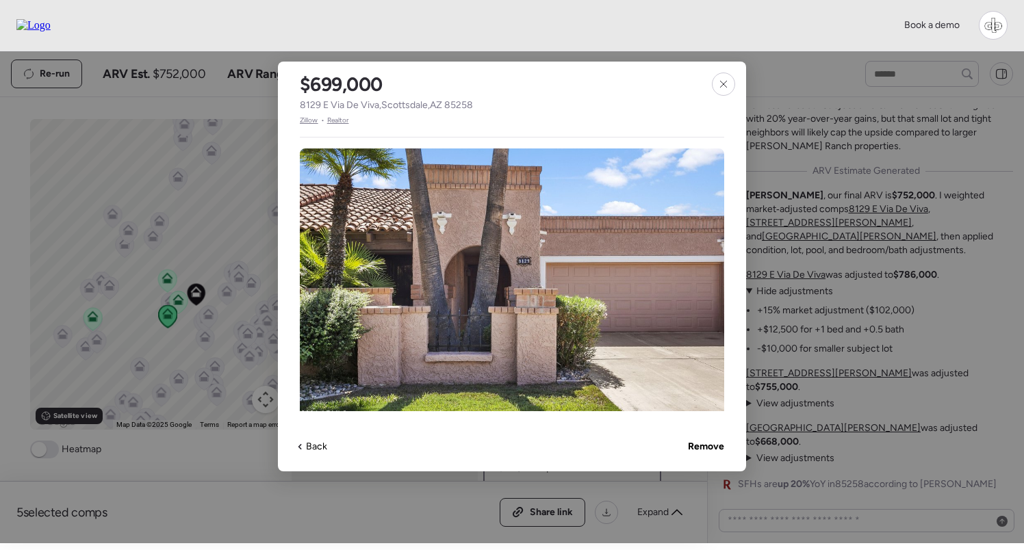
click at [305, 119] on span "Zillow" at bounding box center [309, 120] width 18 height 11
click at [735, 88] on div "$699,000 8129 E Via De Viva , Scottsdale , AZ 85258 Zillow • Realtor Single Fam…" at bounding box center [512, 267] width 468 height 410
click at [730, 87] on div at bounding box center [723, 84] width 23 height 23
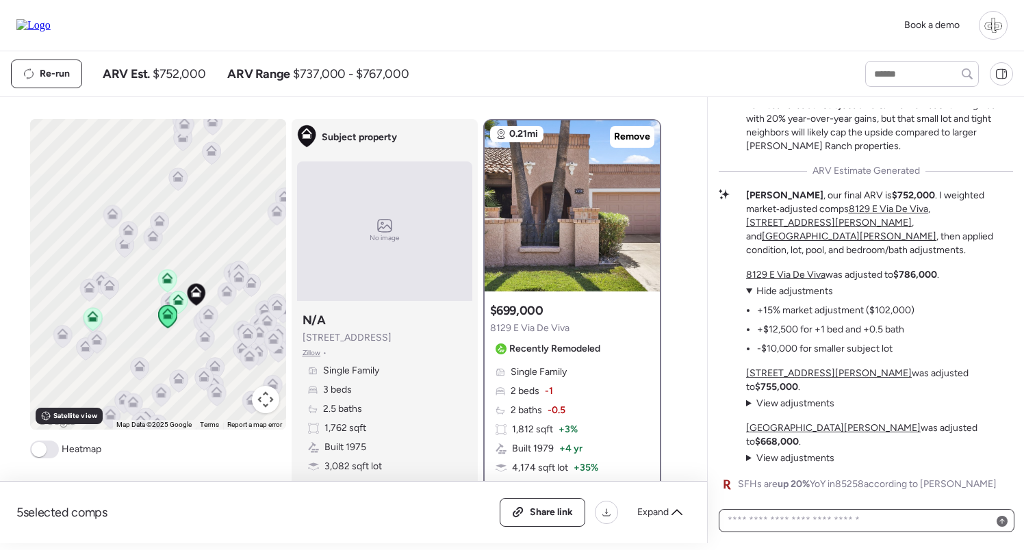
click at [786, 524] on textarea at bounding box center [866, 520] width 283 height 19
type textarea "******"
click at [829, 394] on p "8744 E Via De La Luna was adjusted to $755,000 ." at bounding box center [879, 380] width 267 height 27
click at [829, 379] on u "8744 E Via De La Luna" at bounding box center [829, 374] width 166 height 12
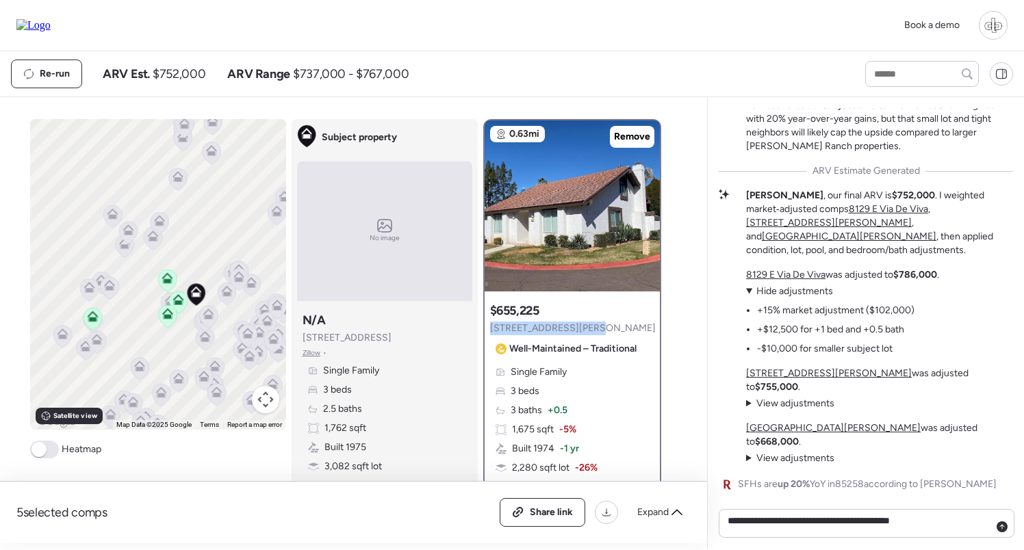
drag, startPoint x: 594, startPoint y: 327, endPoint x: 491, endPoint y: 330, distance: 102.7
click at [491, 330] on div "Suggested comp $655,225 8744 E Via De La Luna Well-Maintained – Traditional" at bounding box center [573, 330] width 166 height 57
copy span "8744 E Via De La Luna"
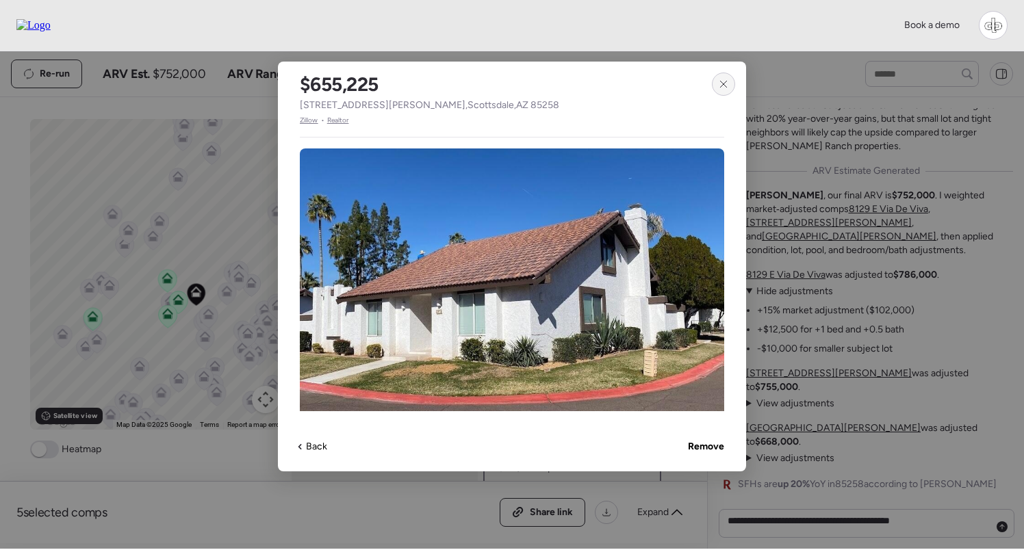
click at [723, 79] on icon at bounding box center [723, 84] width 11 height 11
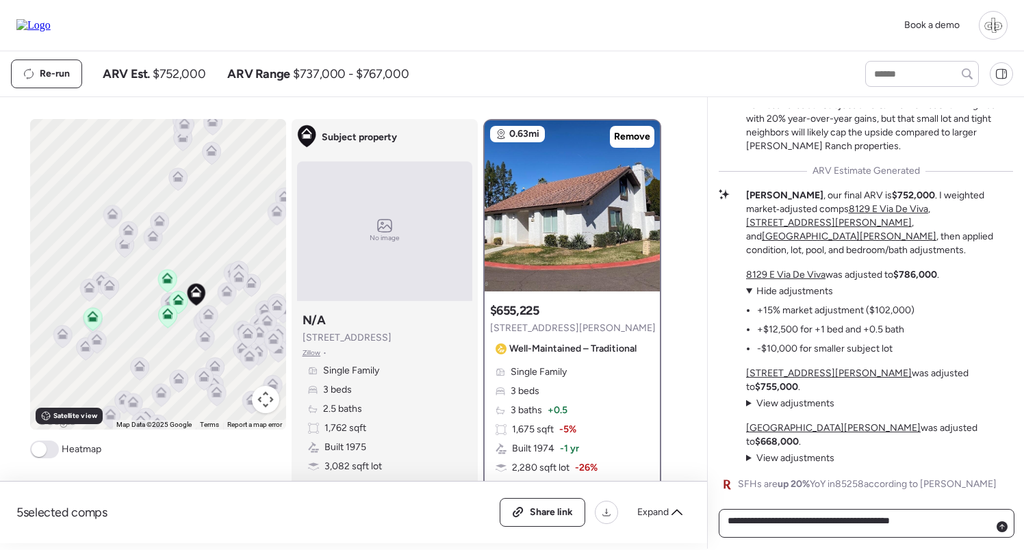
click at [947, 526] on textarea "**********" at bounding box center [866, 523] width 283 height 25
paste textarea "**********"
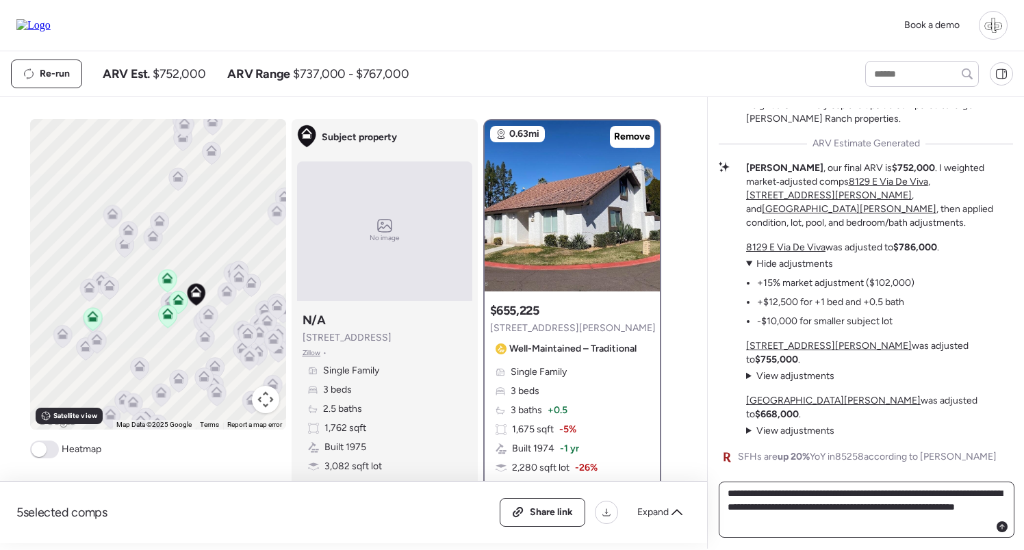
type textarea "**********"
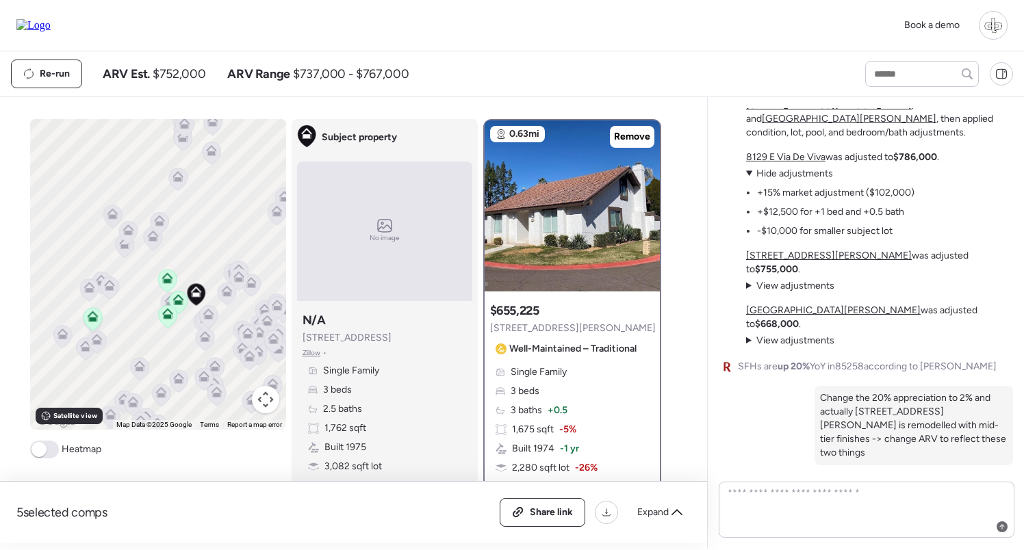
click at [775, 427] on div "Pleasant Run Patio Home: Small Lot, Big Questions This 3/2.5 sits on a tight cu…" at bounding box center [866, 136] width 294 height 657
click at [856, 527] on textarea at bounding box center [866, 510] width 283 height 52
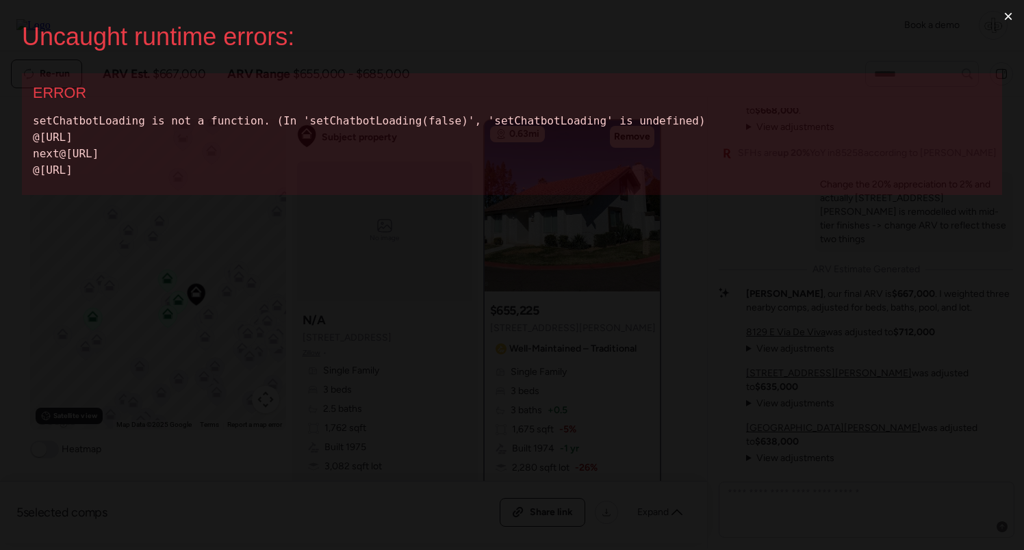
click at [545, 118] on div "setChatbotLoading is not a function. (In 'setChatbotLoading(false)', 'setChatbo…" at bounding box center [512, 146] width 958 height 66
copy div "setChatbotLoading"
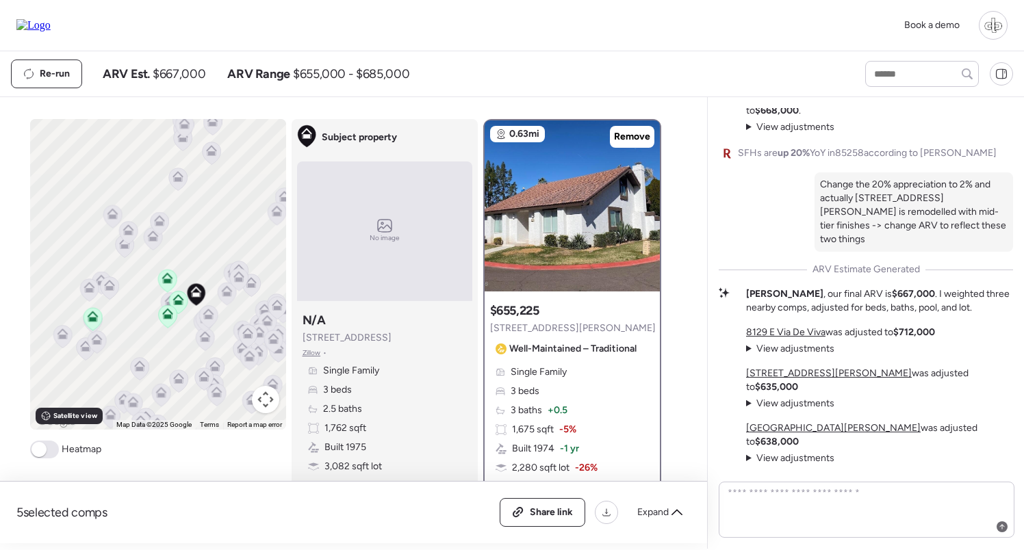
click at [774, 355] on span "View adjustments" at bounding box center [795, 349] width 78 height 12
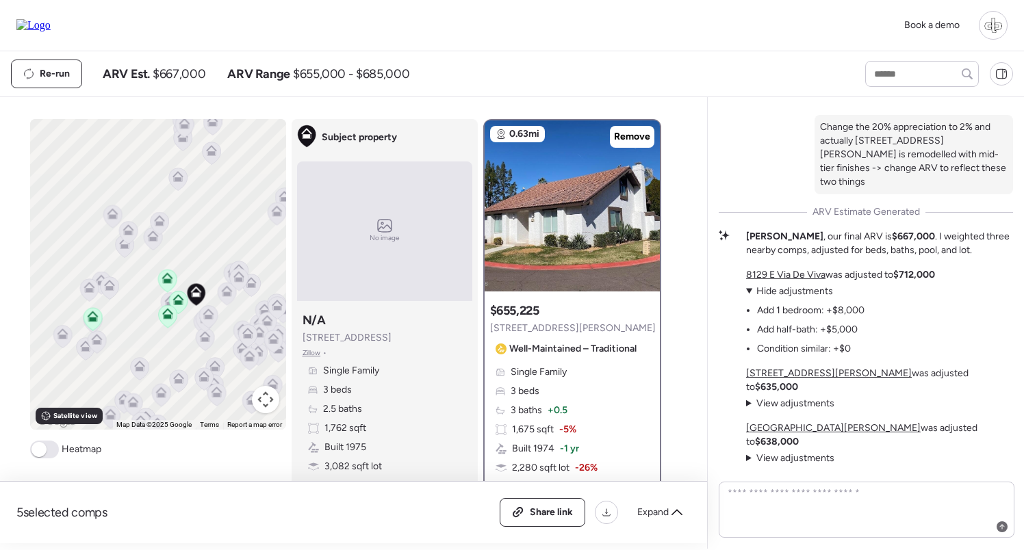
click at [788, 297] on span "Hide adjustments" at bounding box center [794, 291] width 77 height 12
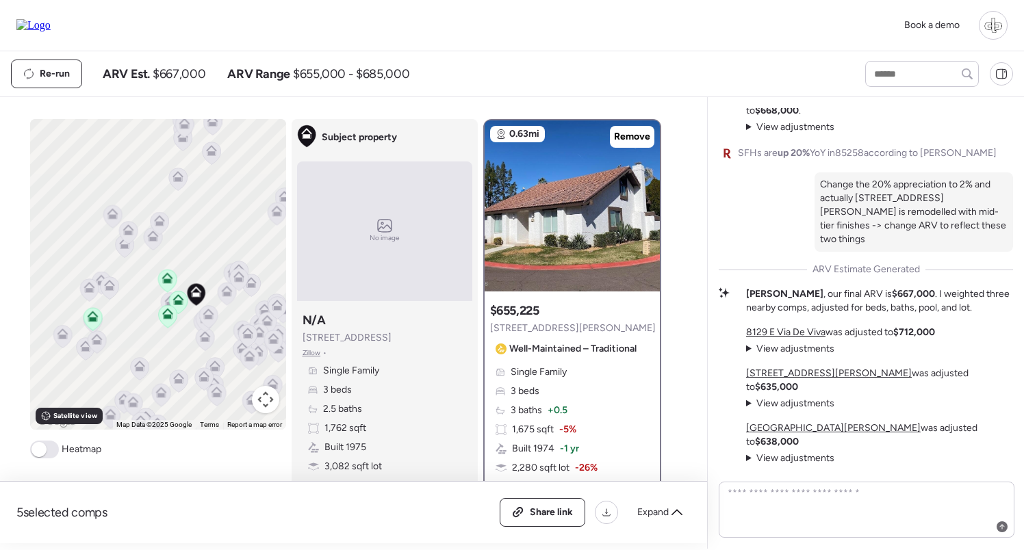
click at [788, 409] on div "8744 E Via De La Luna was adjusted to $635,000 View adjustments Hide adjustment…" at bounding box center [879, 389] width 267 height 44
click at [788, 409] on span "View adjustments" at bounding box center [795, 404] width 78 height 12
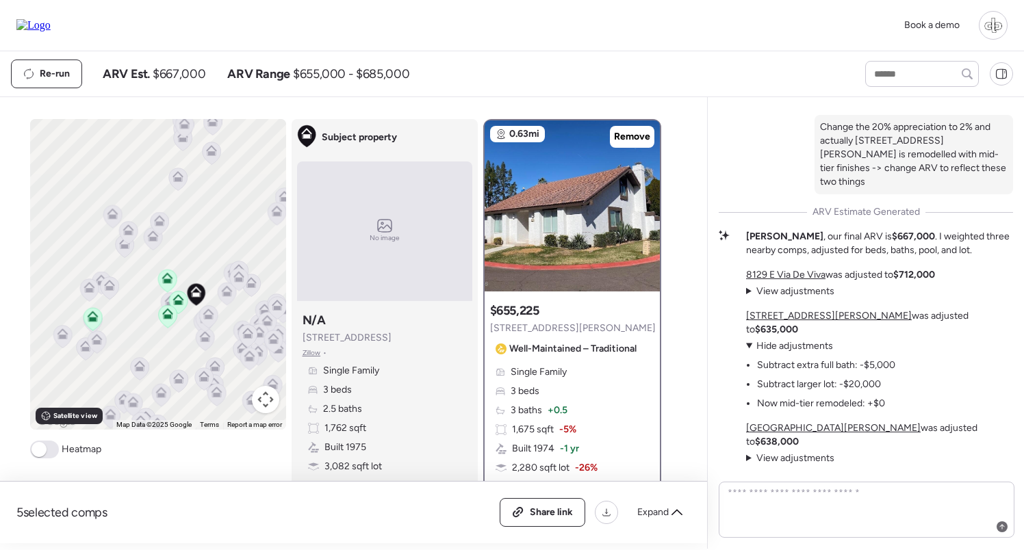
click at [793, 352] on span "Hide adjustments" at bounding box center [794, 346] width 77 height 12
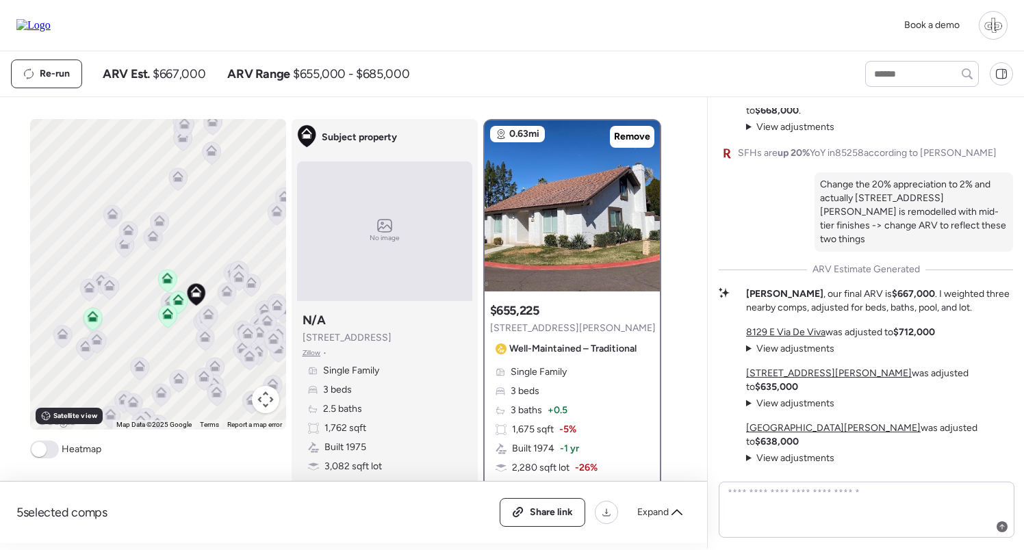
click at [786, 379] on u "8744 E Via De La Luna" at bounding box center [829, 374] width 166 height 12
click at [786, 434] on u "7729 N Via De Fonda" at bounding box center [833, 428] width 175 height 12
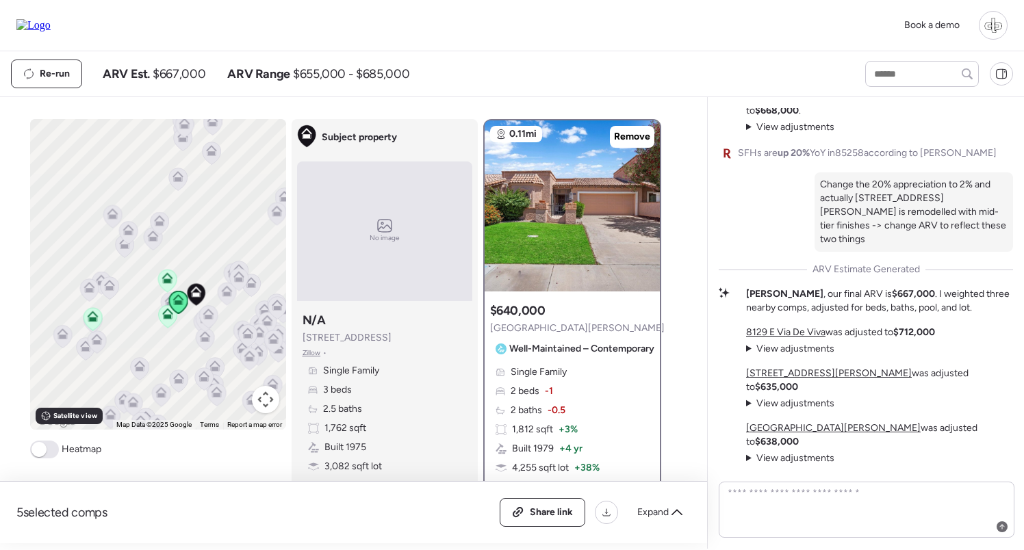
click at [779, 339] on p "8129 E Via De Viva was adjusted to $712,000" at bounding box center [840, 333] width 189 height 14
click at [40, 31] on img at bounding box center [33, 25] width 34 height 12
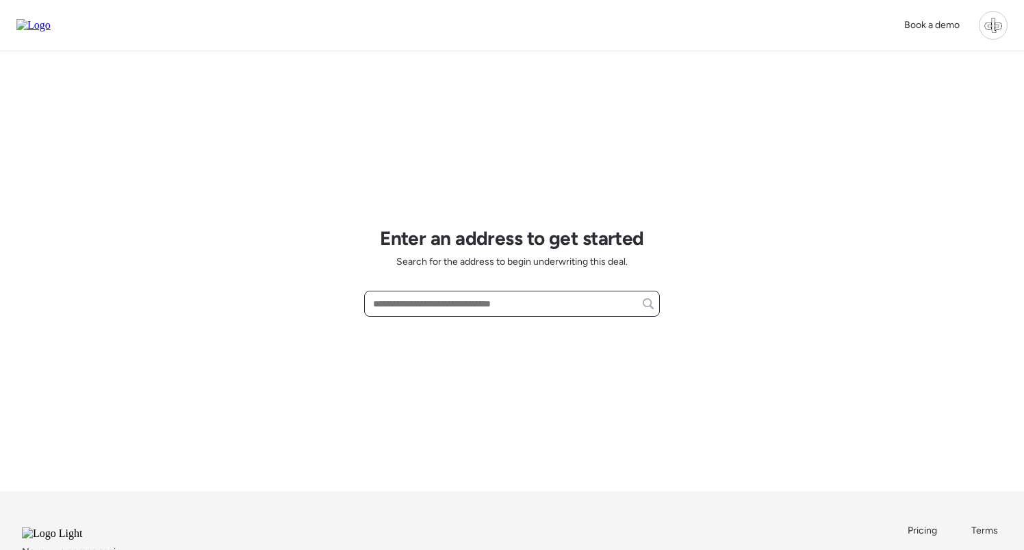
click at [535, 303] on input "text" at bounding box center [511, 303] width 283 height 19
paste input "**********"
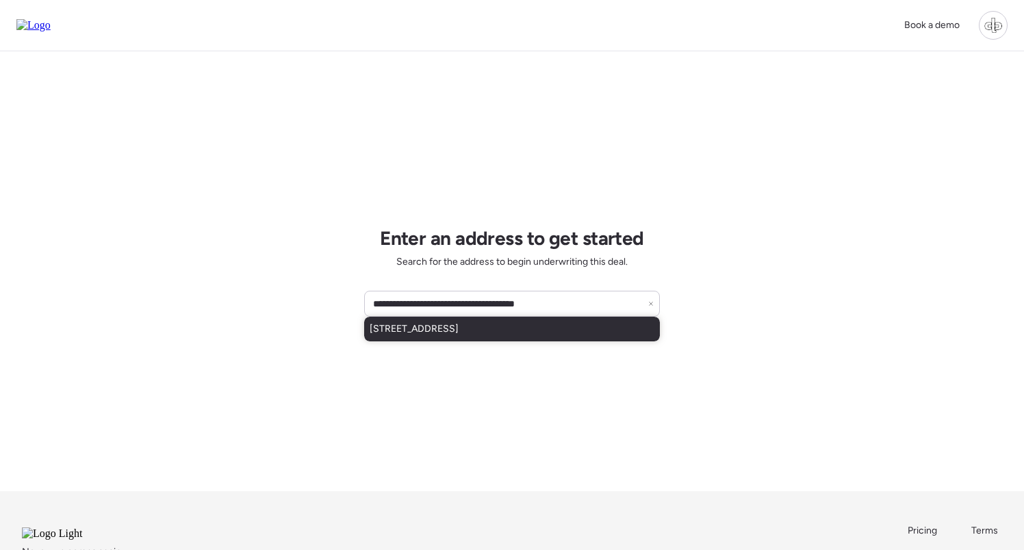
click at [459, 326] on span "[STREET_ADDRESS]" at bounding box center [414, 329] width 89 height 14
type input "**********"
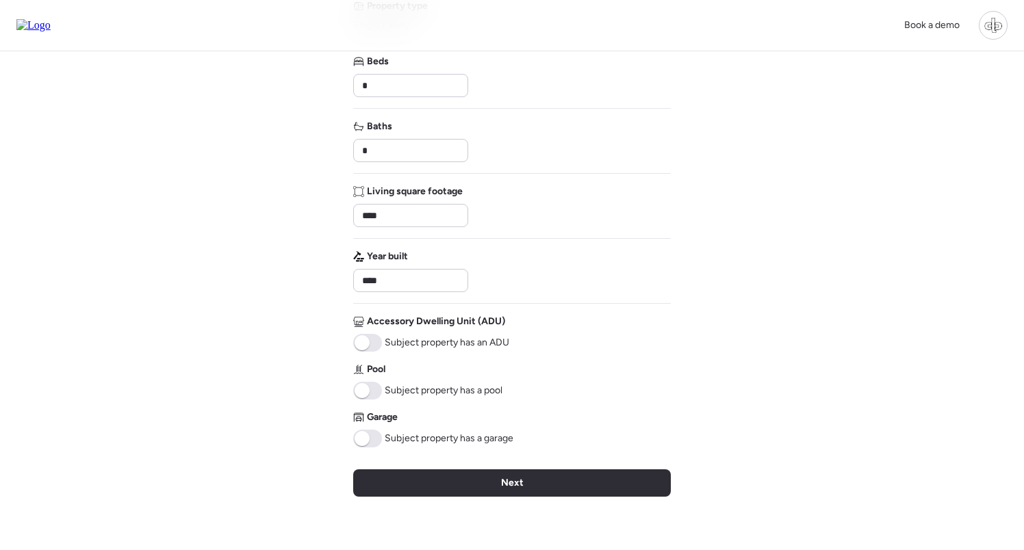
scroll to position [223, 0]
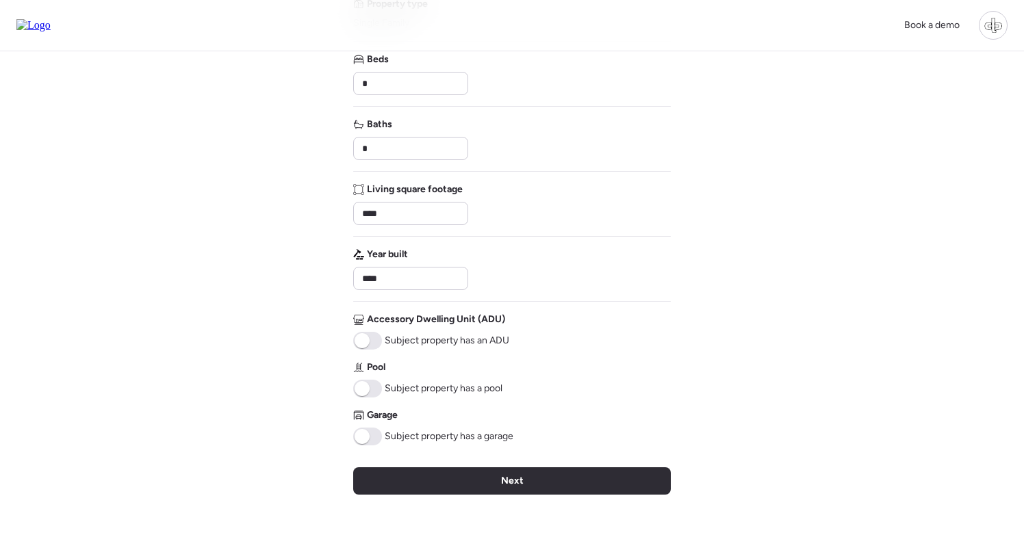
click at [363, 442] on span at bounding box center [362, 436] width 15 height 15
click at [363, 386] on span at bounding box center [362, 388] width 15 height 15
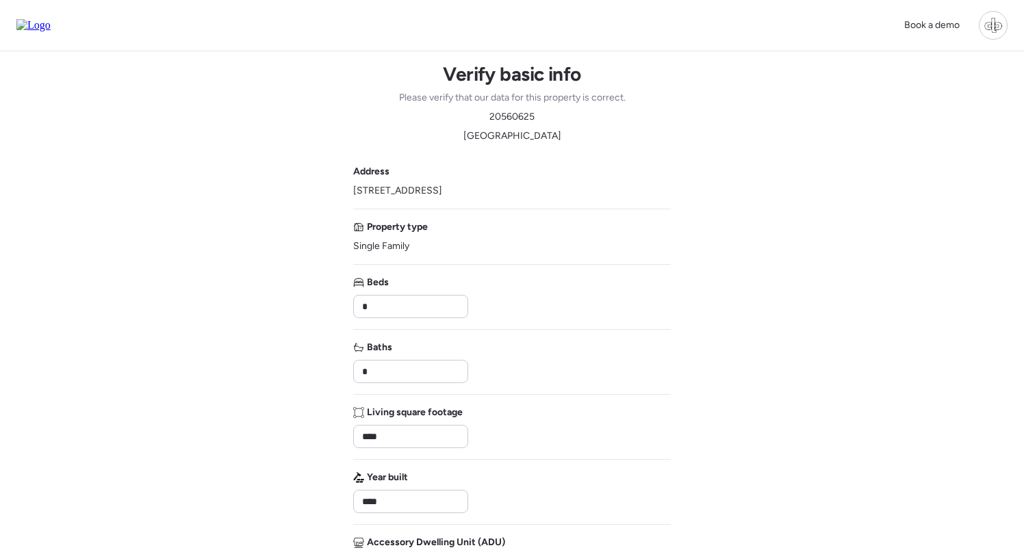
scroll to position [0, 0]
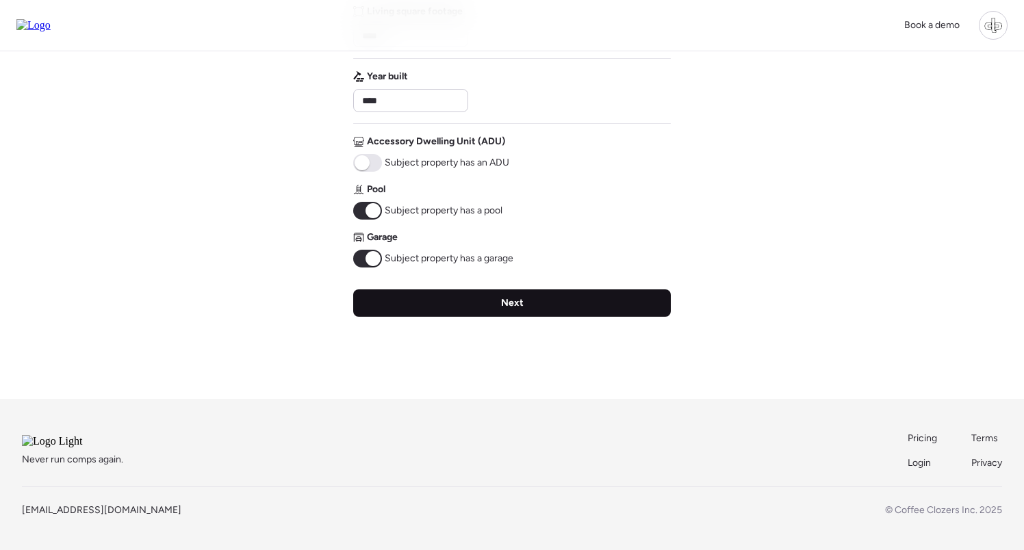
click at [499, 289] on div "Next" at bounding box center [512, 302] width 318 height 27
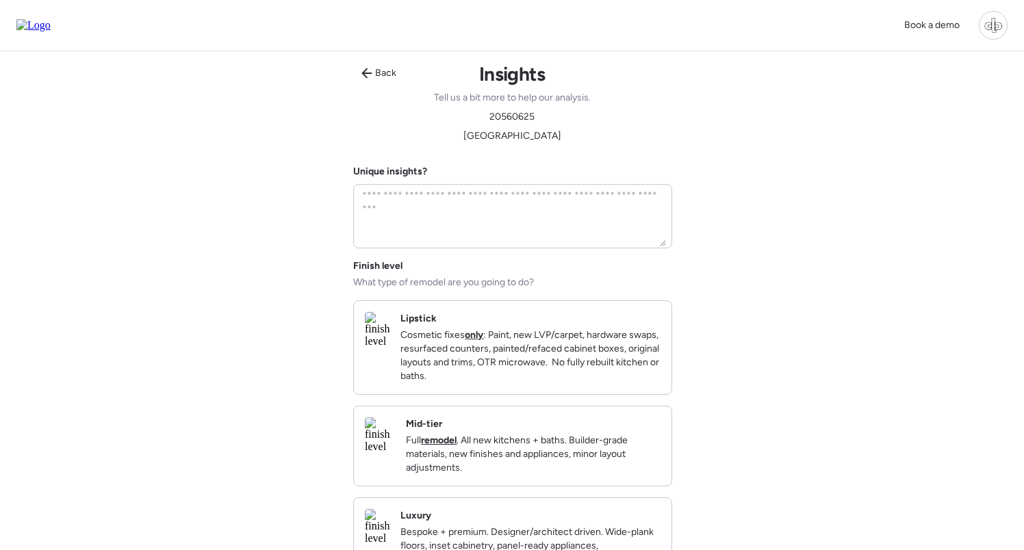
click at [456, 446] on strong "remodel" at bounding box center [439, 441] width 36 height 12
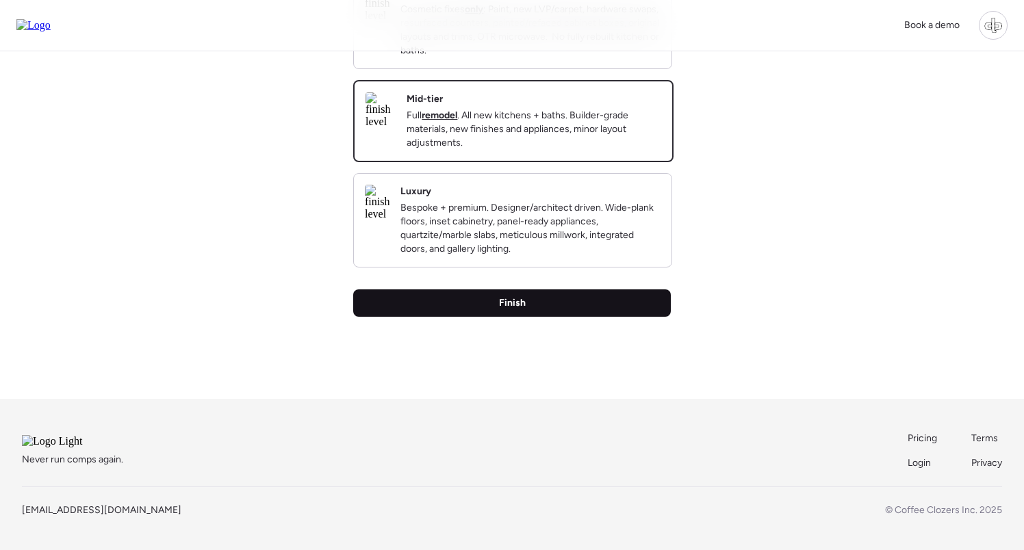
scroll to position [357, 0]
click at [510, 296] on span "Finish" at bounding box center [512, 303] width 27 height 14
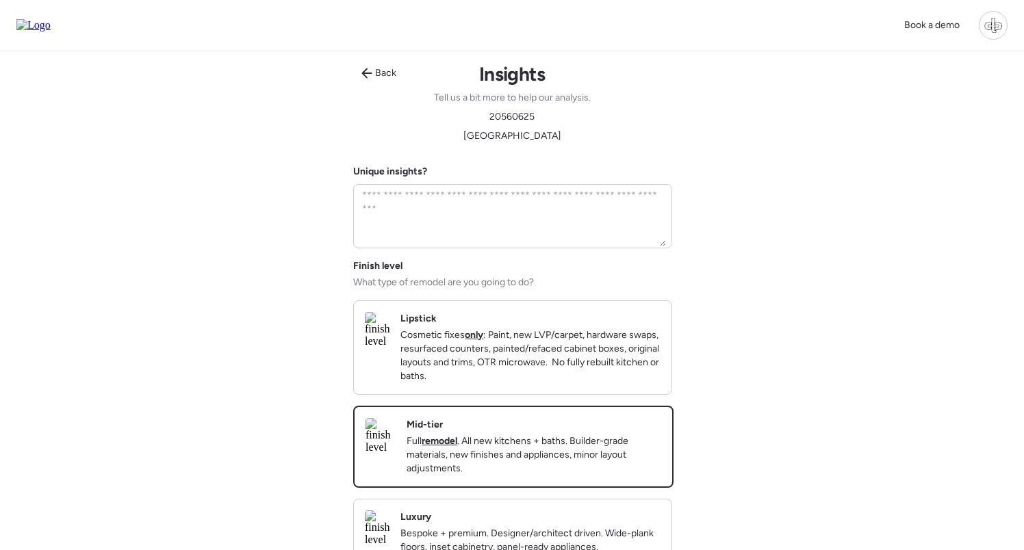
scroll to position [0, 0]
click at [517, 120] on span "20560625" at bounding box center [511, 117] width 45 height 14
copy span "20560625"
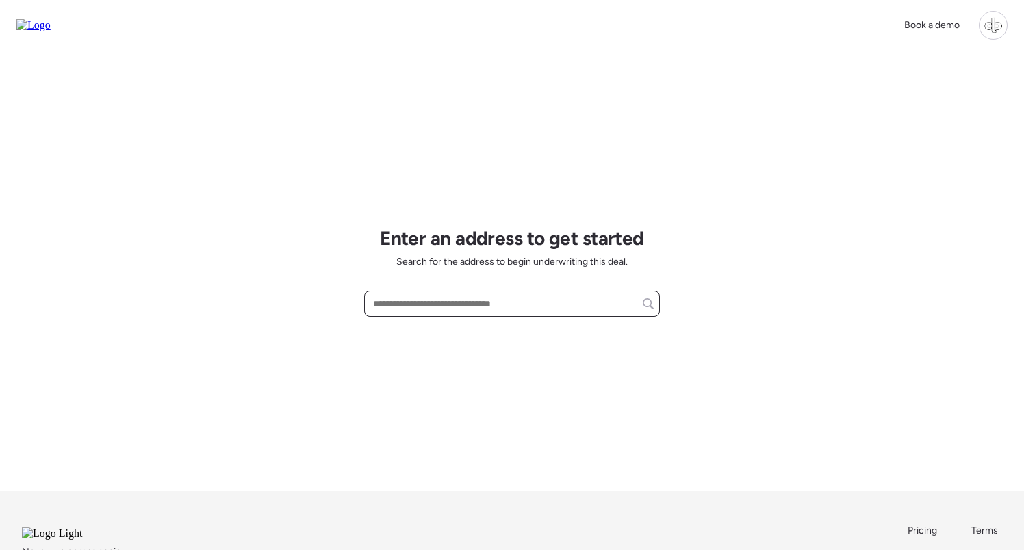
click at [482, 306] on input "text" at bounding box center [511, 303] width 283 height 19
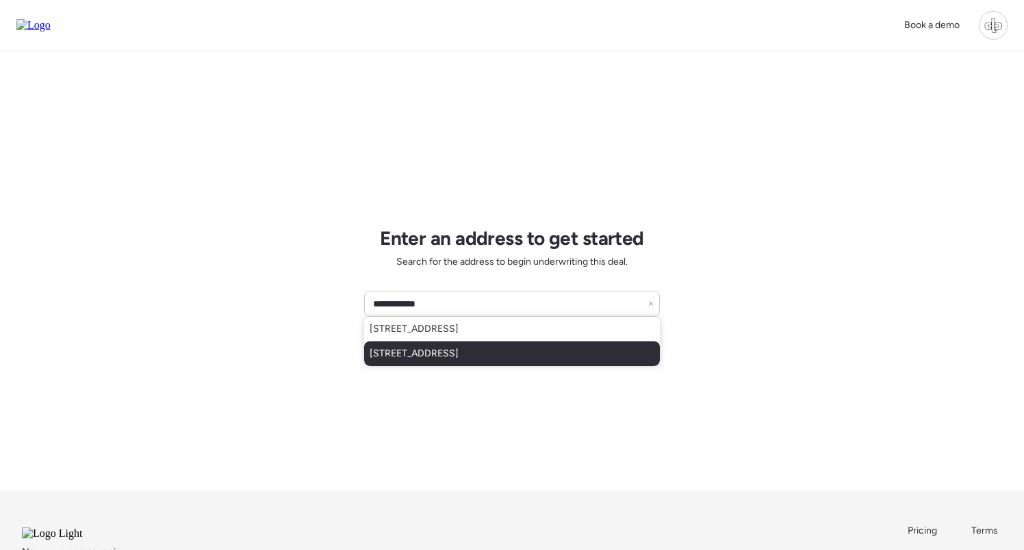
click at [459, 348] on span "[STREET_ADDRESS]" at bounding box center [414, 354] width 89 height 14
type input "**********"
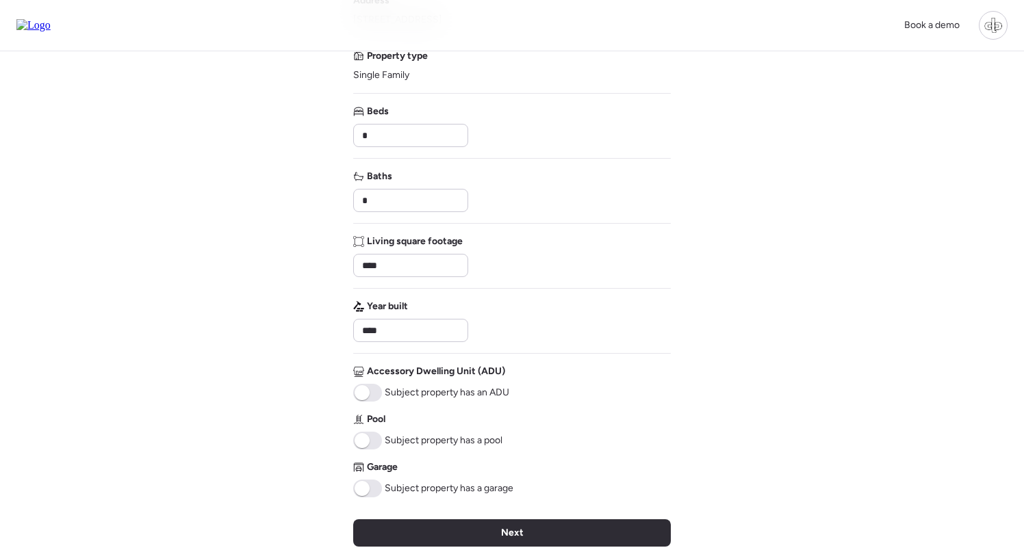
scroll to position [224, 0]
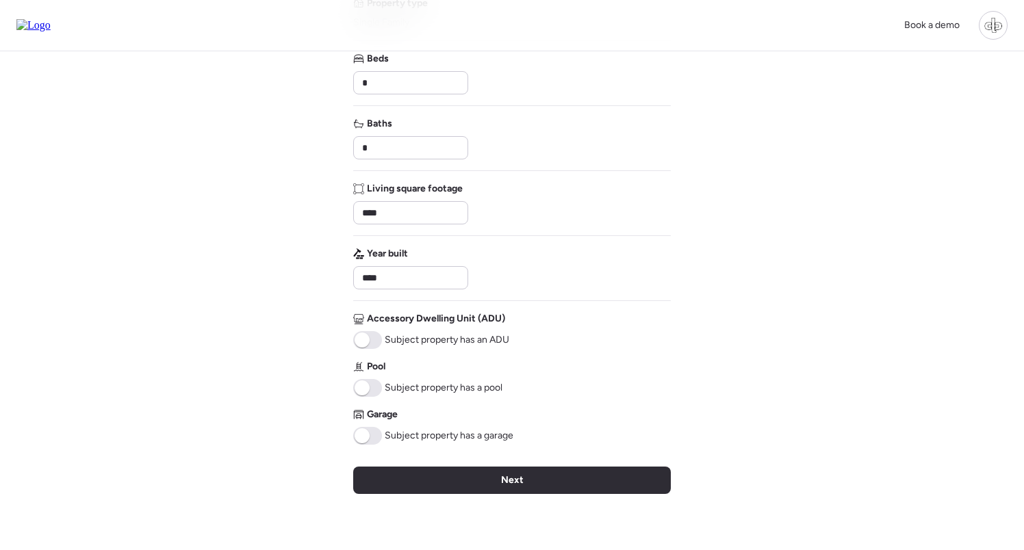
click at [366, 400] on div "Address [STREET_ADDRESS] Property type Single Family Beds * Baths * Living squa…" at bounding box center [512, 193] width 318 height 504
click at [367, 426] on div "Garage Subject property has a garage" at bounding box center [433, 426] width 160 height 37
click at [367, 433] on span at bounding box center [362, 435] width 15 height 15
click at [368, 387] on span at bounding box center [362, 388] width 15 height 15
click at [491, 478] on div "Next" at bounding box center [512, 480] width 318 height 27
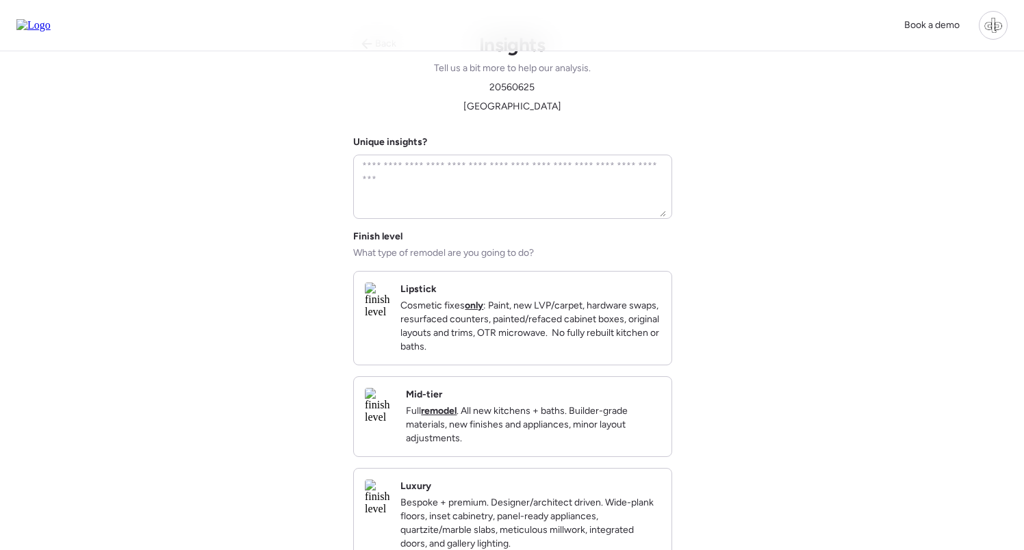
scroll to position [0, 0]
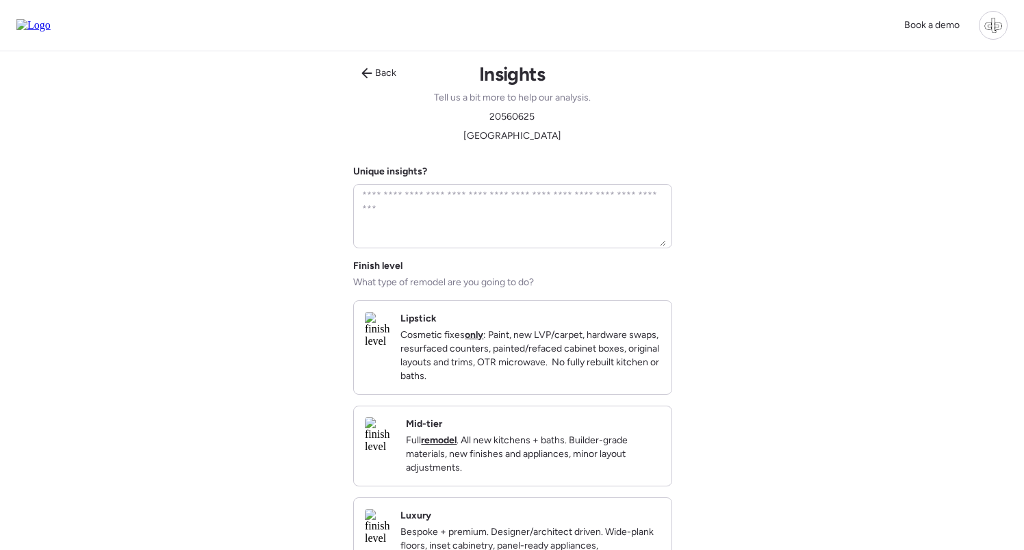
click at [442, 431] on h2 "Mid-tier" at bounding box center [424, 424] width 36 height 14
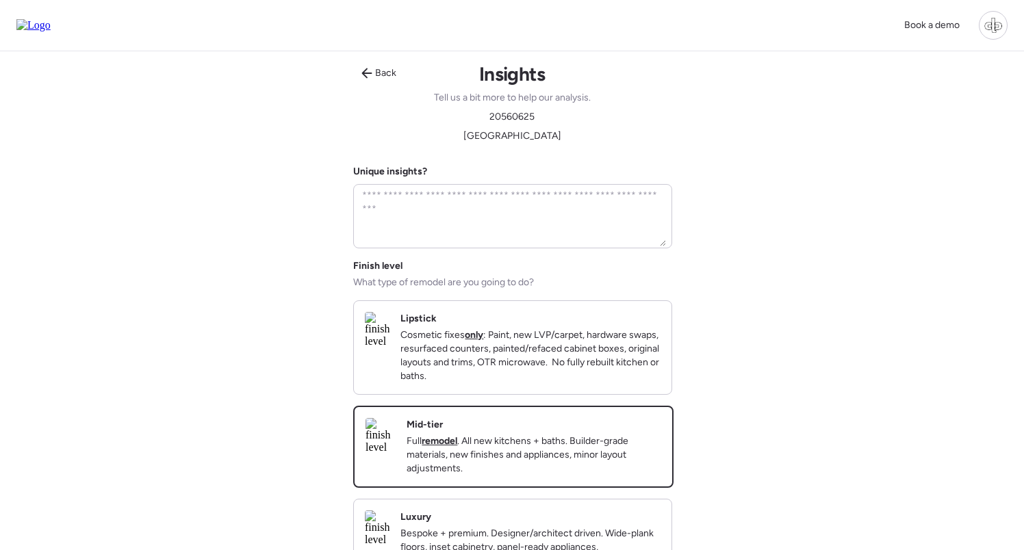
scroll to position [182, 0]
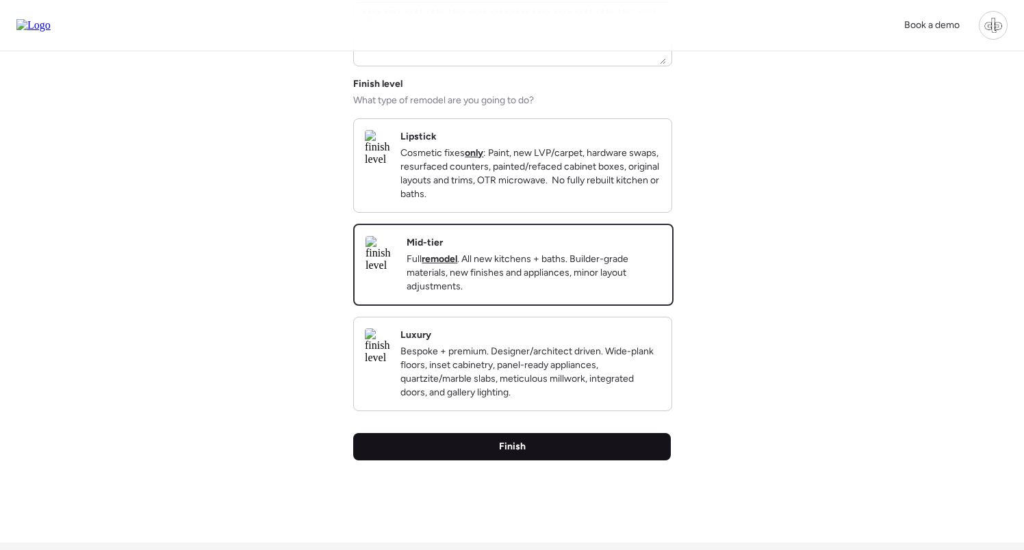
click at [495, 461] on div "Finish" at bounding box center [512, 446] width 318 height 27
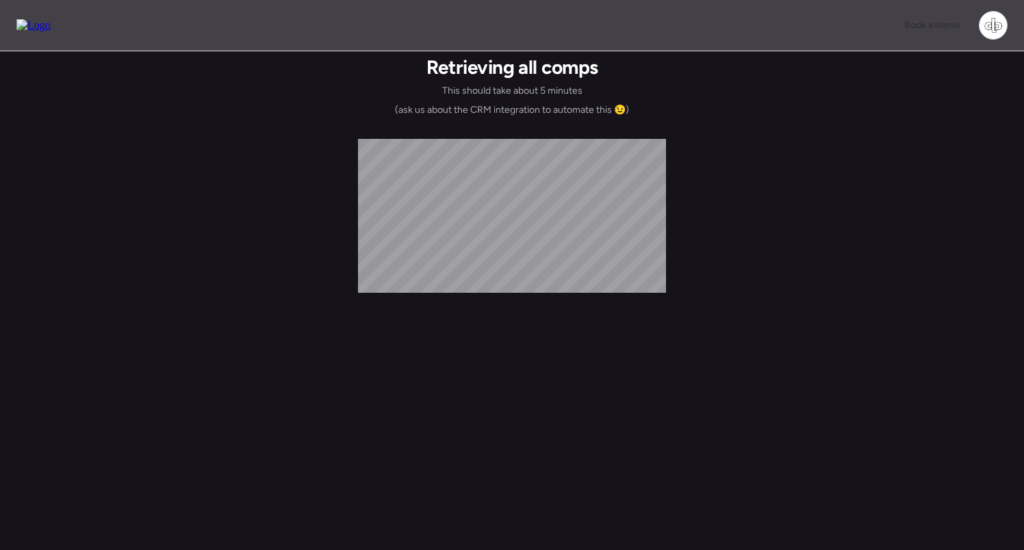
scroll to position [0, 0]
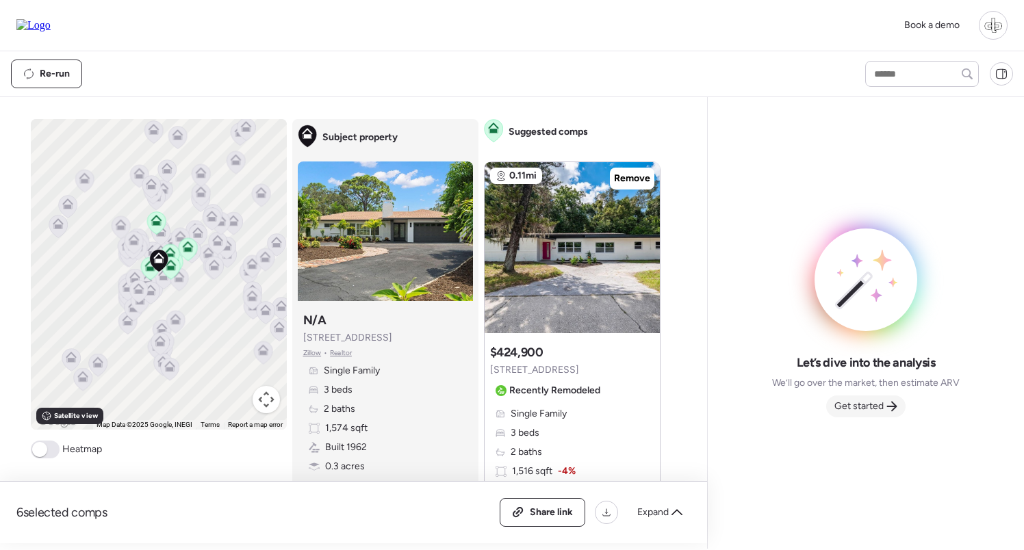
click at [881, 410] on span "Get started" at bounding box center [858, 407] width 49 height 14
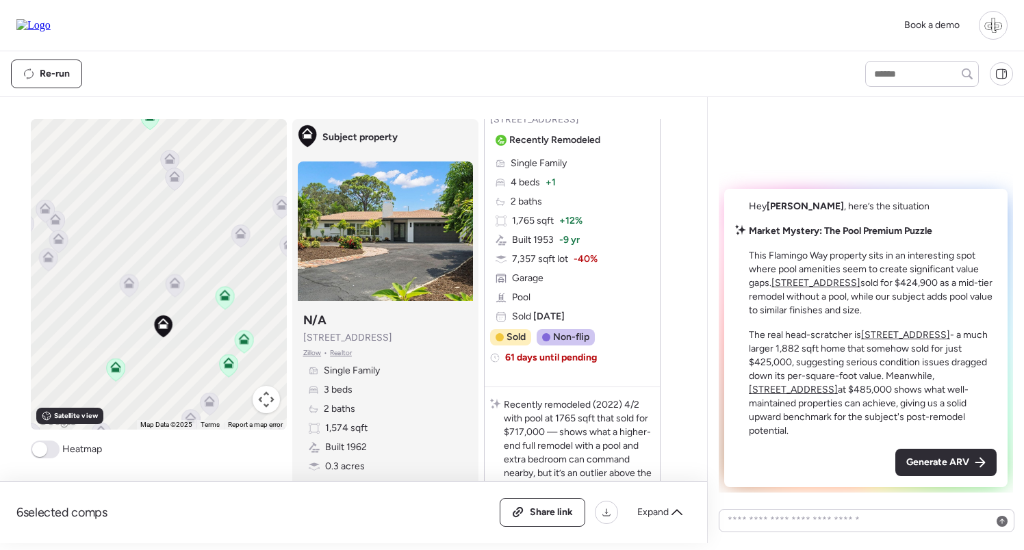
scroll to position [2745, 0]
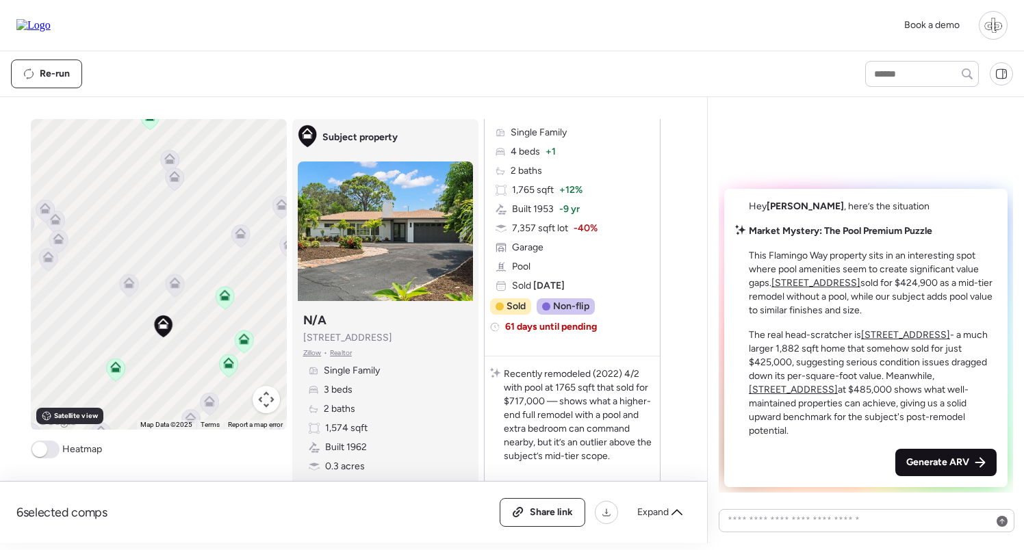
click at [928, 454] on div "Generate ARV" at bounding box center [945, 462] width 101 height 27
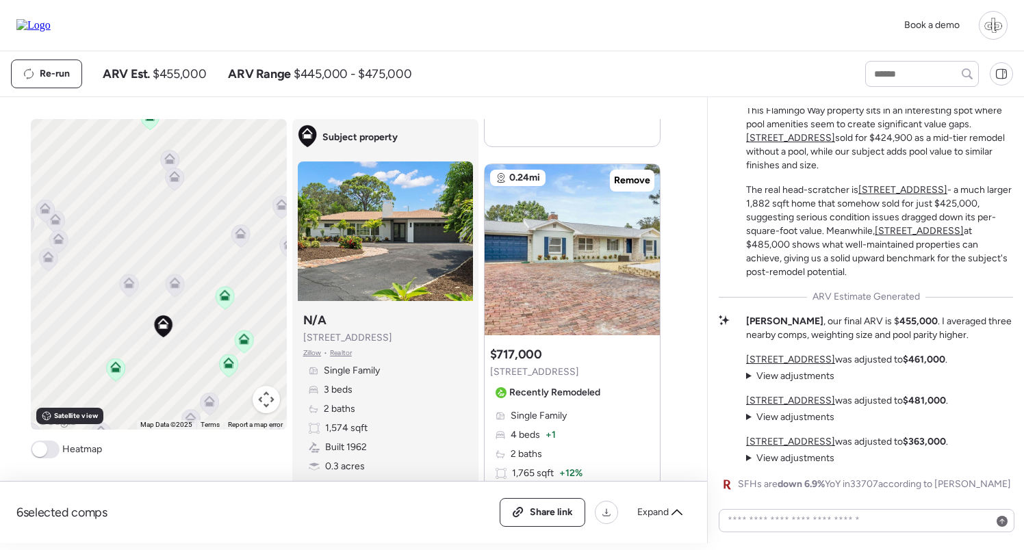
scroll to position [2460, 0]
click at [822, 359] on u "[STREET_ADDRESS]" at bounding box center [790, 360] width 89 height 12
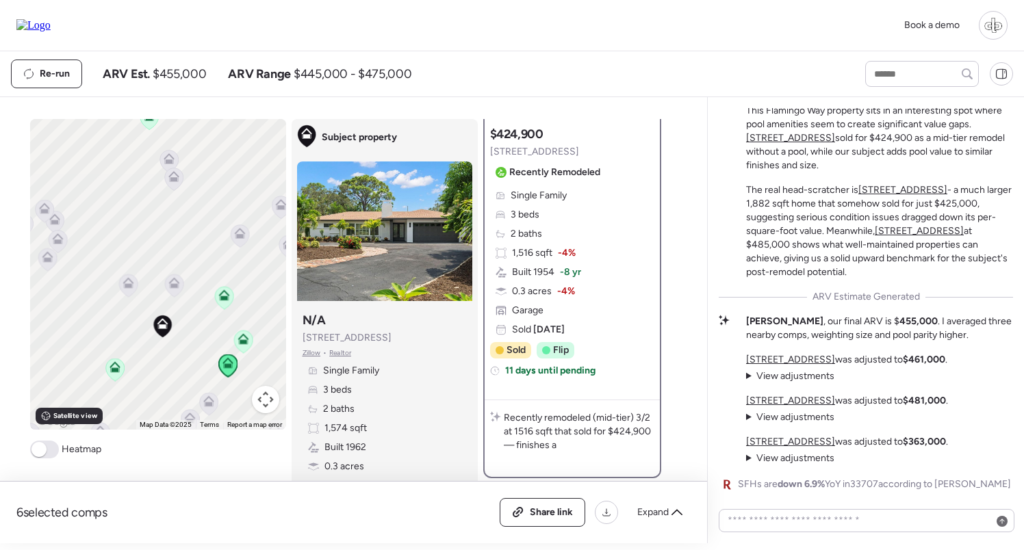
scroll to position [178, 0]
click at [788, 400] on u "[STREET_ADDRESS]" at bounding box center [790, 401] width 89 height 12
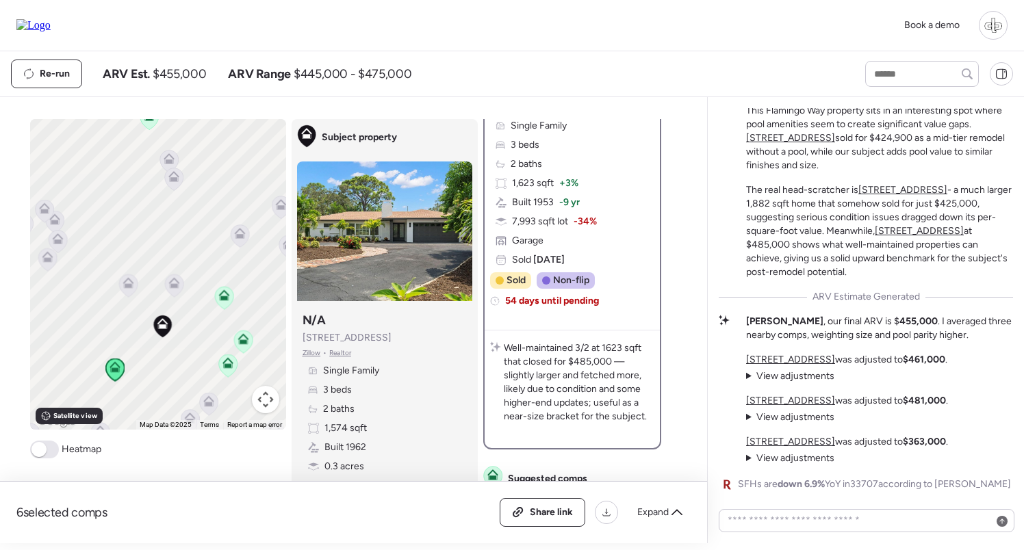
scroll to position [262, 0]
click at [801, 444] on u "[STREET_ADDRESS]" at bounding box center [790, 442] width 89 height 12
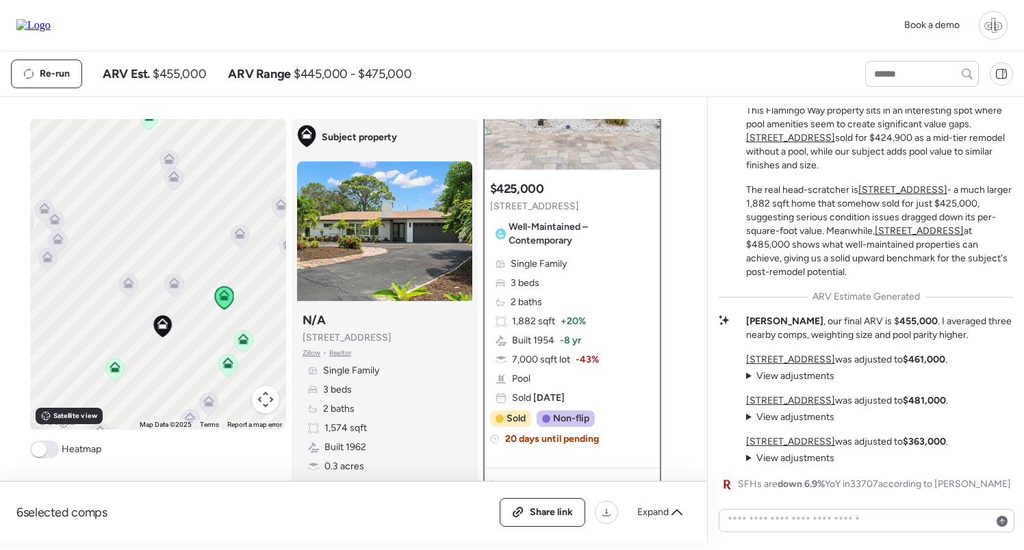
scroll to position [0, 0]
click at [114, 374] on icon at bounding box center [114, 370] width 18 height 23
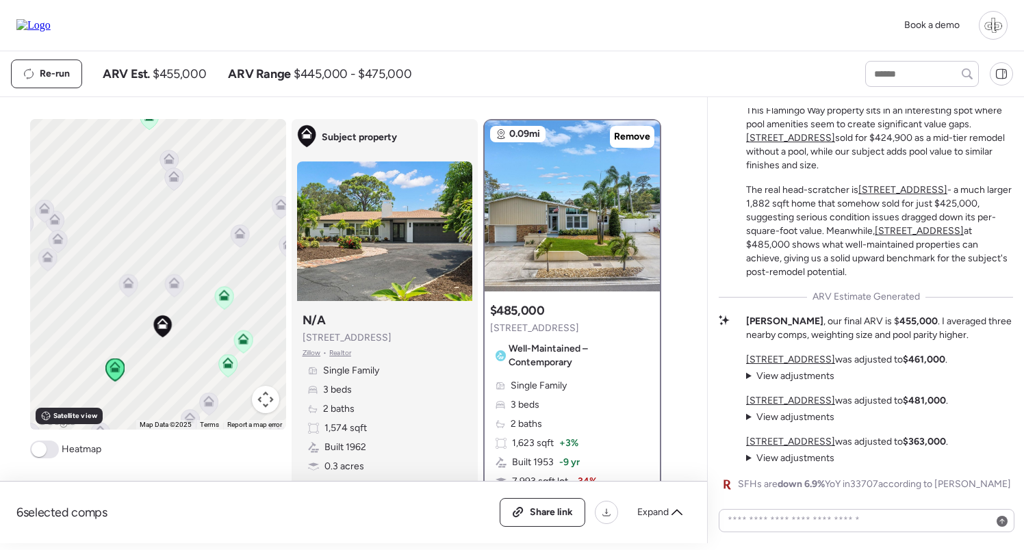
click at [224, 363] on icon at bounding box center [227, 361] width 10 height 6
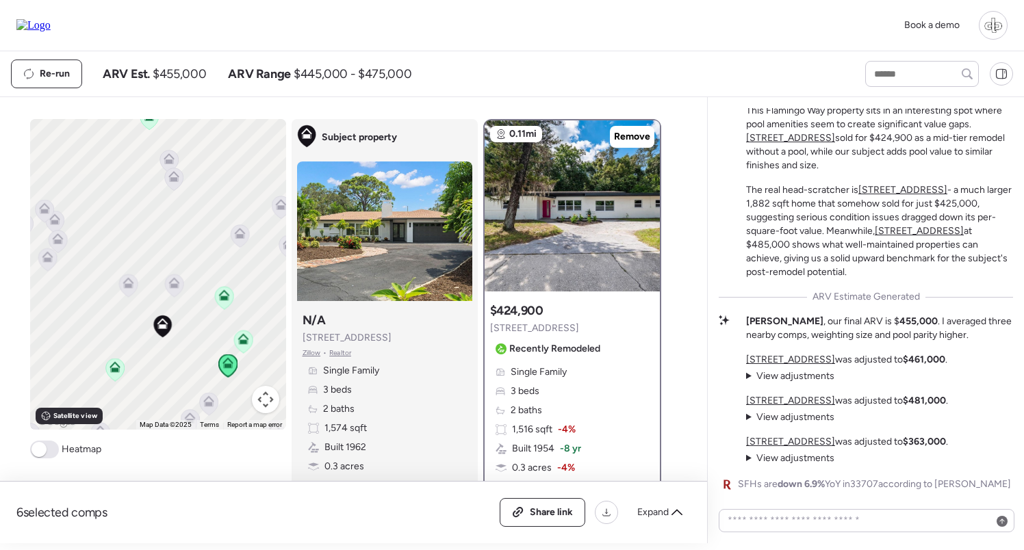
click at [243, 340] on icon at bounding box center [242, 339] width 11 height 11
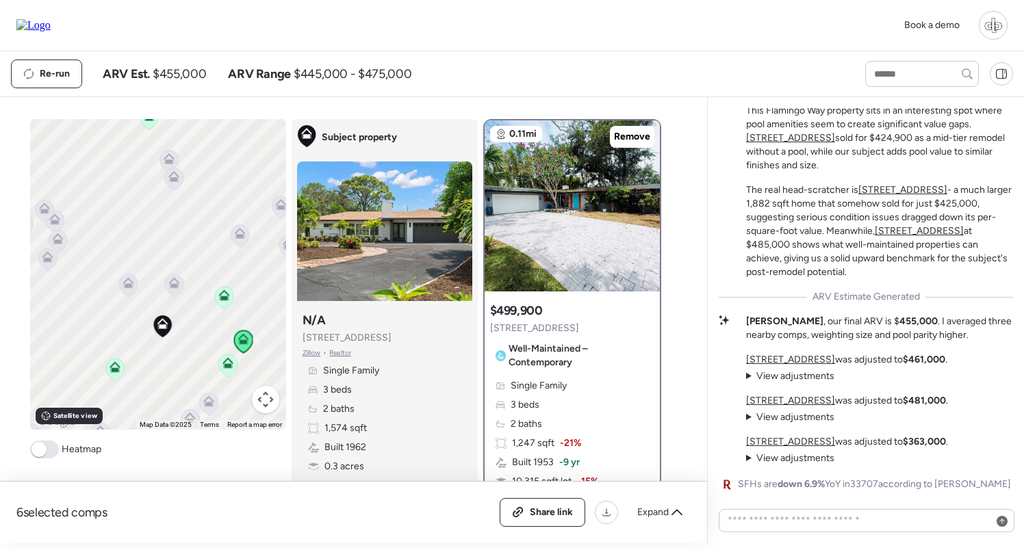
click at [224, 299] on icon at bounding box center [223, 298] width 9 height 4
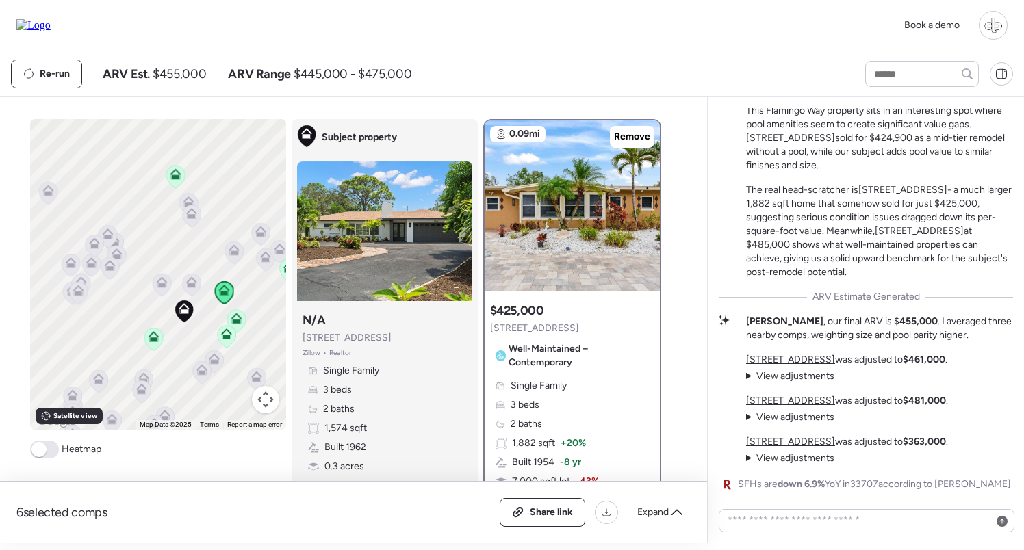
click at [180, 174] on icon at bounding box center [175, 174] width 11 height 11
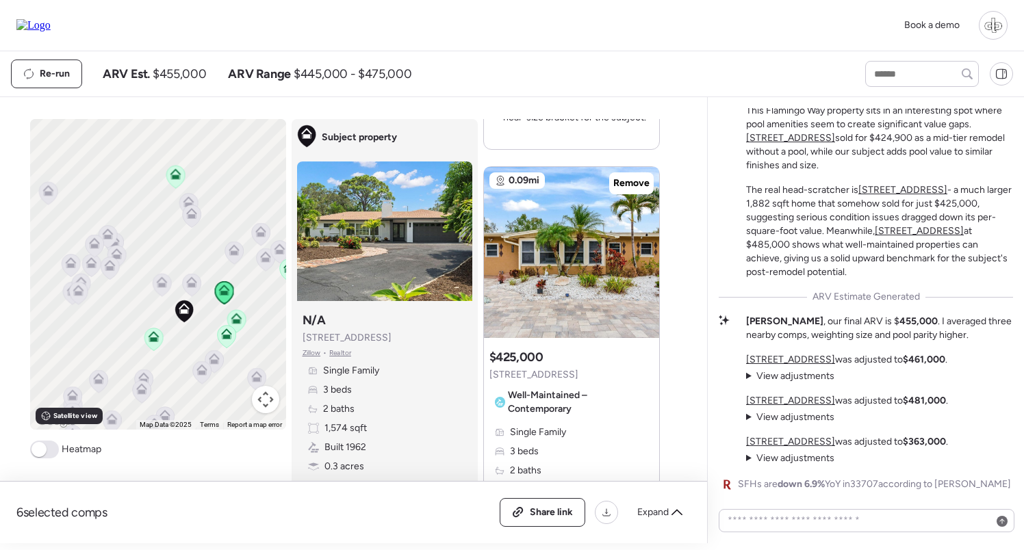
scroll to position [1859, 0]
click at [551, 279] on img at bounding box center [571, 253] width 175 height 171
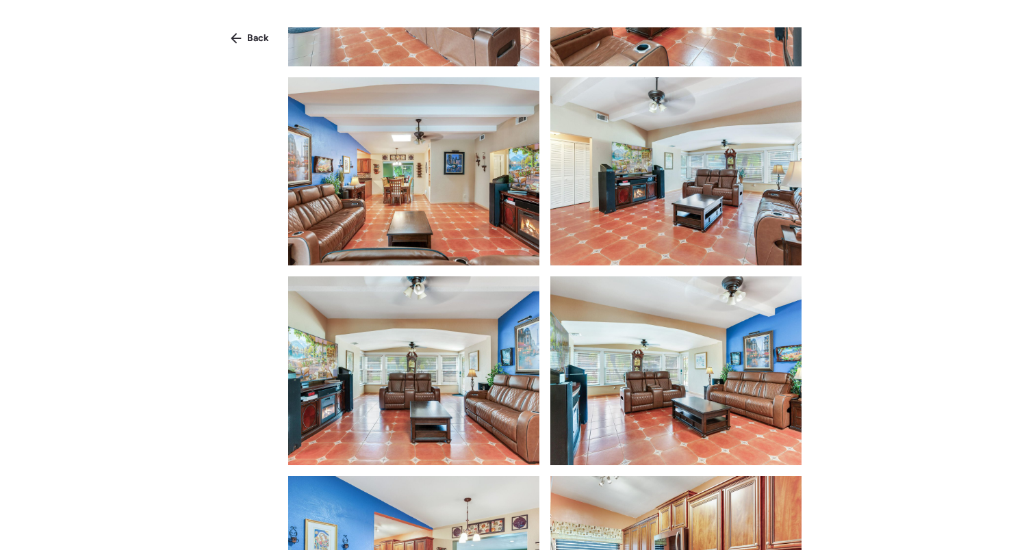
scroll to position [887, 0]
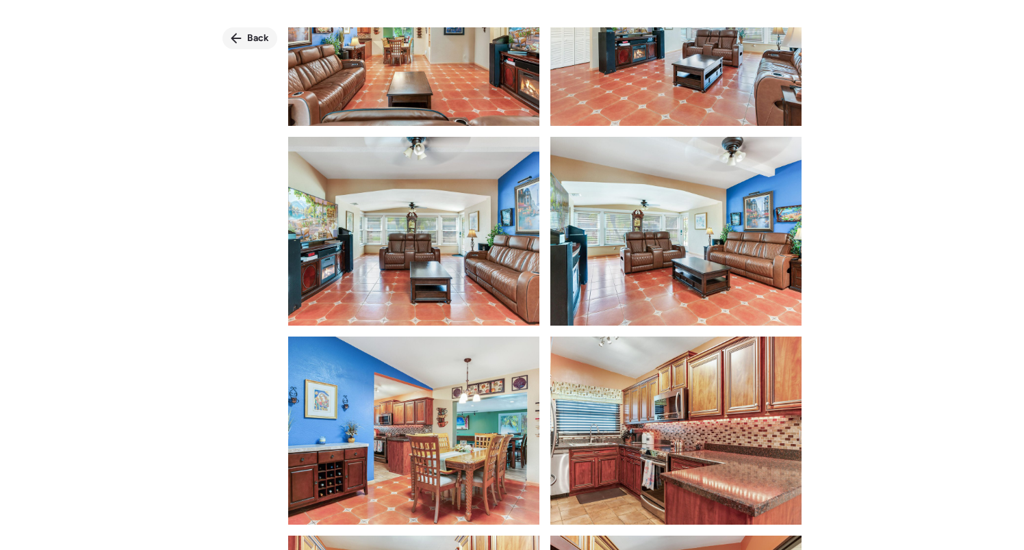
click at [246, 35] on div "Back" at bounding box center [249, 38] width 55 height 22
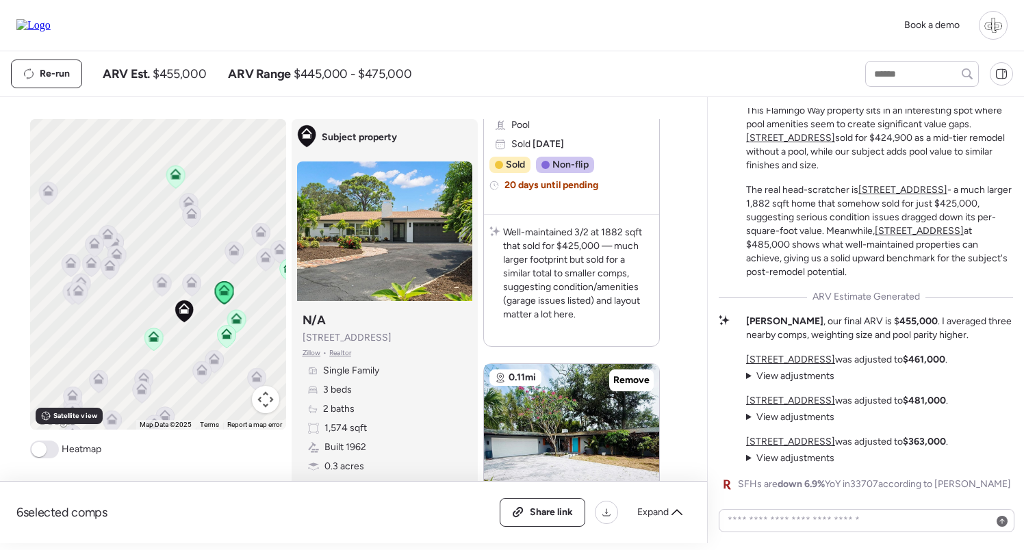
scroll to position [2393, 0]
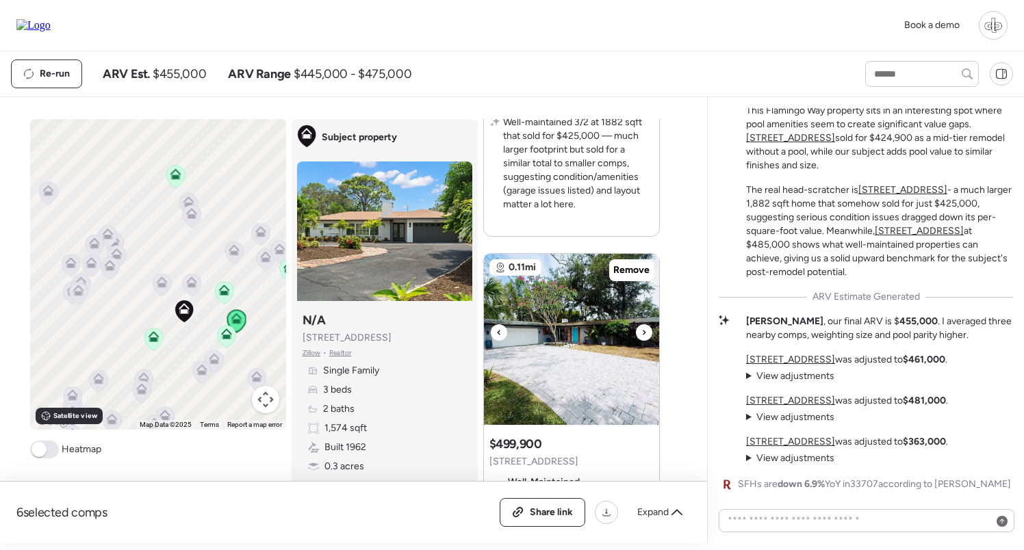
click at [516, 363] on img at bounding box center [571, 339] width 175 height 171
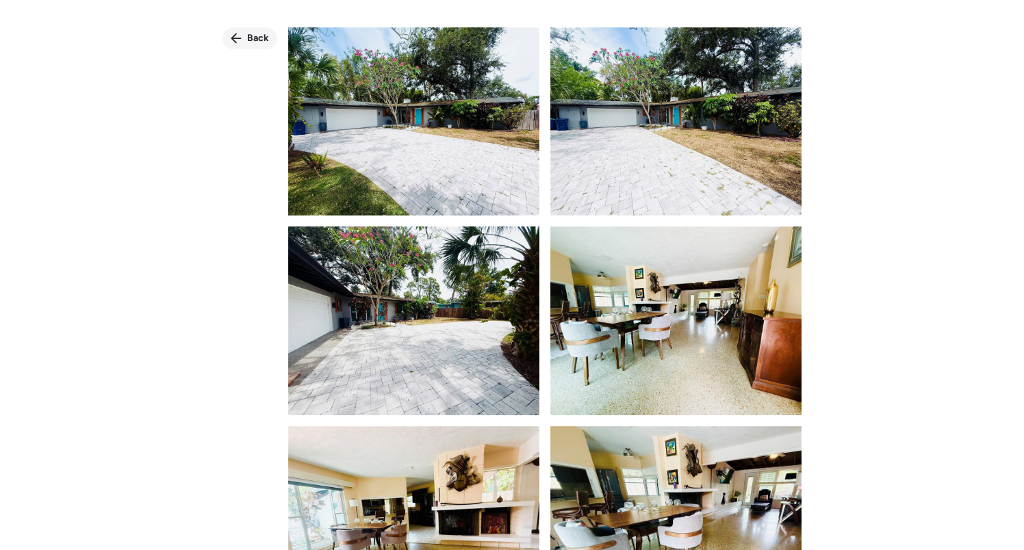
click at [248, 43] on span "Back" at bounding box center [258, 38] width 22 height 14
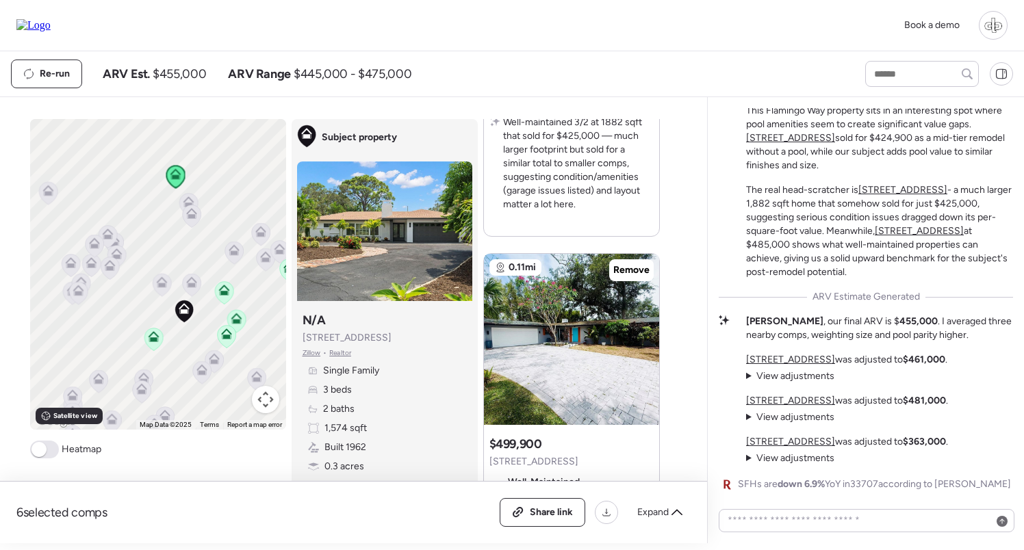
click at [198, 285] on icon at bounding box center [191, 285] width 18 height 23
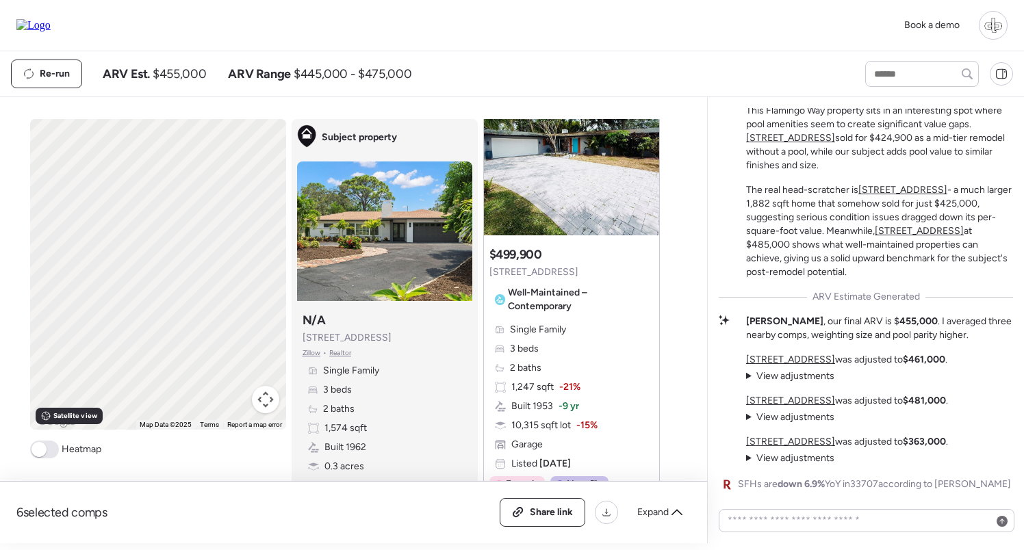
scroll to position [0, 0]
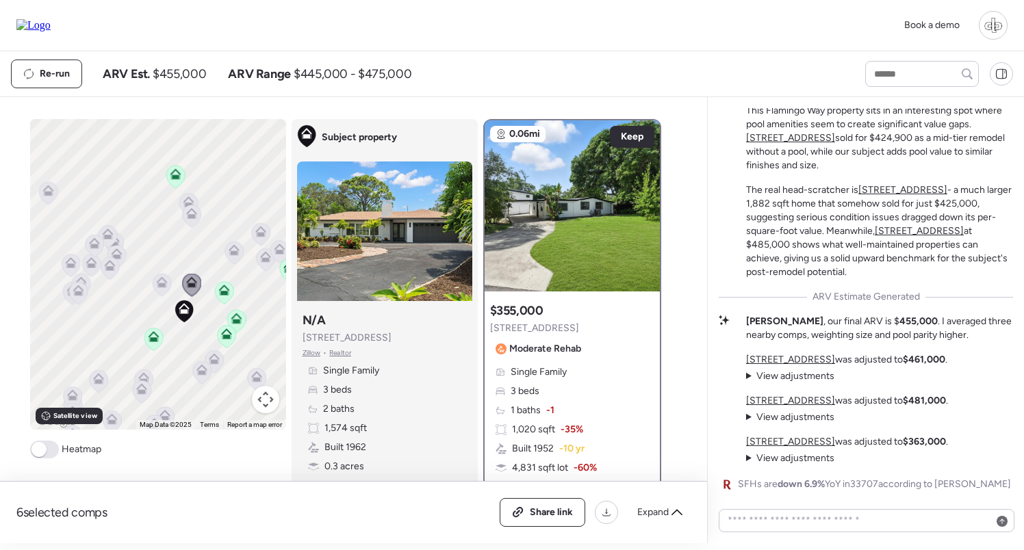
click at [155, 283] on icon at bounding box center [162, 285] width 18 height 23
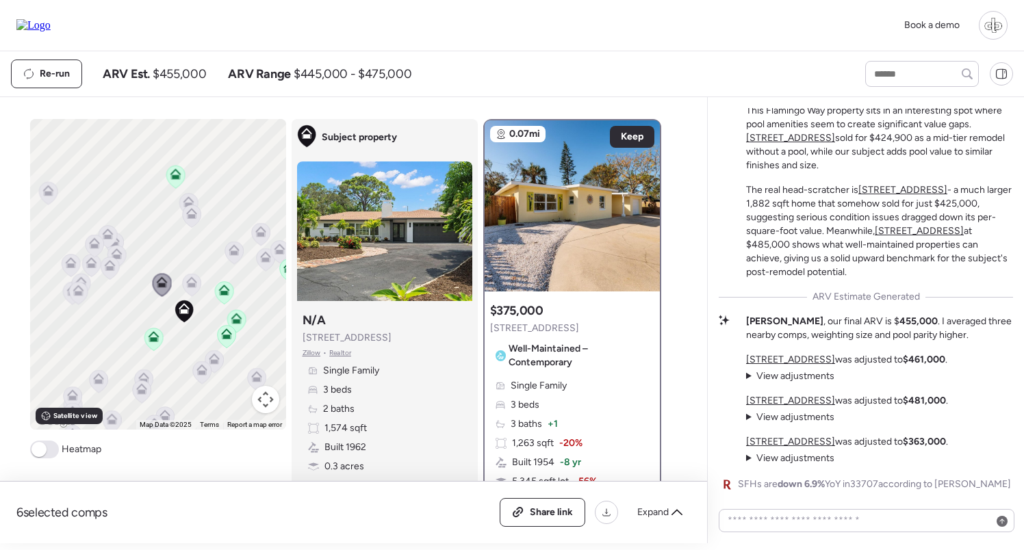
click at [217, 365] on icon at bounding box center [214, 361] width 18 height 23
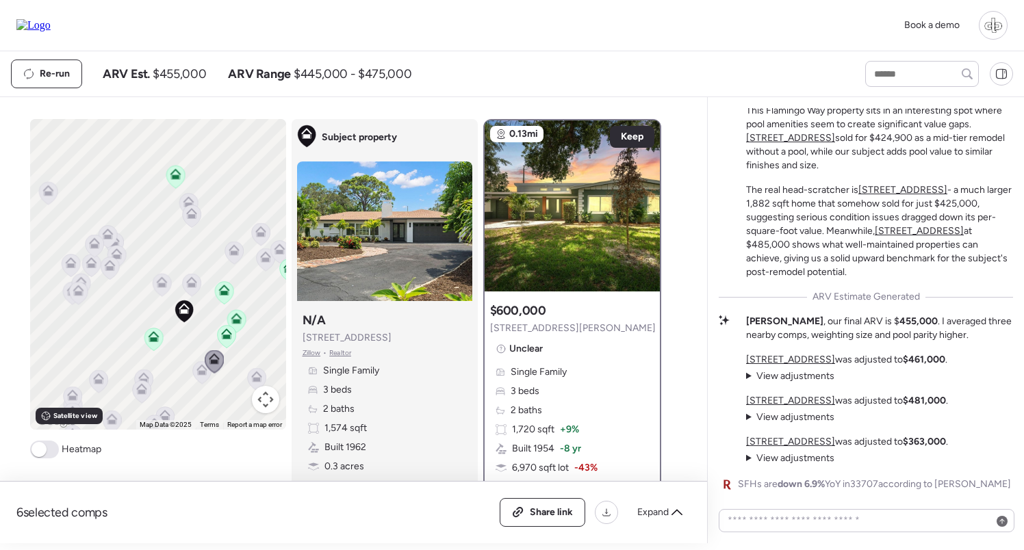
click at [204, 368] on icon at bounding box center [201, 370] width 11 height 11
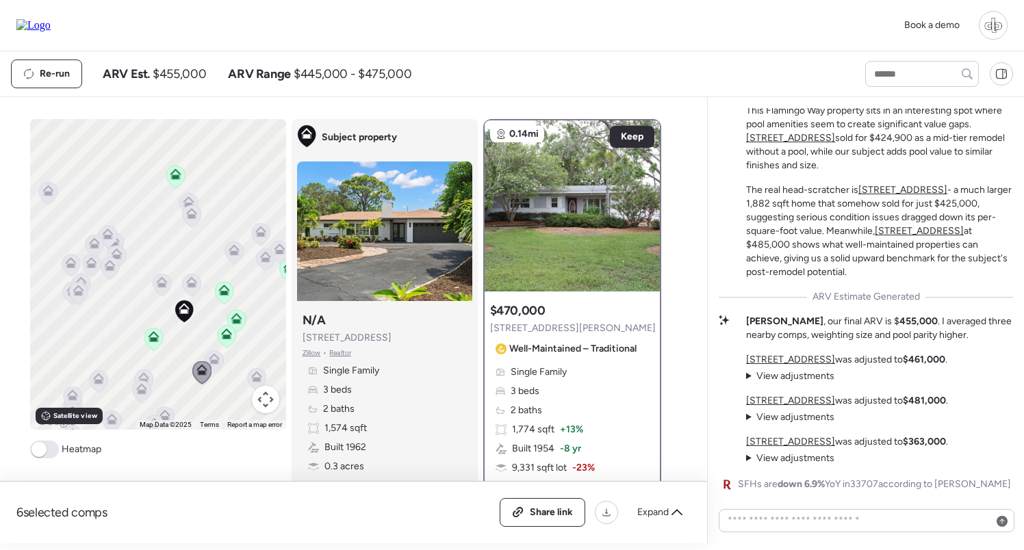
click at [257, 372] on icon at bounding box center [256, 377] width 11 height 11
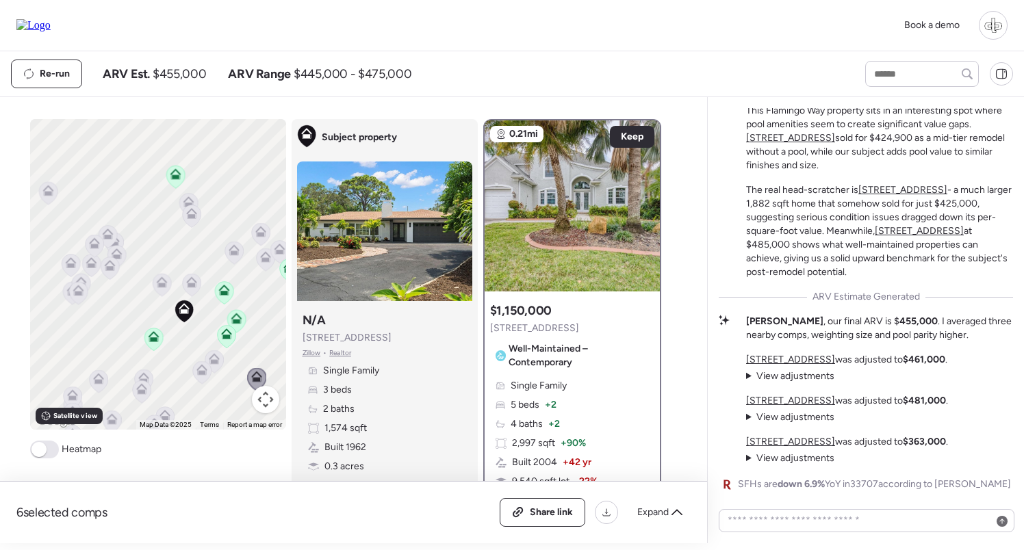
click at [144, 372] on icon at bounding box center [143, 381] width 18 height 23
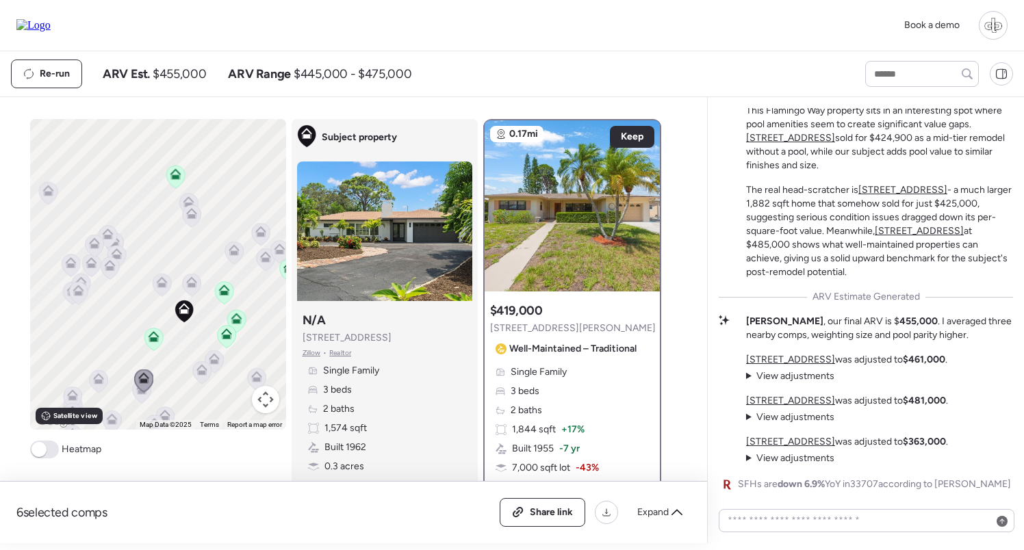
click at [144, 394] on div at bounding box center [143, 382] width 19 height 25
click at [143, 397] on icon at bounding box center [141, 392] width 18 height 23
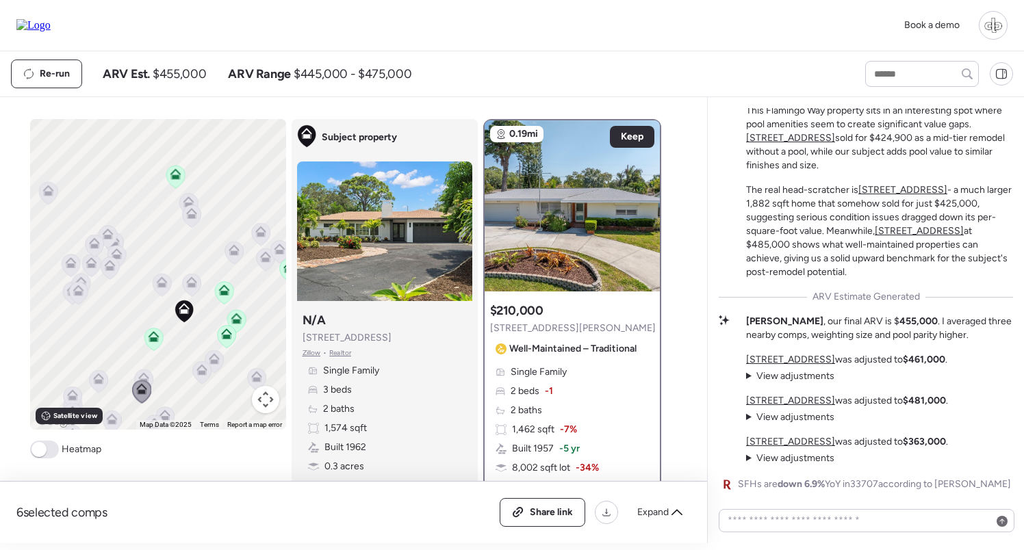
click at [95, 379] on icon at bounding box center [98, 377] width 10 height 6
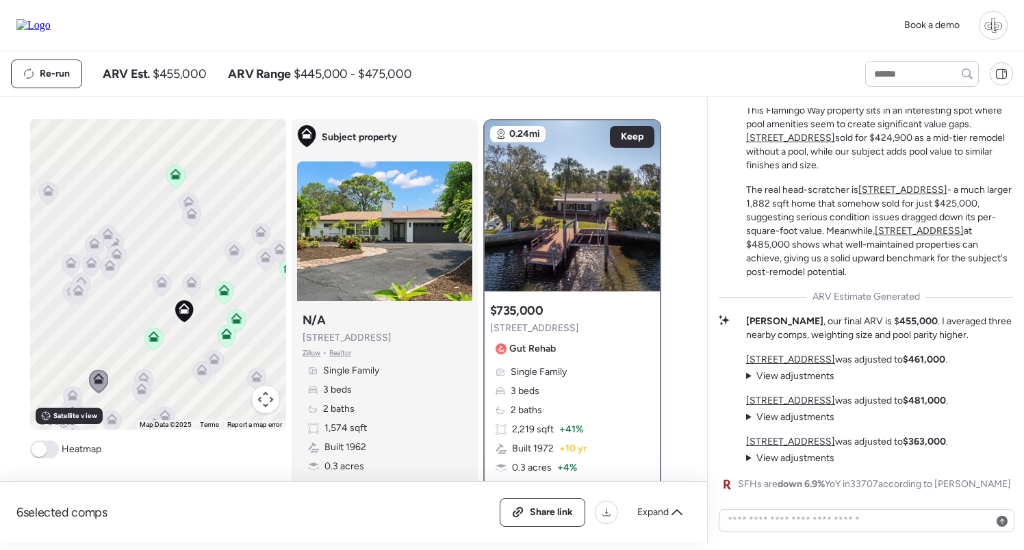
click at [76, 294] on icon at bounding box center [77, 294] width 9 height 4
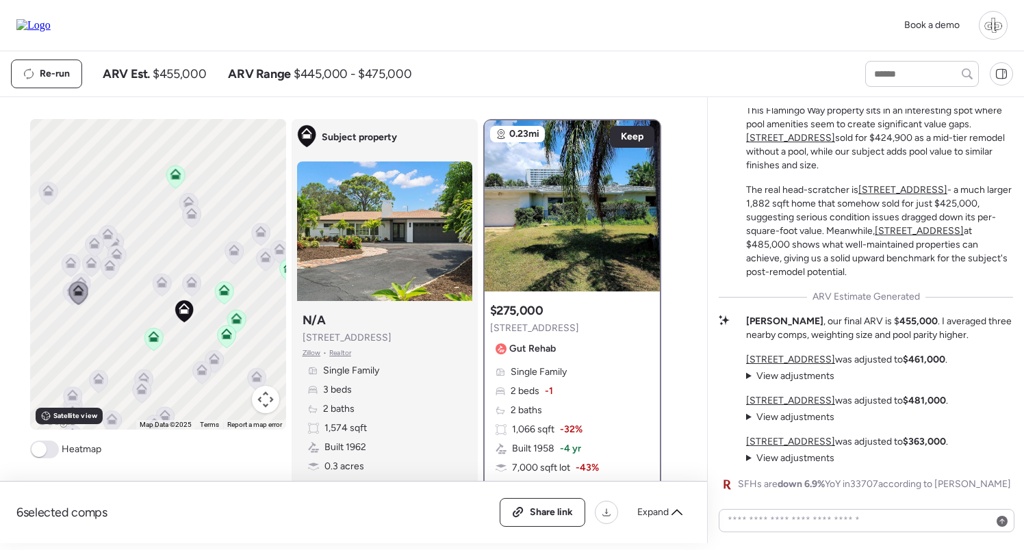
click at [109, 269] on icon at bounding box center [109, 268] width 9 height 4
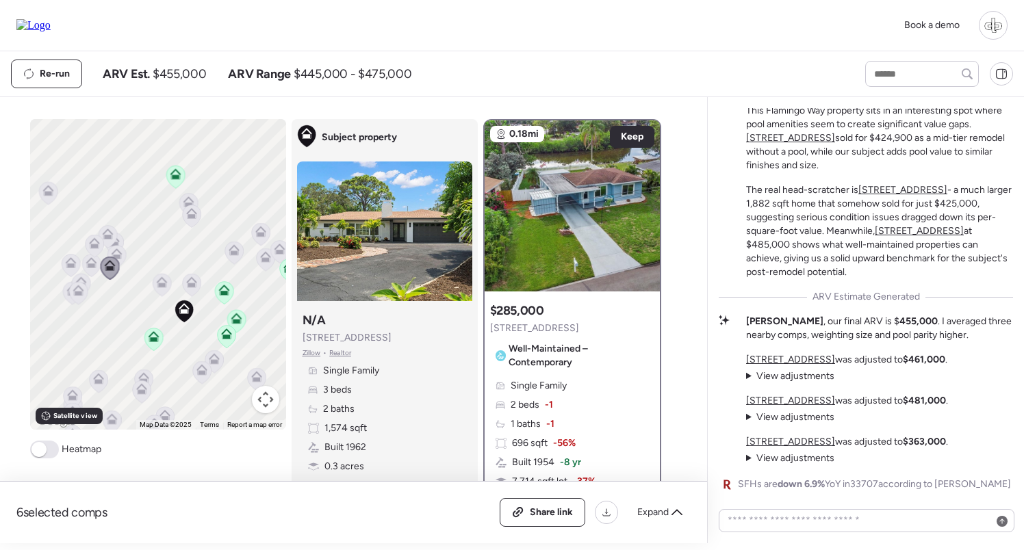
click at [118, 259] on icon at bounding box center [109, 268] width 19 height 23
click at [120, 255] on icon at bounding box center [116, 253] width 11 height 11
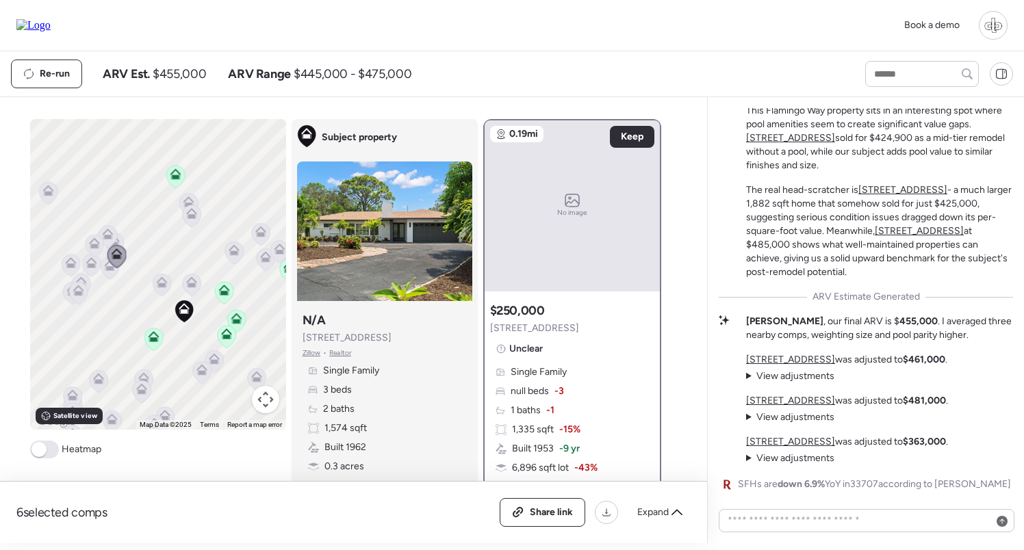
click at [110, 232] on icon at bounding box center [107, 232] width 10 height 6
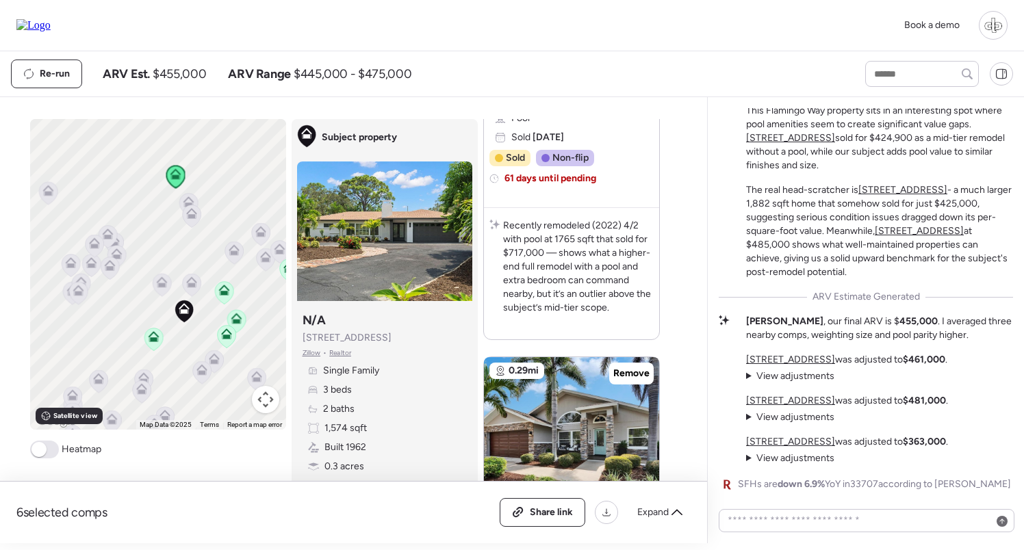
scroll to position [3134, 0]
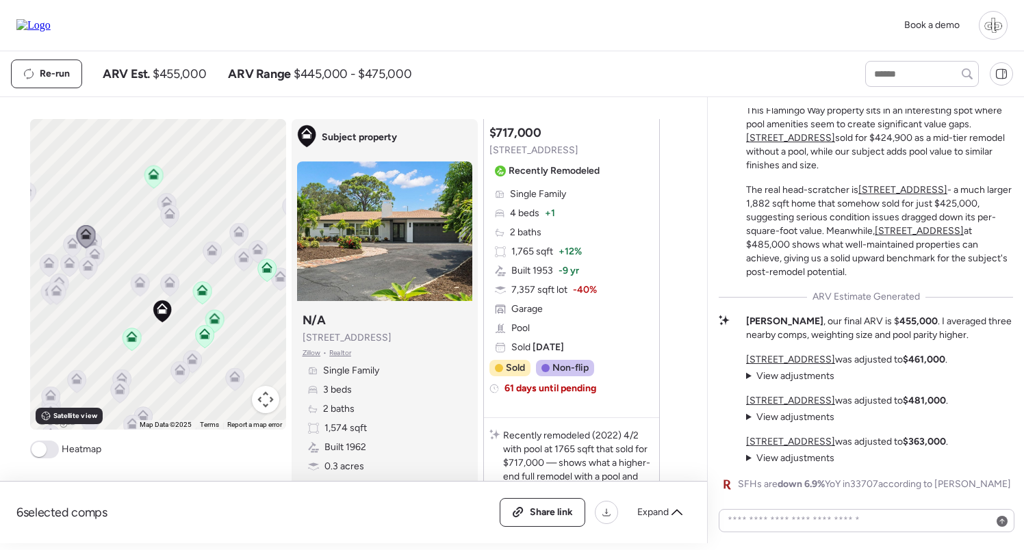
drag, startPoint x: 209, startPoint y: 228, endPoint x: 185, endPoint y: 228, distance: 24.0
click at [185, 228] on div "To navigate, press the arrow keys. To activate drag with keyboard, press Alt + …" at bounding box center [158, 274] width 256 height 311
click at [263, 270] on icon at bounding box center [264, 270] width 9 height 4
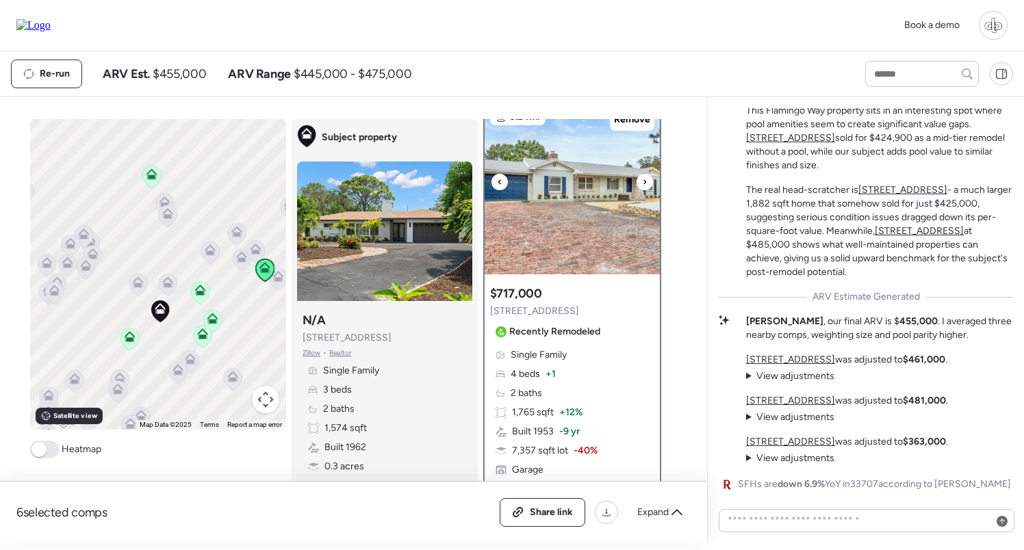
scroll to position [14, 0]
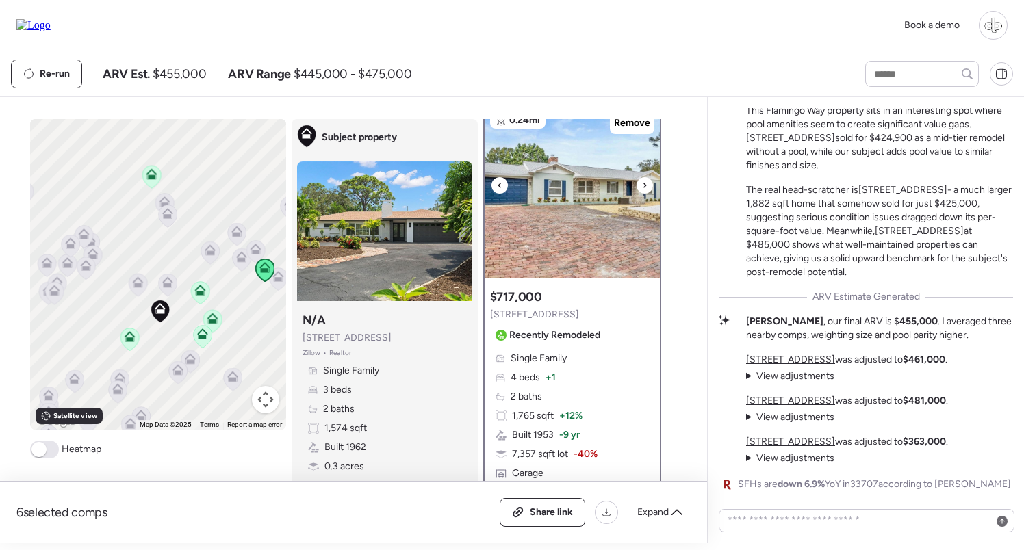
click at [552, 203] on img at bounding box center [572, 192] width 175 height 171
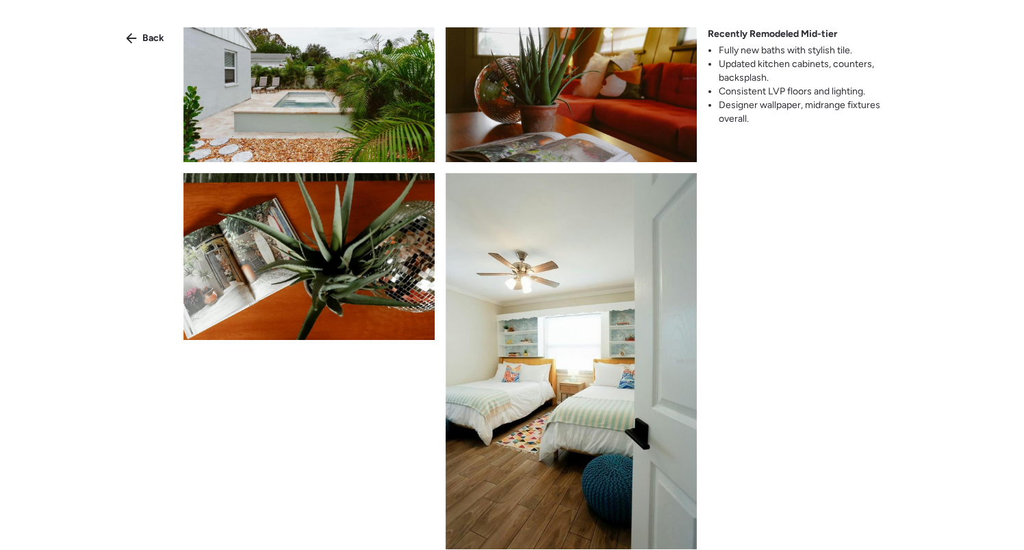
scroll to position [1545, 0]
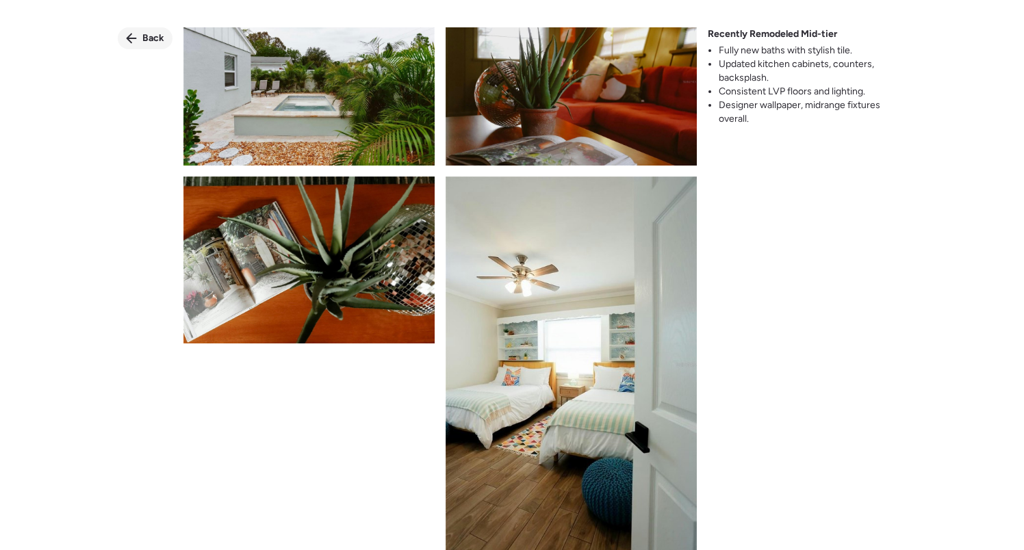
click at [138, 30] on div "Back" at bounding box center [145, 38] width 55 height 22
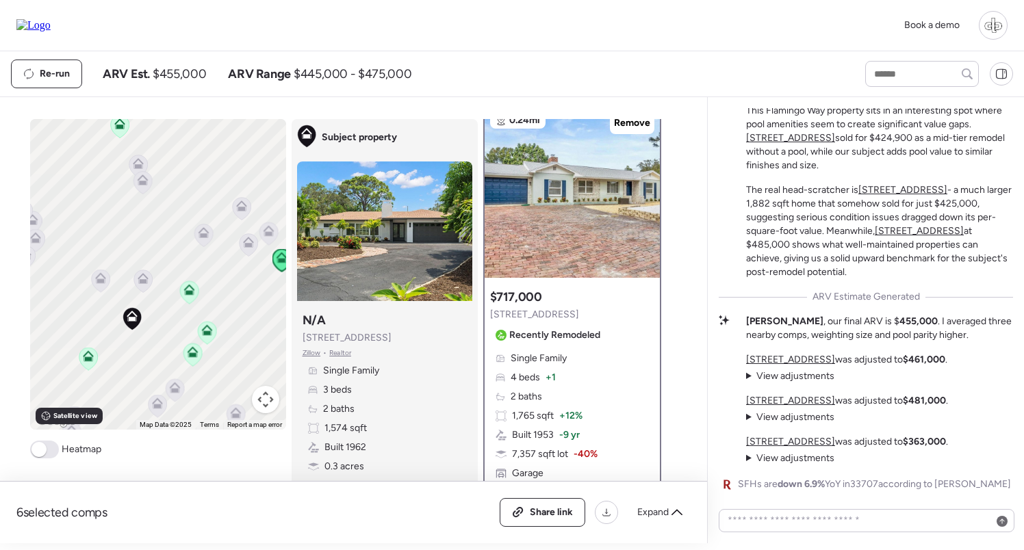
click at [214, 335] on icon at bounding box center [207, 333] width 18 height 23
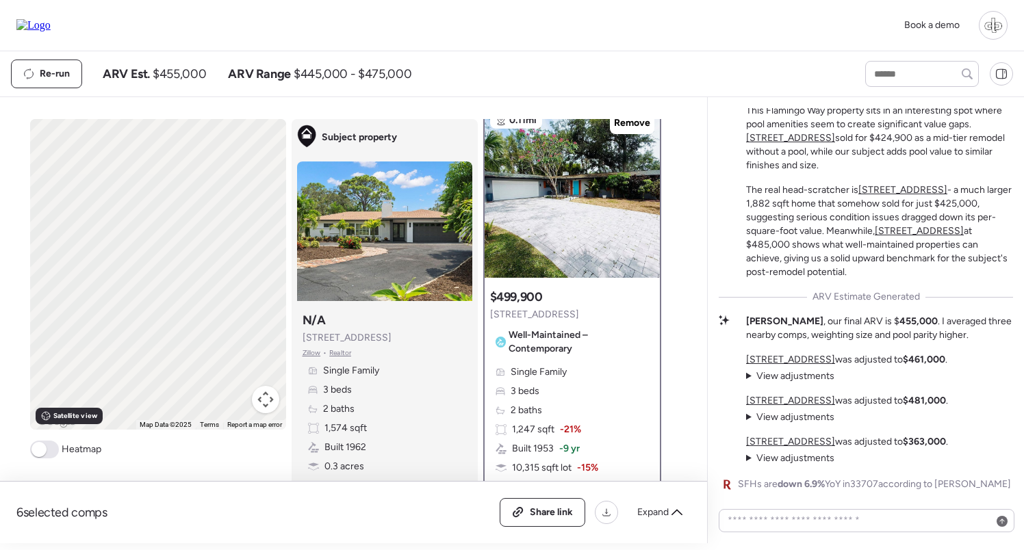
scroll to position [0, 0]
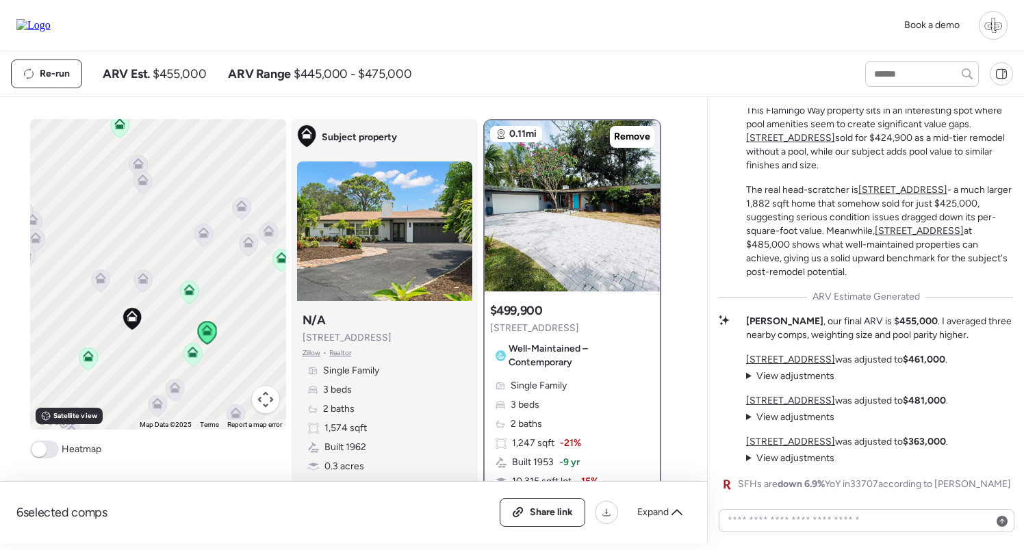
click at [191, 281] on div "To navigate, press the arrow keys. To activate drag with keyboard, press Alt + …" at bounding box center [158, 274] width 256 height 311
click at [188, 289] on icon at bounding box center [188, 290] width 11 height 11
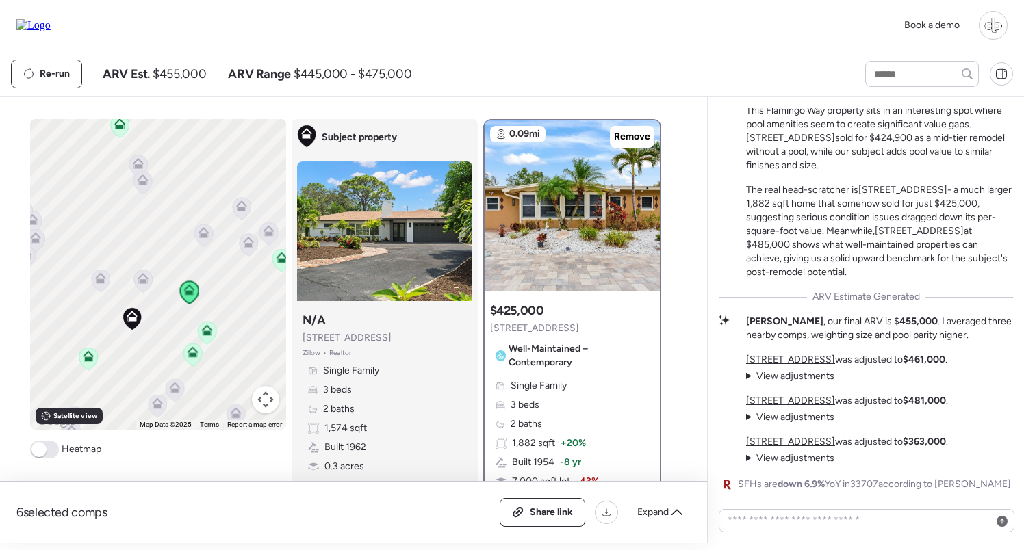
click at [205, 367] on div "To navigate, press the arrow keys. To activate drag with keyboard, press Alt + …" at bounding box center [158, 274] width 256 height 311
click at [196, 361] on icon at bounding box center [192, 355] width 18 height 23
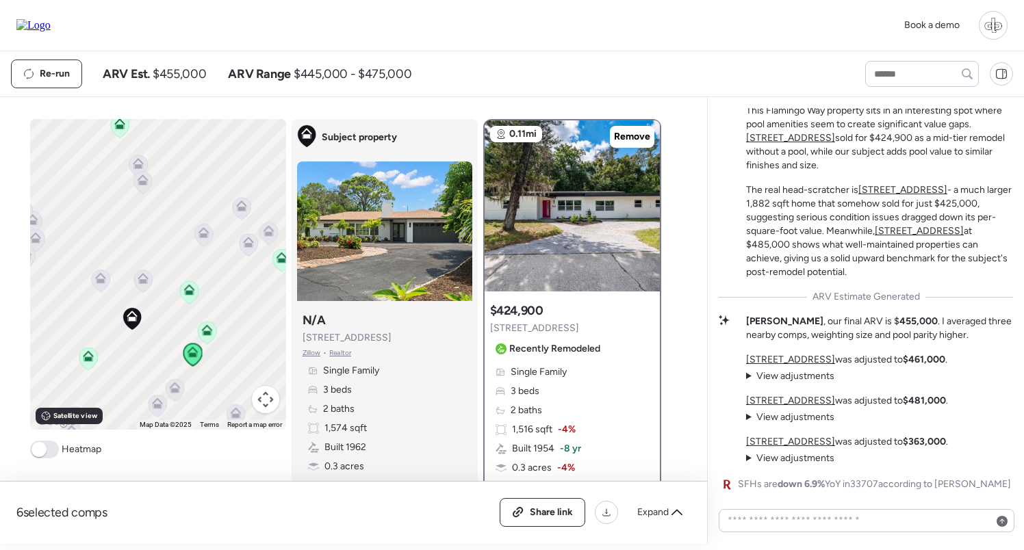
click at [143, 294] on div at bounding box center [142, 282] width 19 height 25
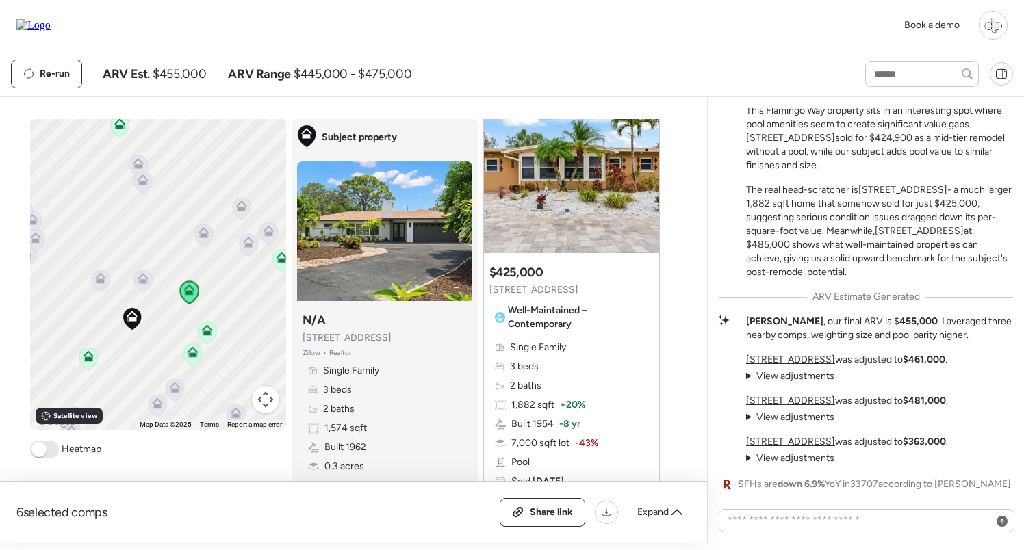
scroll to position [1788, 0]
click at [595, 230] on img at bounding box center [571, 168] width 175 height 171
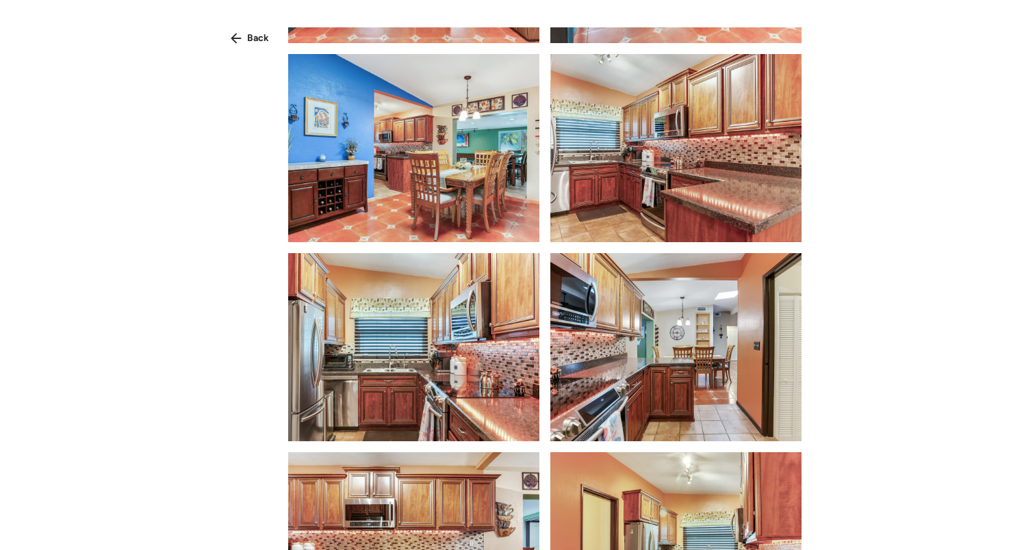
scroll to position [1432, 0]
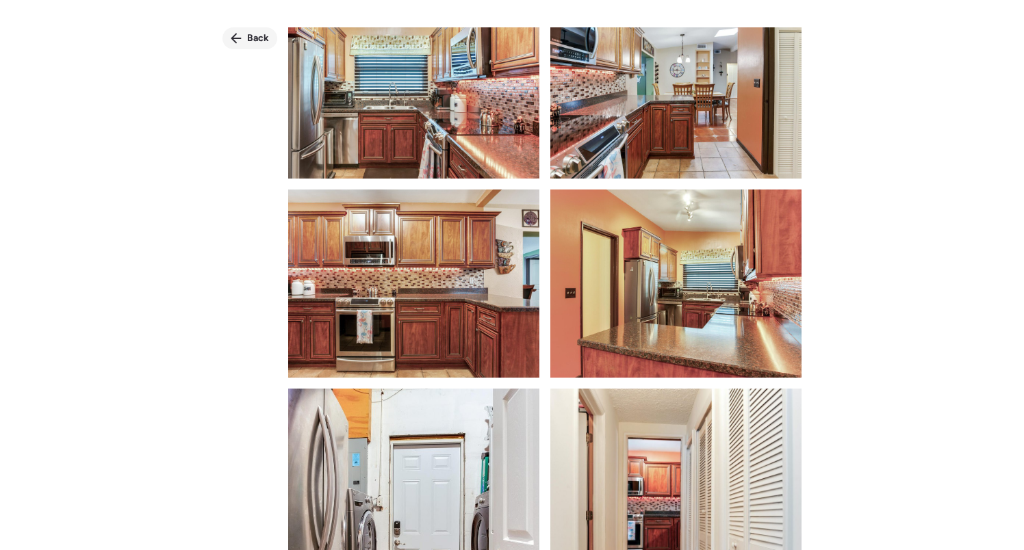
click at [239, 39] on icon at bounding box center [236, 39] width 10 height 10
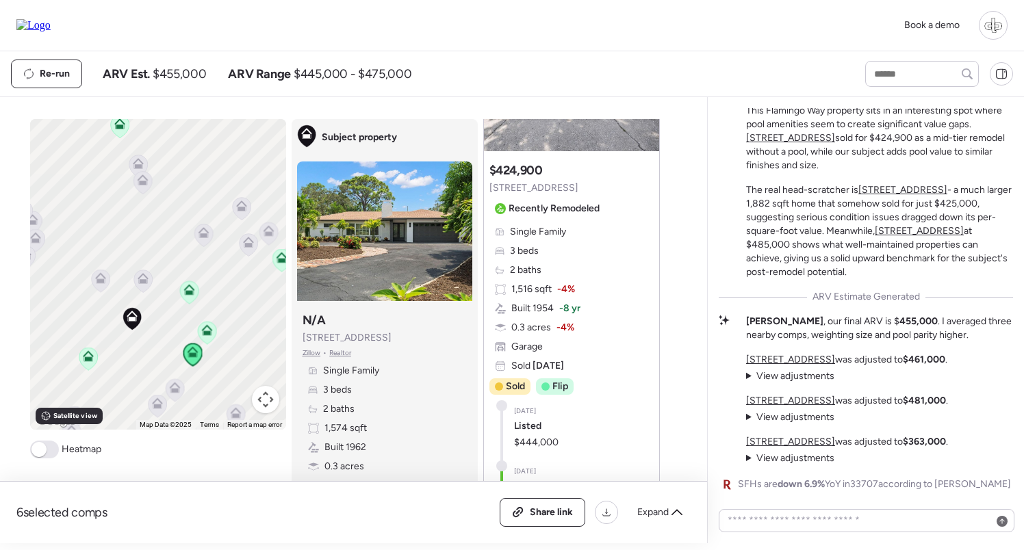
scroll to position [658, 0]
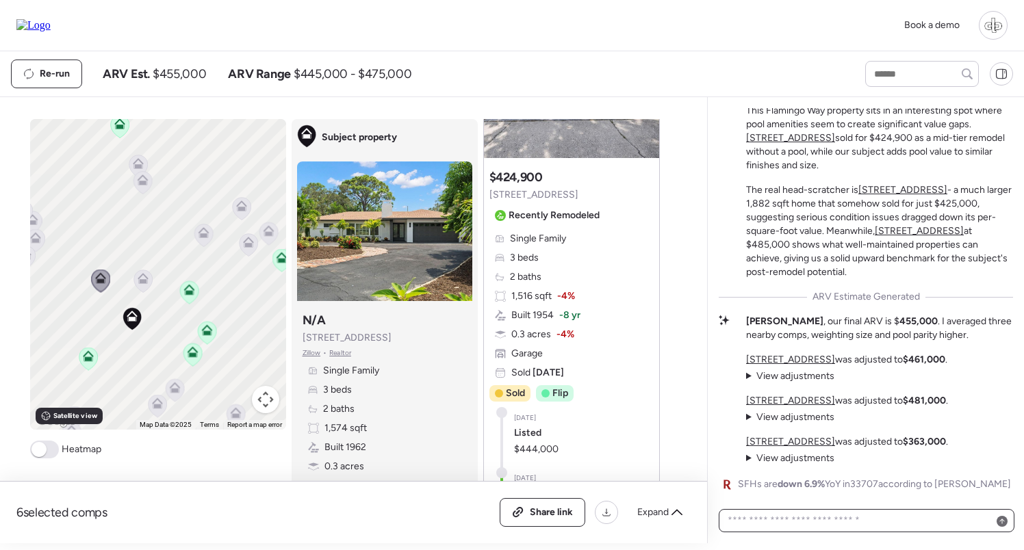
click at [777, 514] on textarea at bounding box center [866, 520] width 283 height 19
type textarea "***"
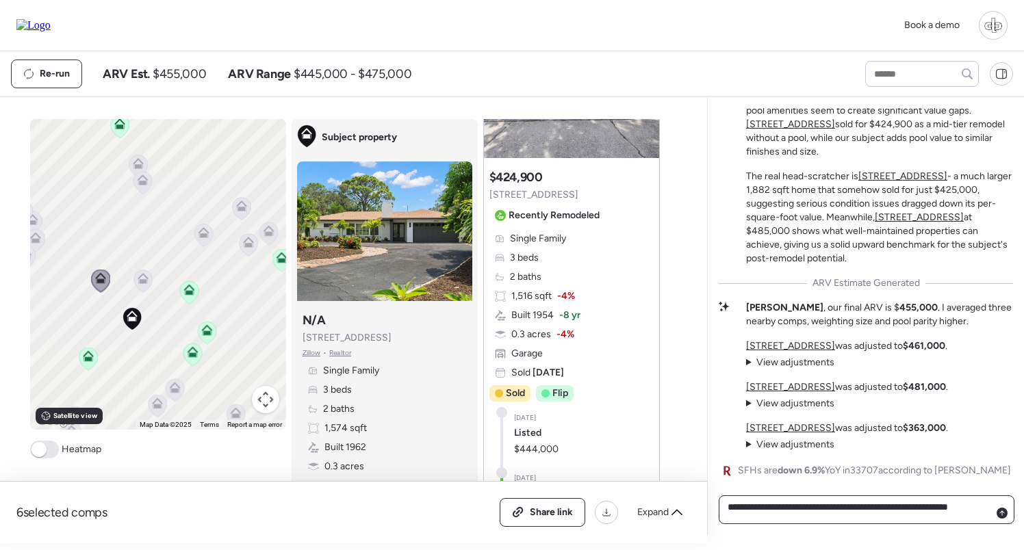
type textarea "**********"
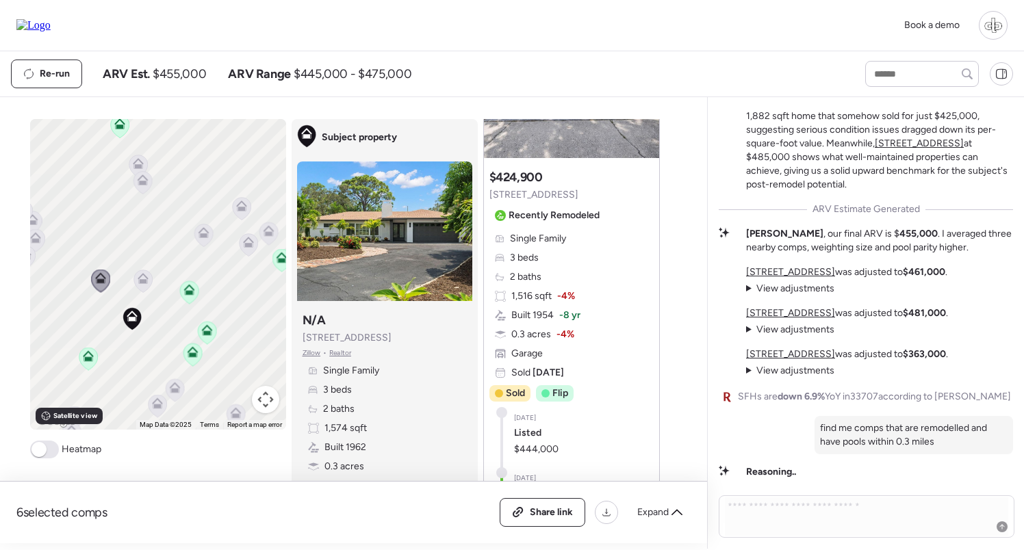
click at [51, 30] on img at bounding box center [33, 25] width 34 height 12
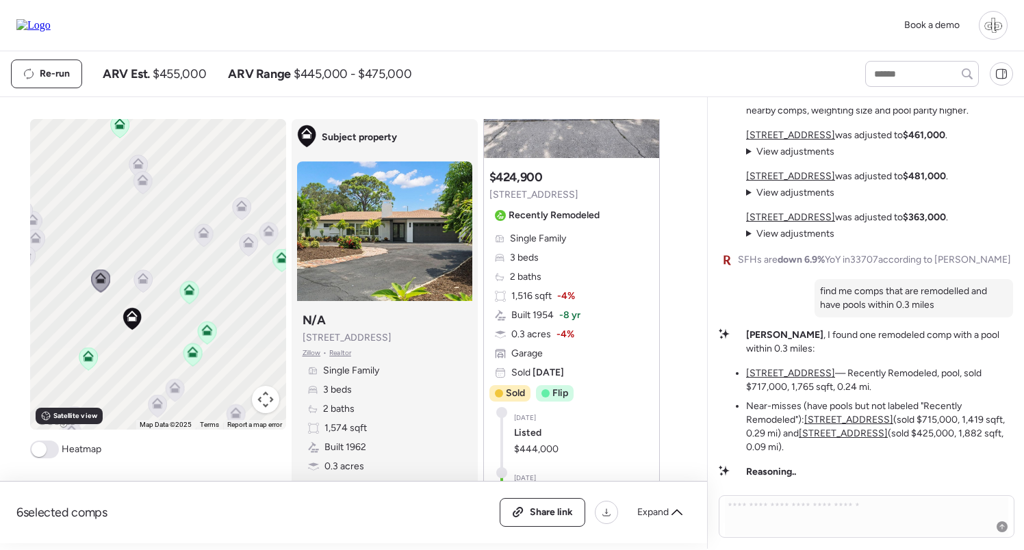
click at [805, 373] on u "6401 Sandpiper Way S" at bounding box center [790, 374] width 89 height 12
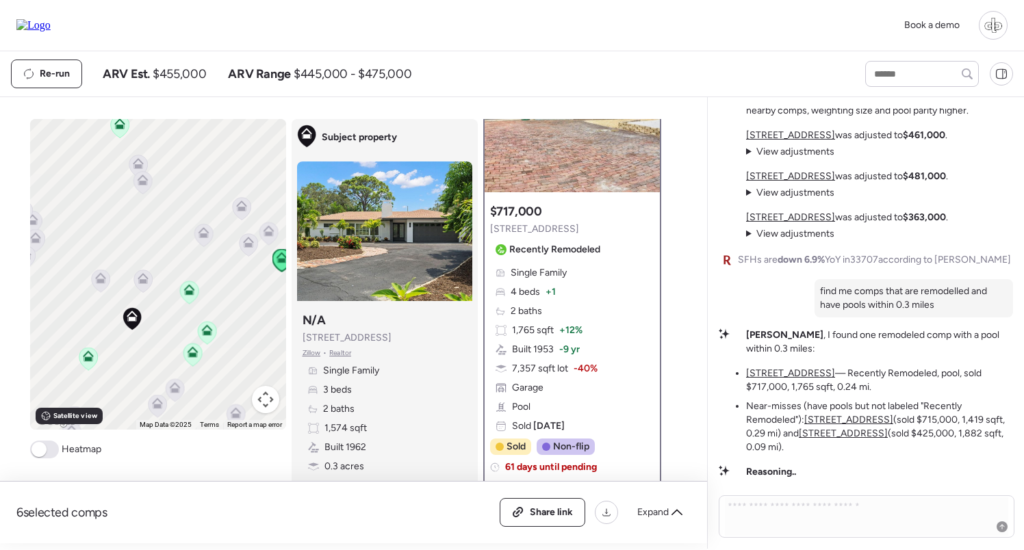
scroll to position [105, 0]
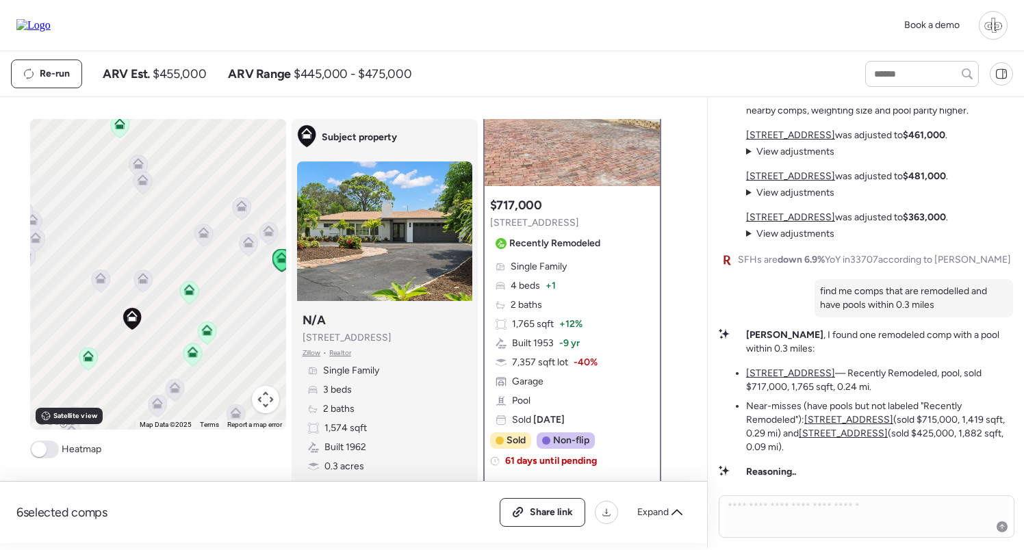
click at [847, 418] on u "6592 Mango Ave S" at bounding box center [848, 420] width 89 height 12
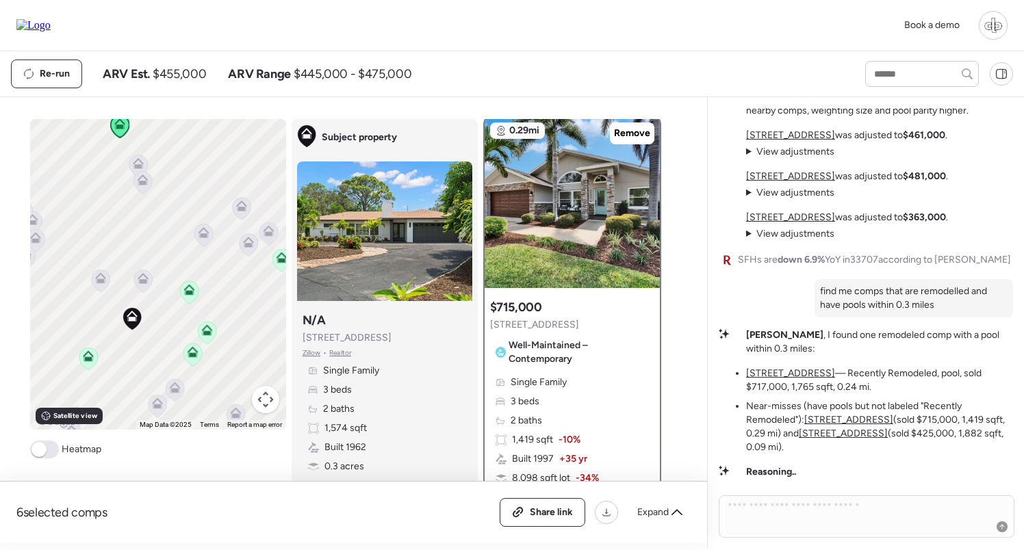
scroll to position [0, 0]
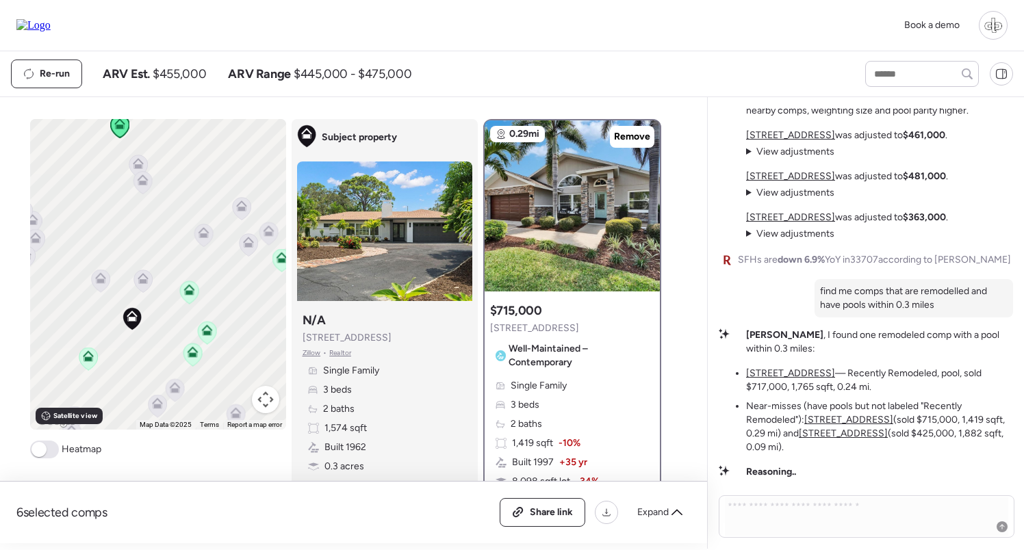
click at [848, 435] on u "6433 Flamingo Way S" at bounding box center [843, 434] width 89 height 12
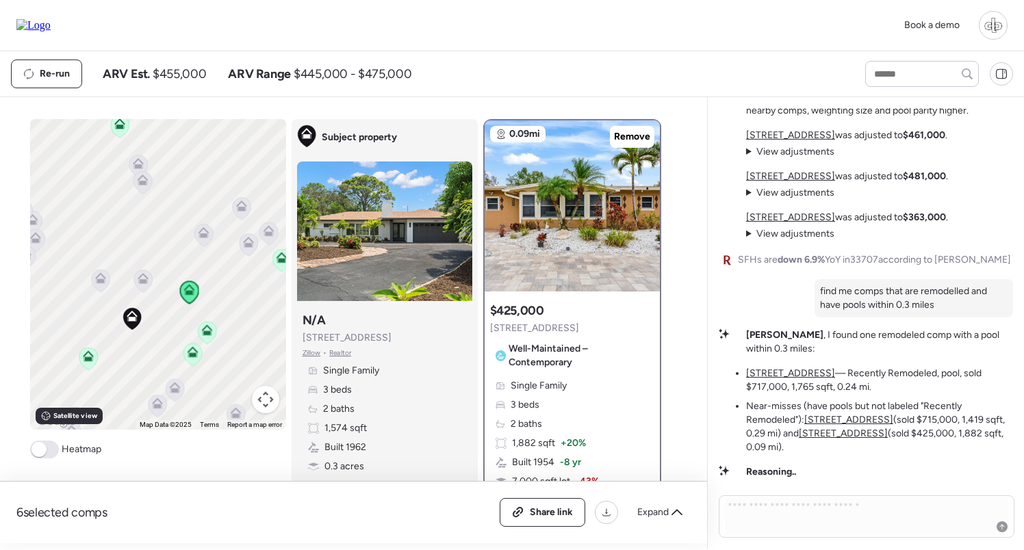
click at [853, 433] on u "6433 Flamingo Way S" at bounding box center [843, 434] width 89 height 12
click at [853, 422] on u "6592 Mango Ave S" at bounding box center [848, 420] width 89 height 12
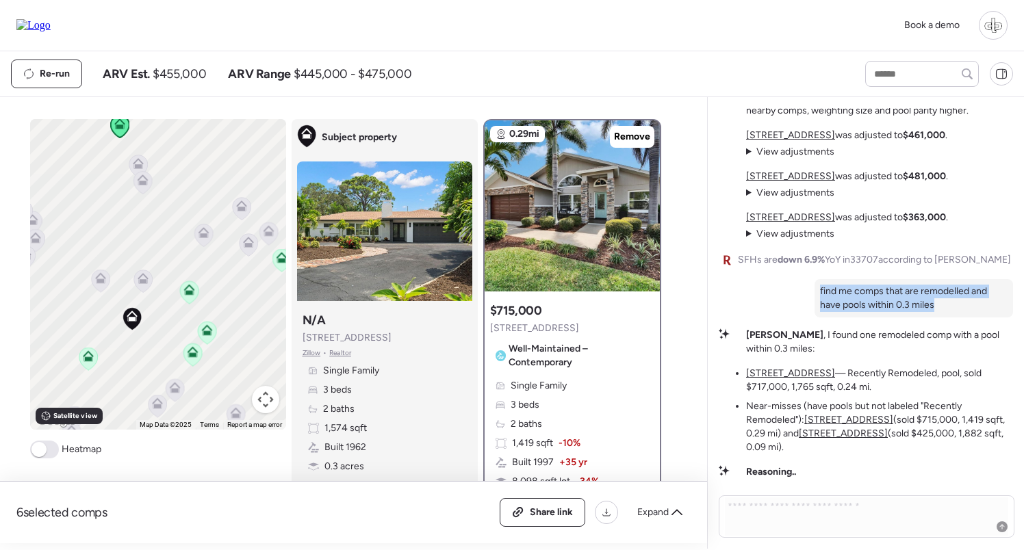
drag, startPoint x: 879, startPoint y: 298, endPoint x: 818, endPoint y: 289, distance: 61.5
click at [818, 289] on div "find me comps that are remodelled and have pools within 0.3 miles" at bounding box center [913, 298] width 198 height 38
copy p "find me comps that are remodelled and have pools within 0.3 miles"
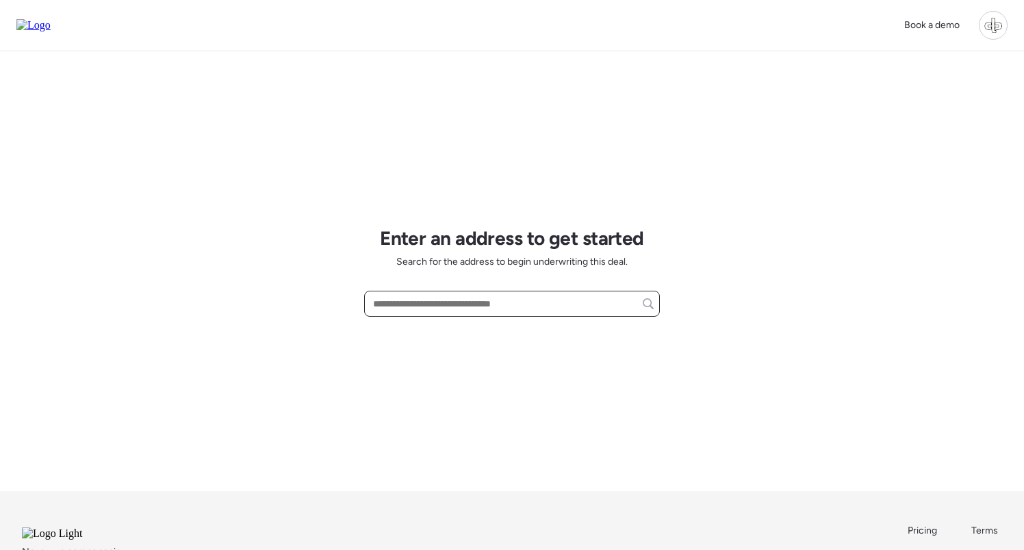
click at [454, 313] on input "text" at bounding box center [511, 303] width 283 height 19
paste input "**********"
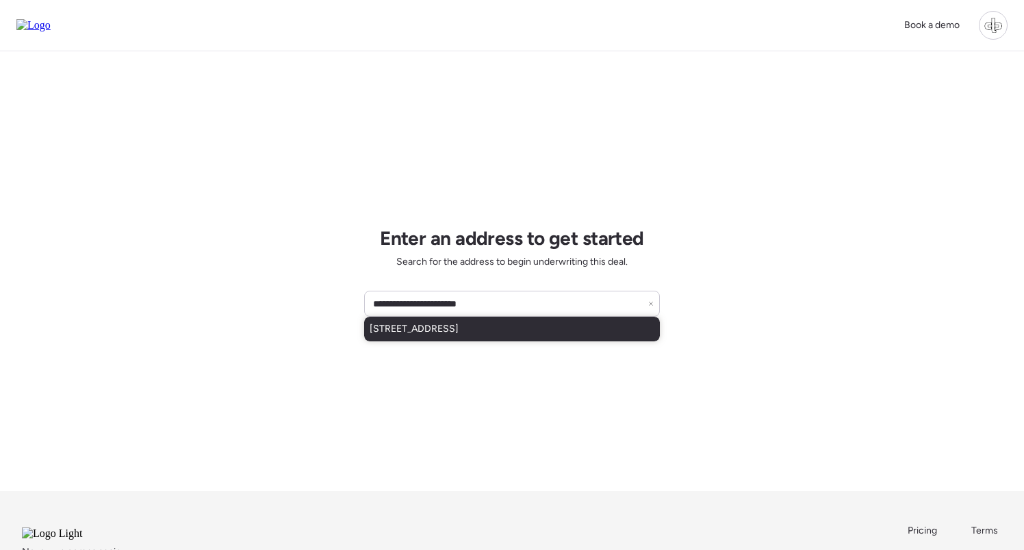
click at [459, 323] on span "[STREET_ADDRESS]" at bounding box center [414, 329] width 89 height 14
type input "**********"
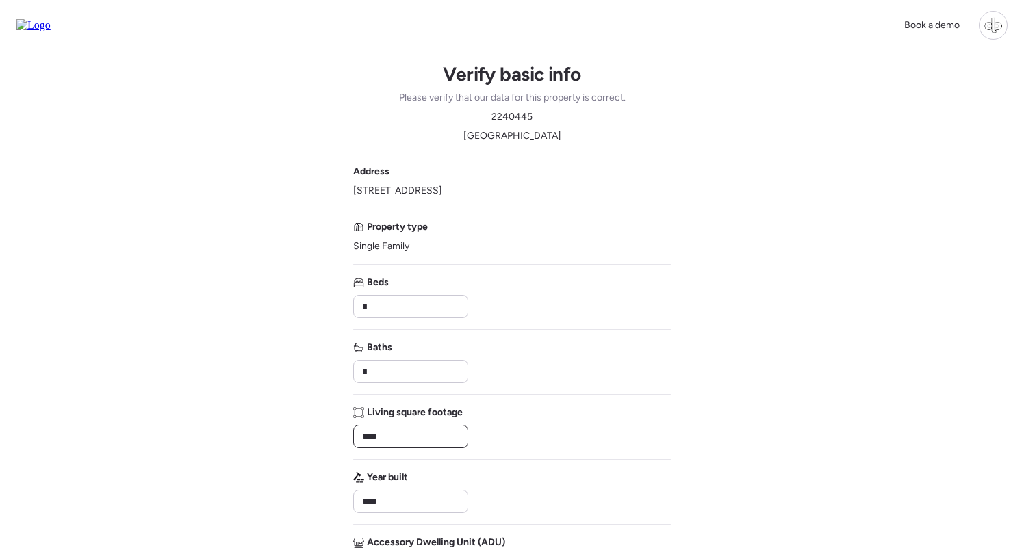
click at [414, 442] on input "****" at bounding box center [410, 436] width 103 height 19
type input "****"
click at [516, 120] on span "2240445" at bounding box center [511, 117] width 41 height 14
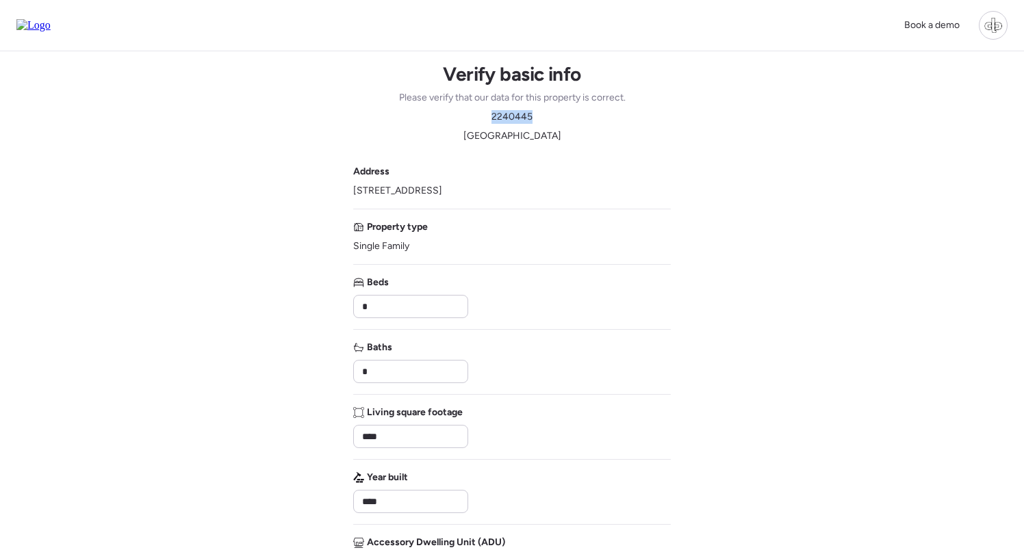
copy span "2240445"
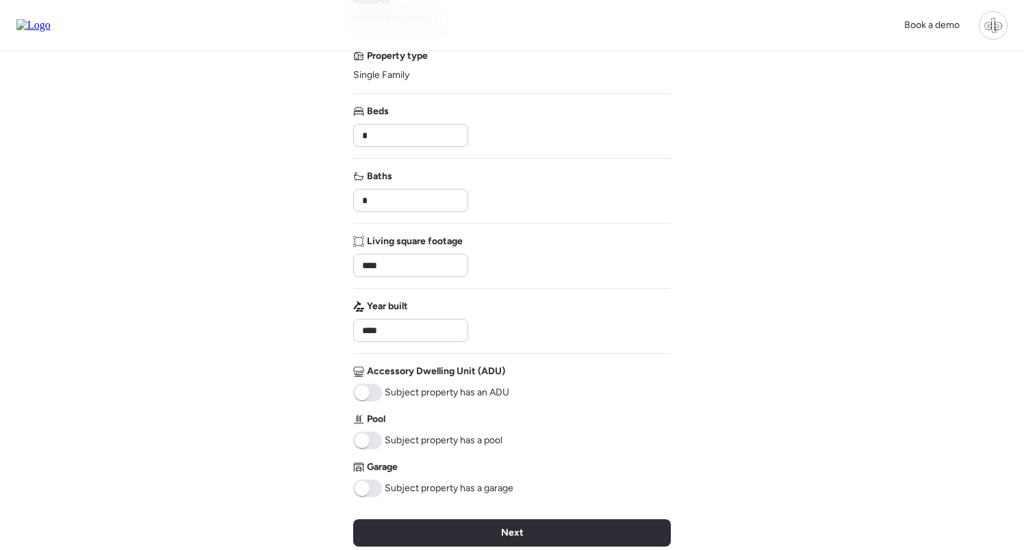
scroll to position [300, 0]
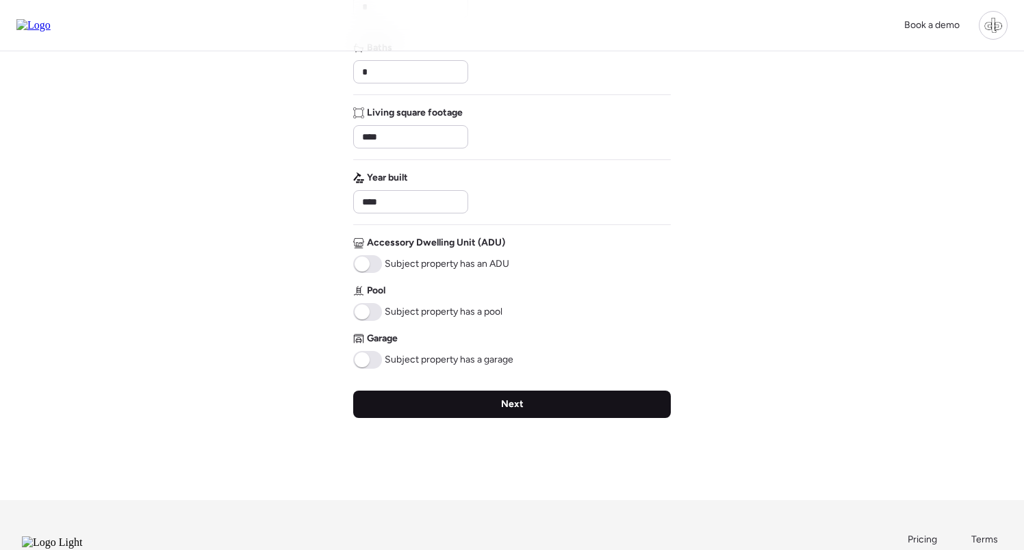
click at [522, 403] on span "Next" at bounding box center [512, 405] width 23 height 14
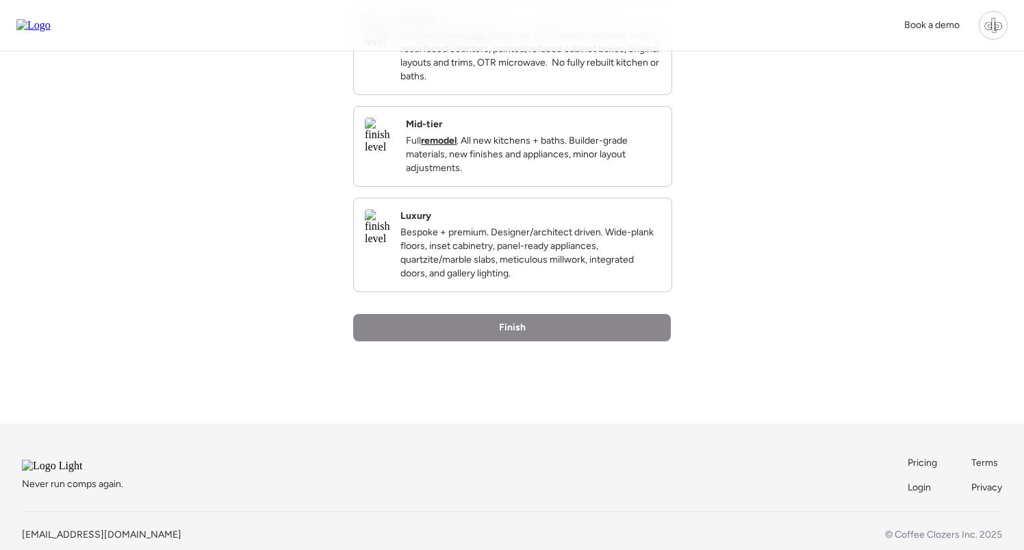
scroll to position [0, 0]
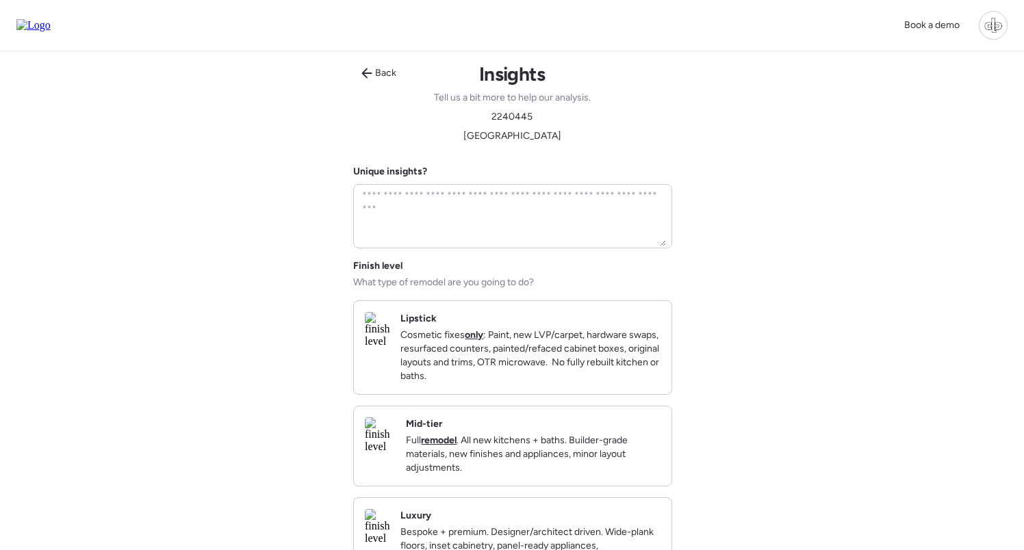
click at [485, 463] on p "Full remodel . All new kitchens + baths. Builder-grade materials, new finishes …" at bounding box center [533, 454] width 255 height 41
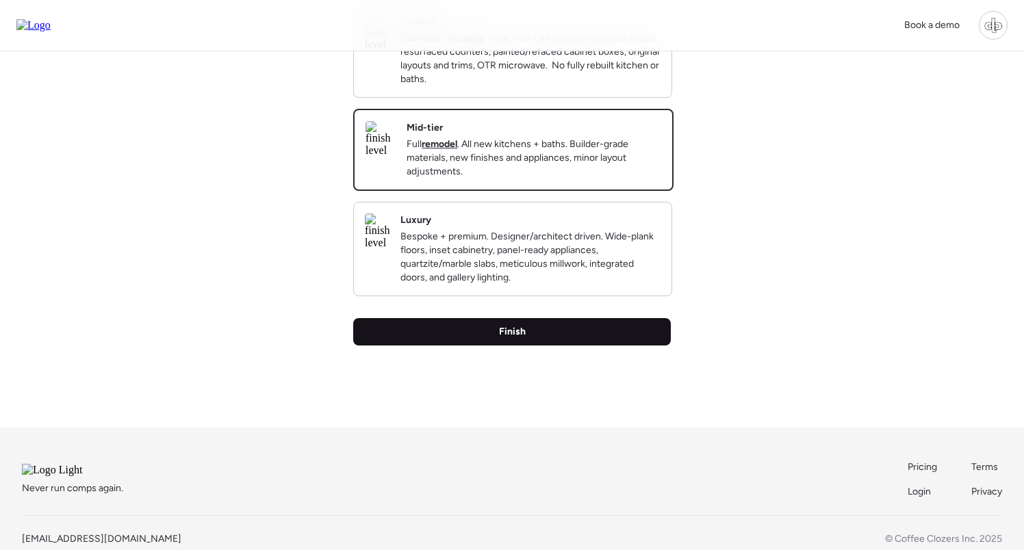
click at [541, 346] on div "Finish" at bounding box center [512, 331] width 318 height 27
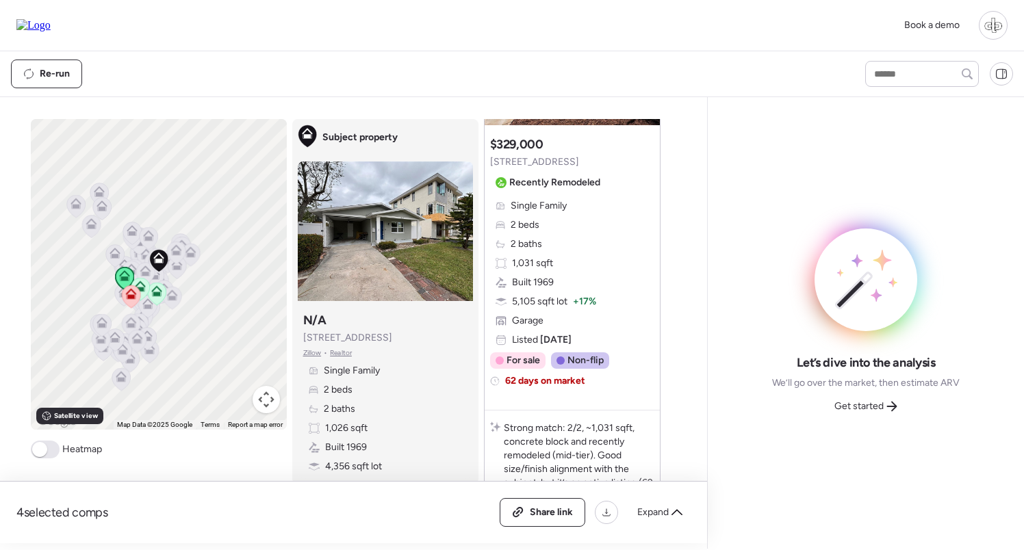
scroll to position [50, 0]
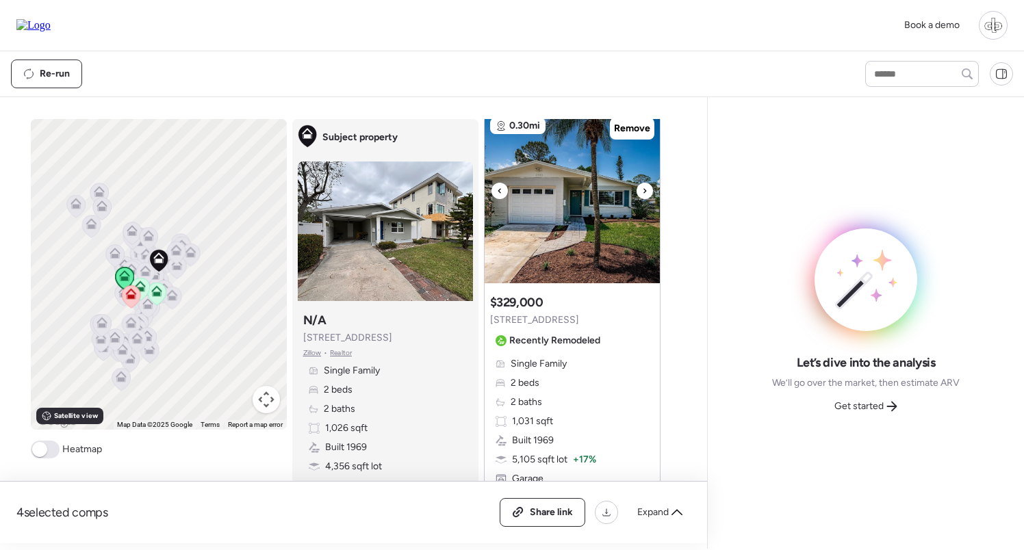
click at [549, 244] on img at bounding box center [572, 197] width 175 height 171
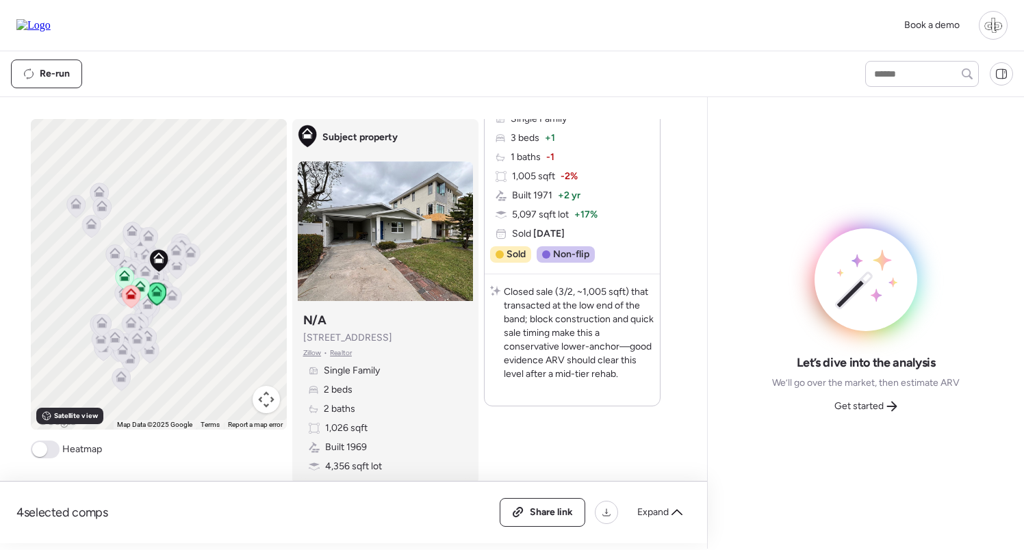
scroll to position [2159, 0]
click at [860, 419] on div "Let’s dive into the analysis We’ll go over the market, then estimate ARV Get st…" at bounding box center [866, 323] width 294 height 430
click at [859, 410] on span "Get started" at bounding box center [858, 407] width 49 height 14
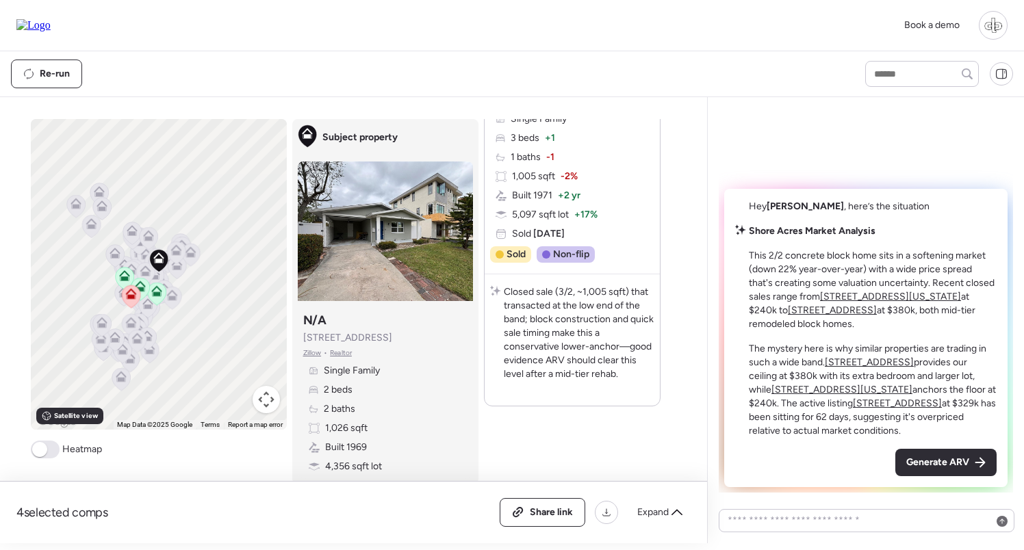
click at [788, 313] on u "[STREET_ADDRESS]" at bounding box center [832, 311] width 89 height 12
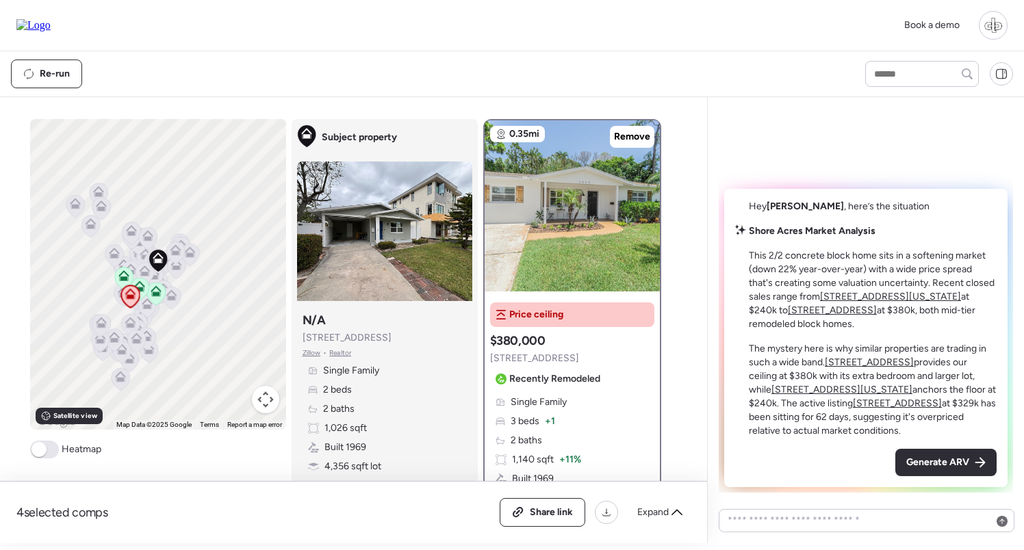
scroll to position [0, 0]
click at [892, 361] on u "[STREET_ADDRESS]" at bounding box center [869, 363] width 89 height 12
click at [832, 393] on u "[STREET_ADDRESS][US_STATE]" at bounding box center [841, 390] width 141 height 12
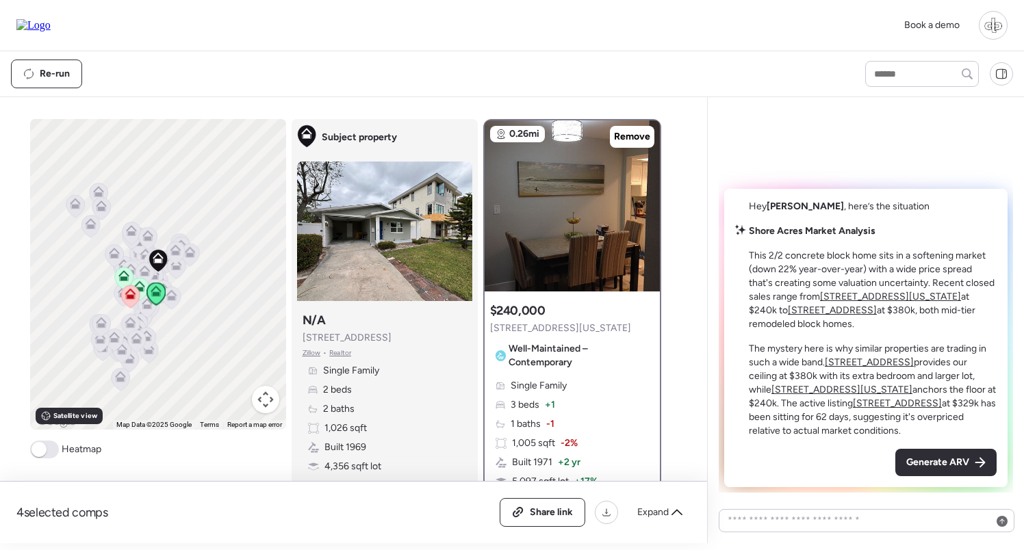
click at [853, 404] on u "[STREET_ADDRESS]" at bounding box center [897, 404] width 89 height 12
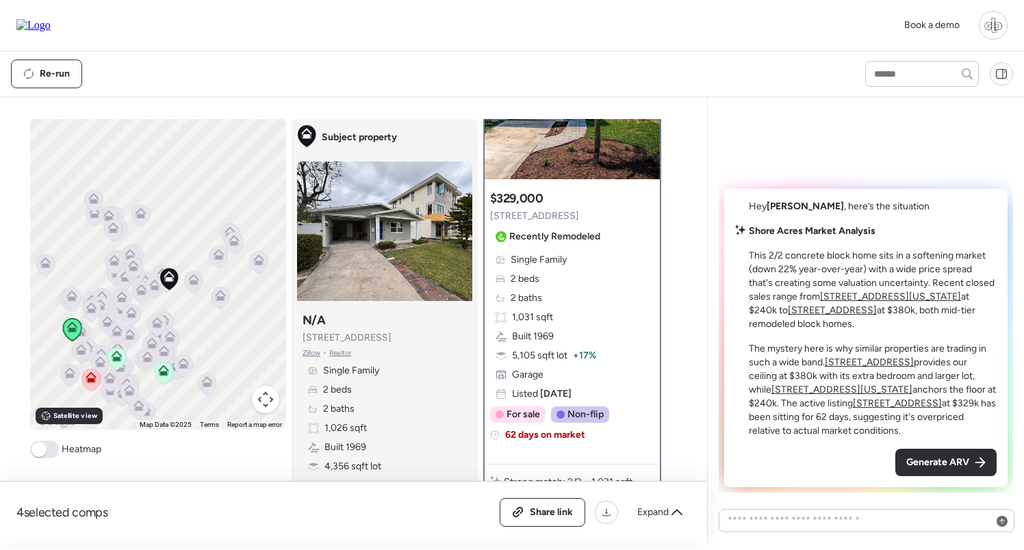
scroll to position [135, 0]
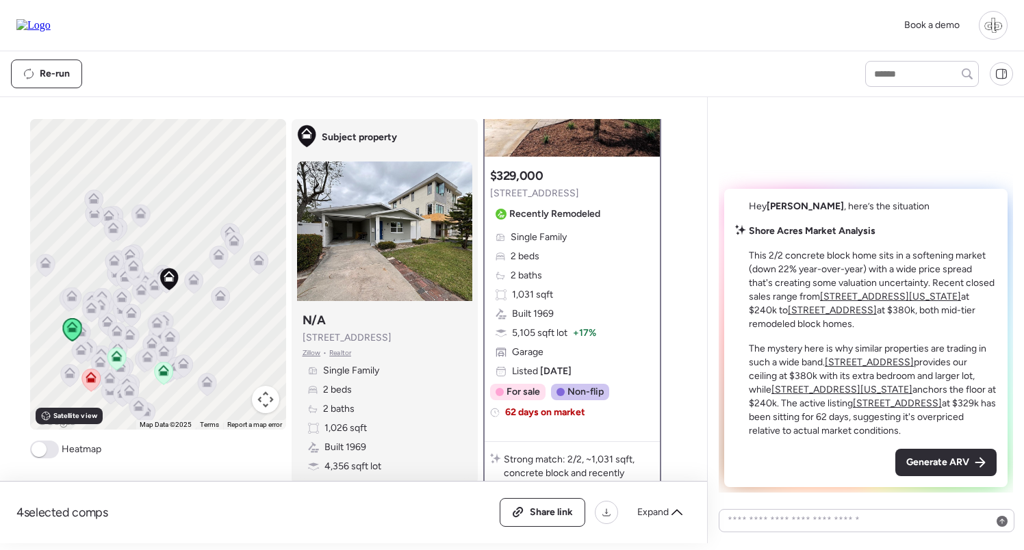
click at [549, 233] on span "Single Family" at bounding box center [539, 238] width 56 height 14
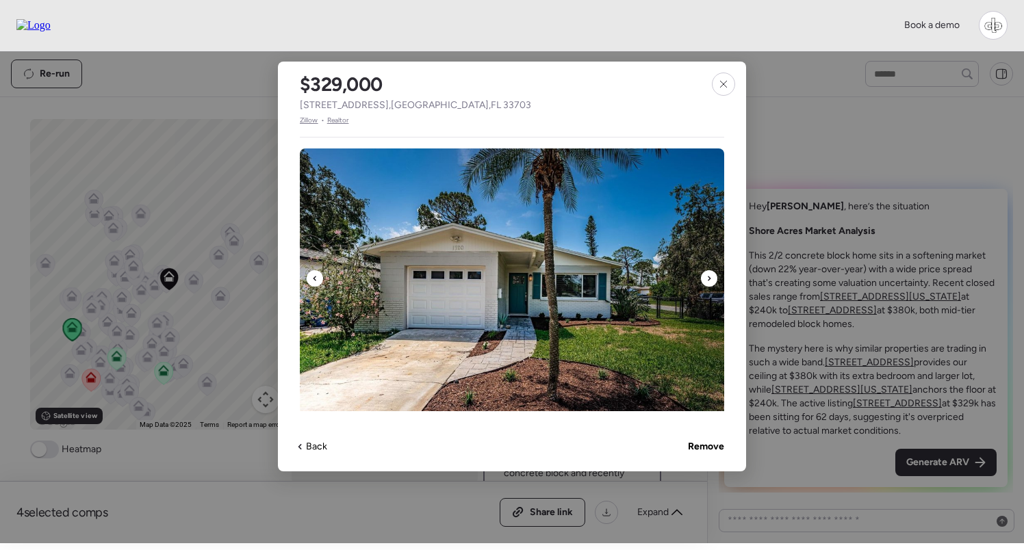
scroll to position [0, 0]
click at [719, 88] on icon at bounding box center [723, 84] width 11 height 11
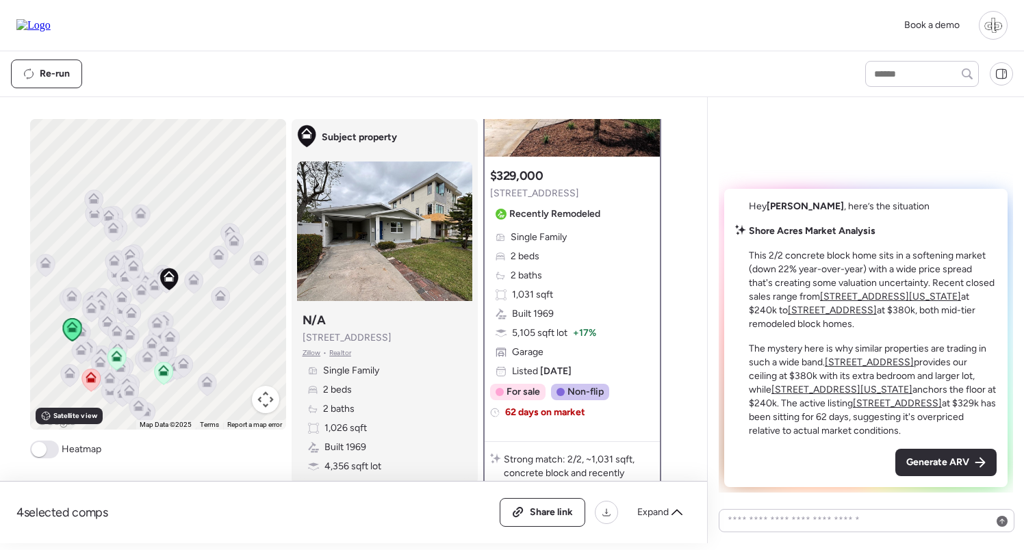
scroll to position [40, 0]
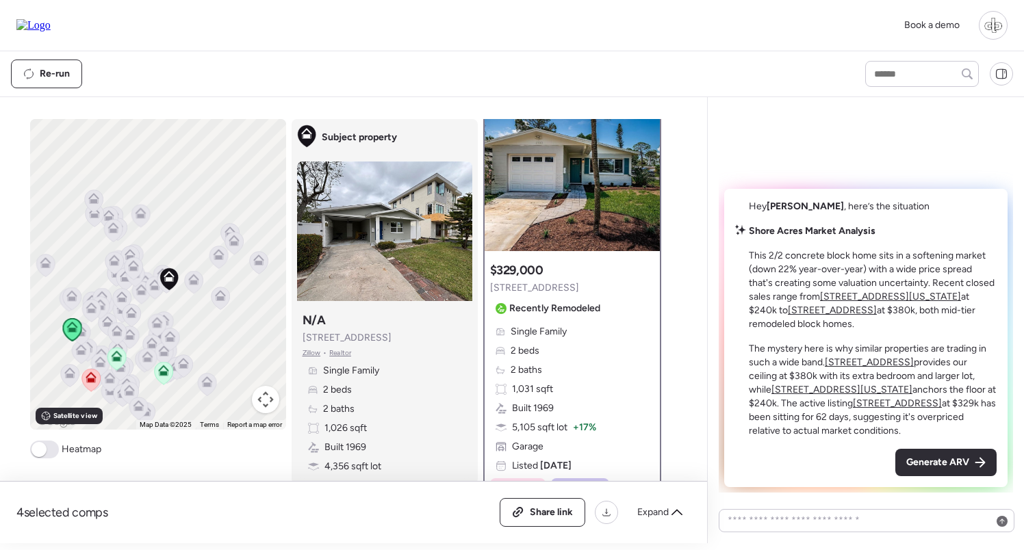
click at [588, 164] on img at bounding box center [572, 165] width 175 height 171
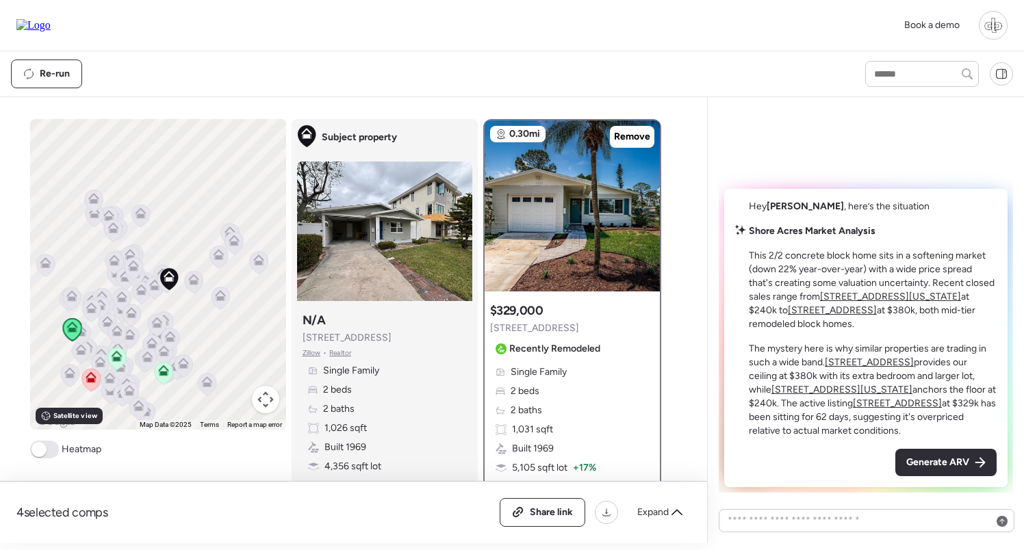
scroll to position [0, 0]
click at [930, 460] on span "Generate ARV" at bounding box center [937, 463] width 63 height 14
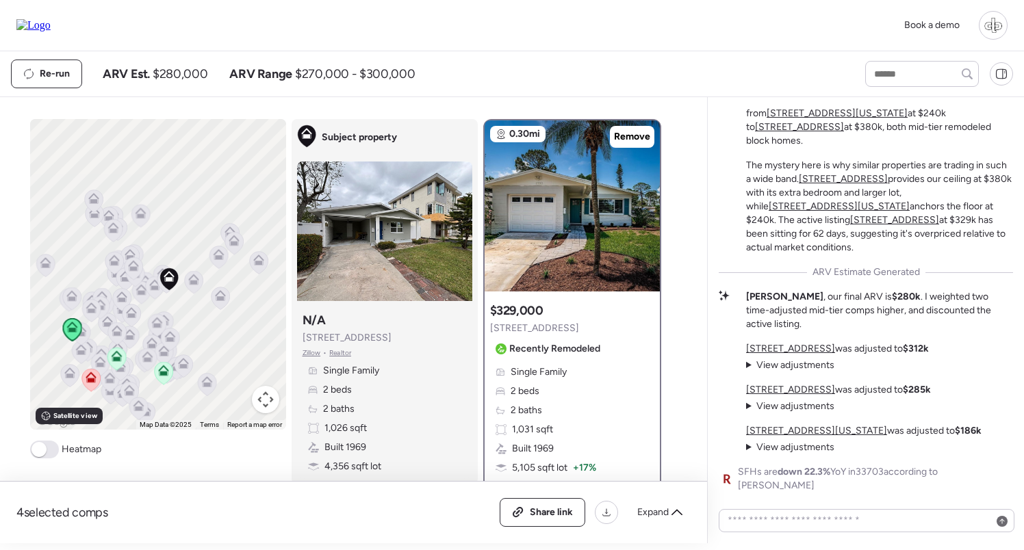
click at [799, 355] on u "[STREET_ADDRESS]" at bounding box center [790, 349] width 89 height 12
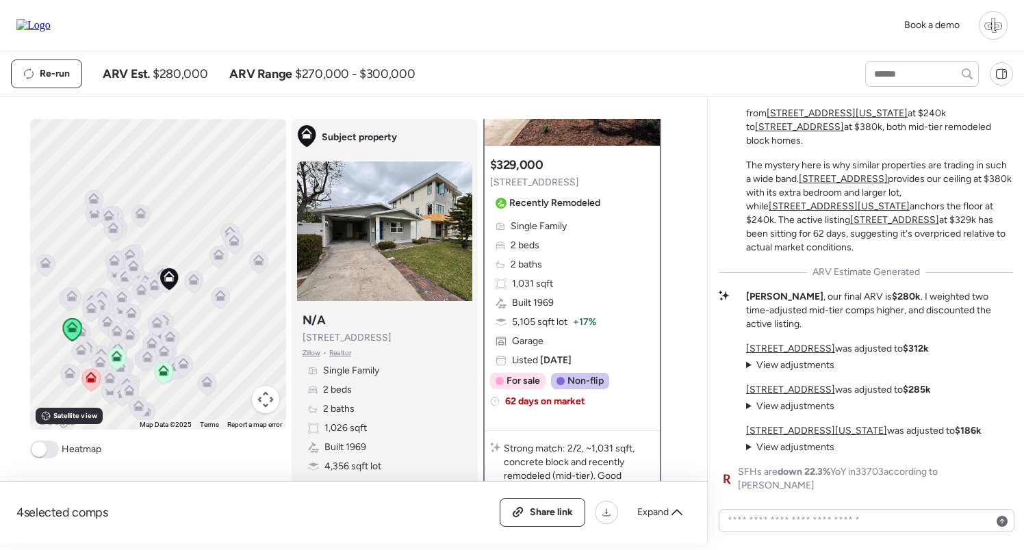
scroll to position [147, 0]
click at [782, 396] on u "[STREET_ADDRESS]" at bounding box center [790, 390] width 89 height 12
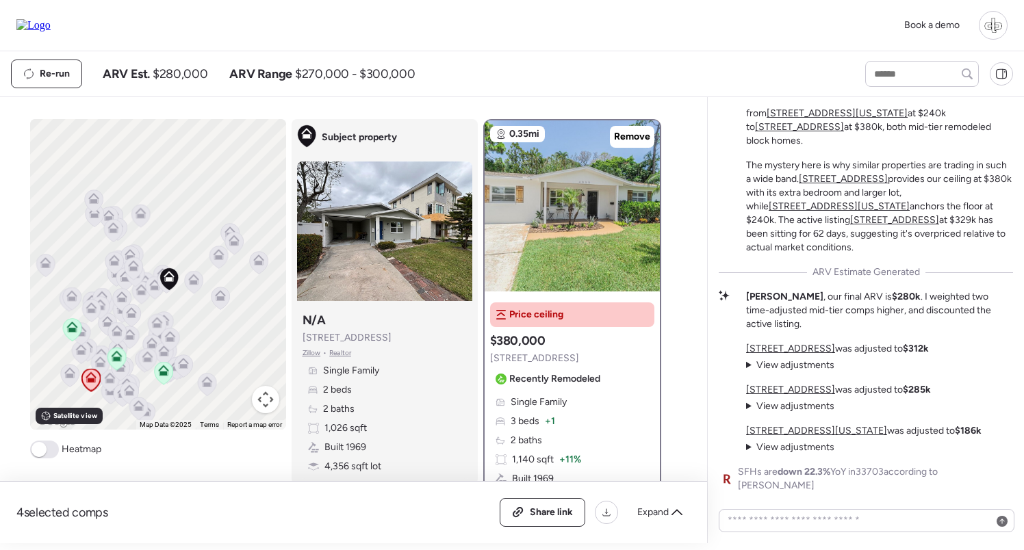
scroll to position [131, 0]
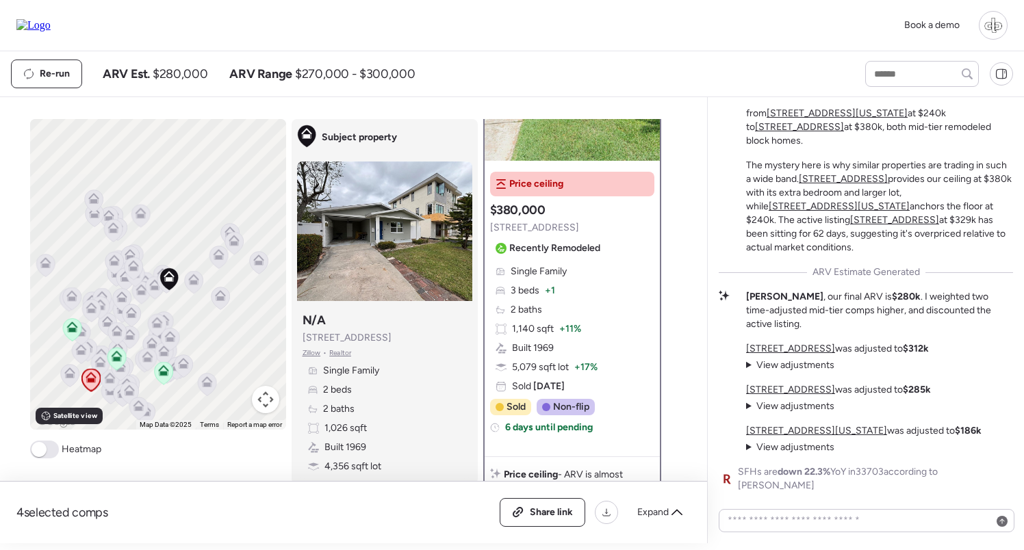
click at [782, 435] on div "[STREET_ADDRESS] was adjusted to $312k View adjustments Hide adjustments Subtra…" at bounding box center [863, 398] width 235 height 112
click at [782, 437] on u "[STREET_ADDRESS][US_STATE]" at bounding box center [816, 431] width 141 height 12
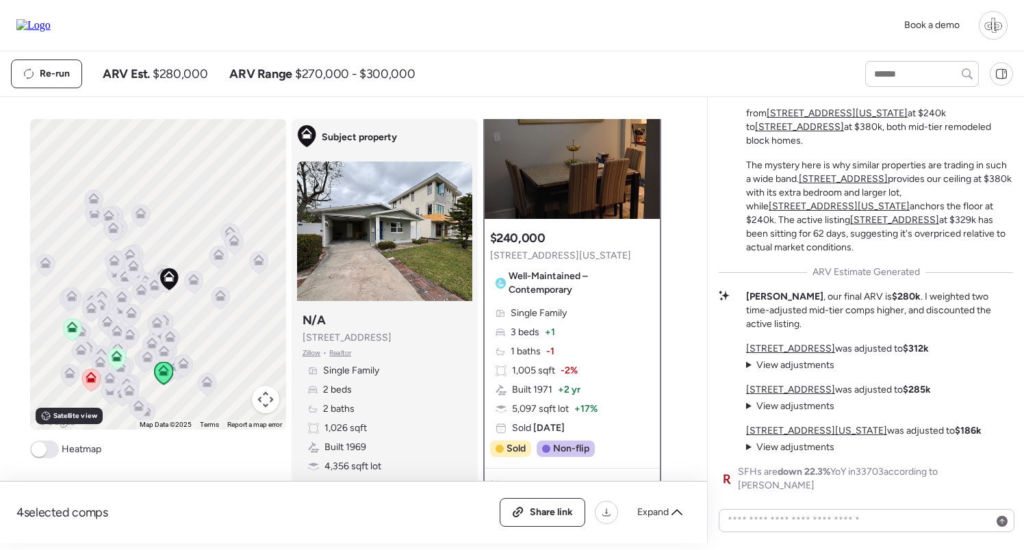
scroll to position [107, 0]
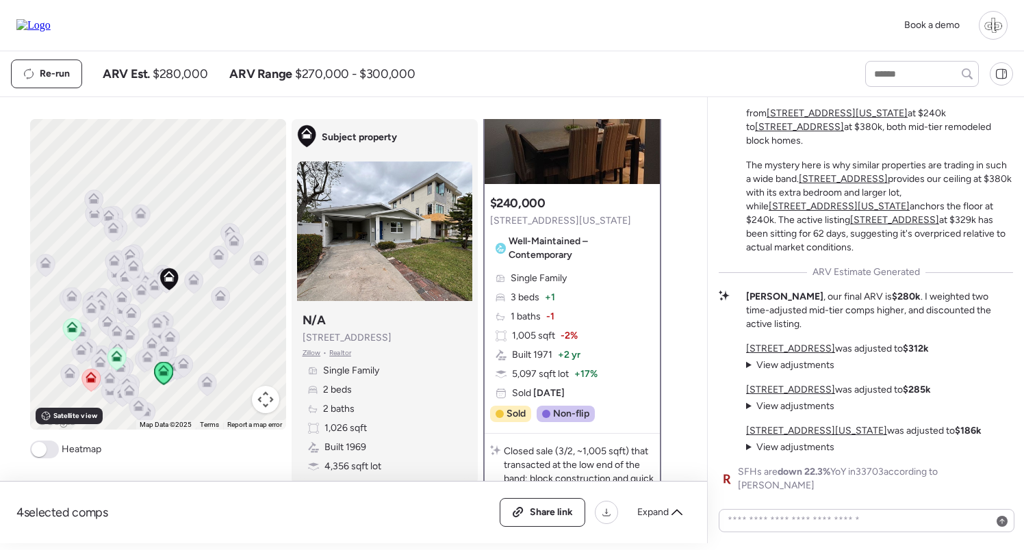
click at [791, 453] on span "View adjustments" at bounding box center [795, 447] width 78 height 12
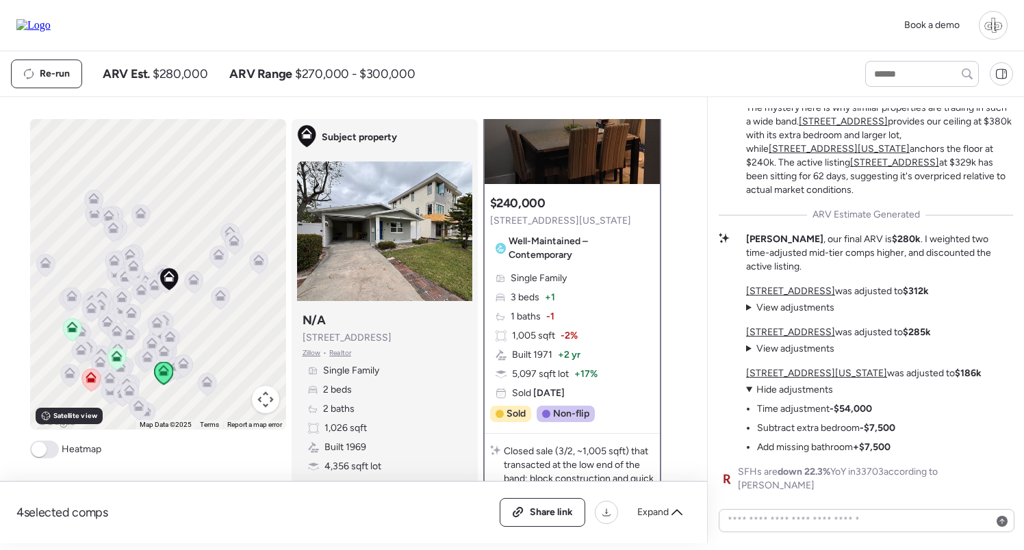
scroll to position [0, 0]
click at [803, 517] on textarea at bounding box center [866, 520] width 283 height 19
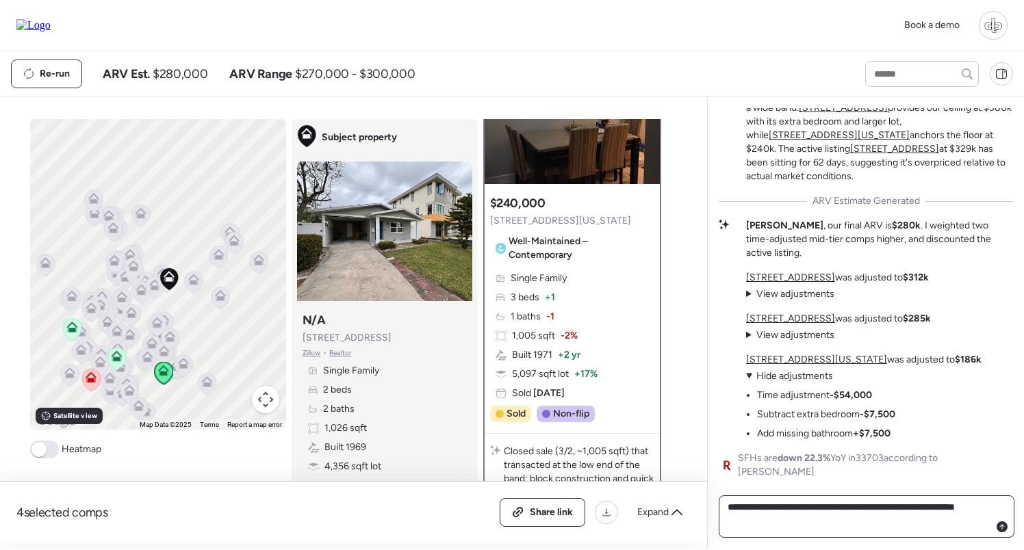
type textarea "**********"
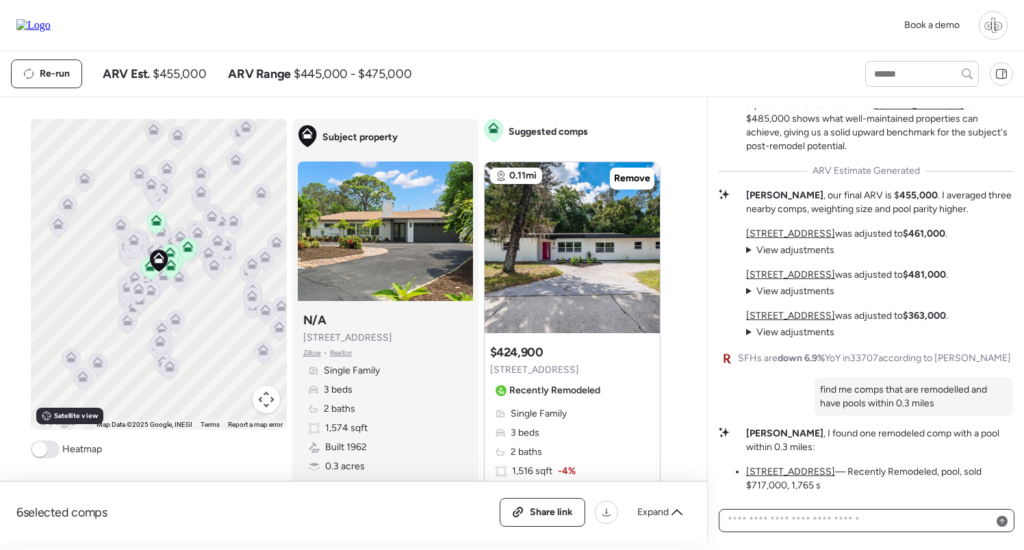
click at [853, 523] on textarea at bounding box center [866, 520] width 283 height 19
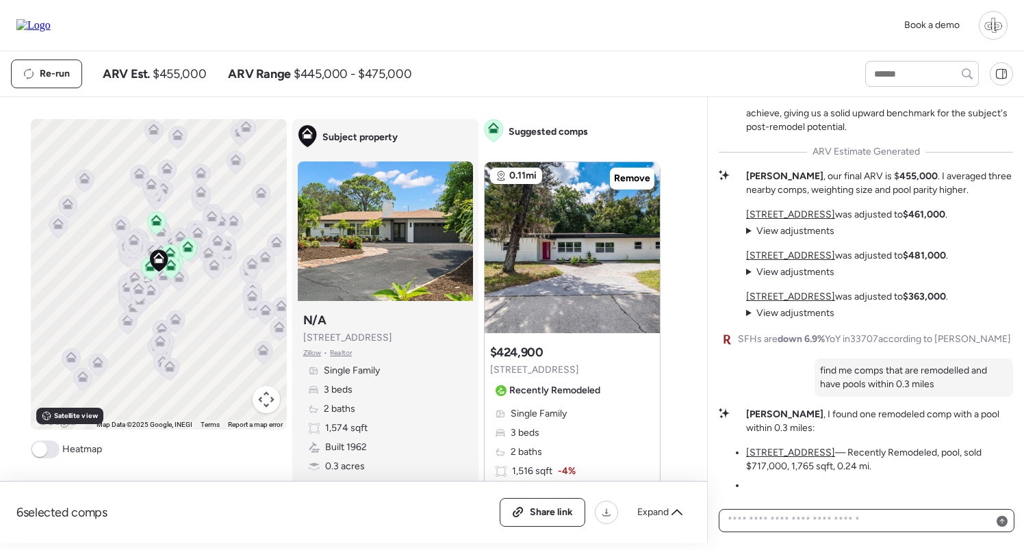
paste textarea "**********"
type textarea "**********"
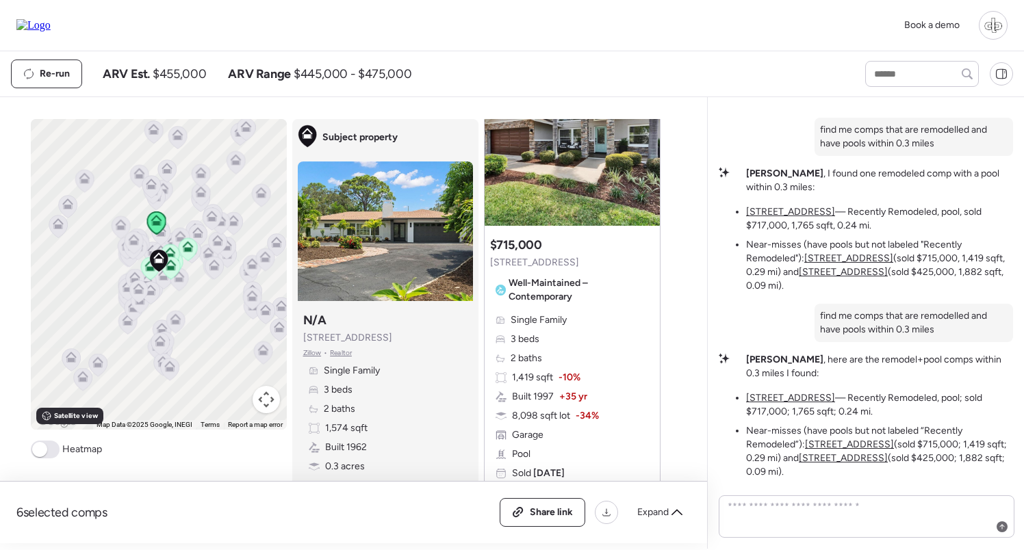
scroll to position [3458, 0]
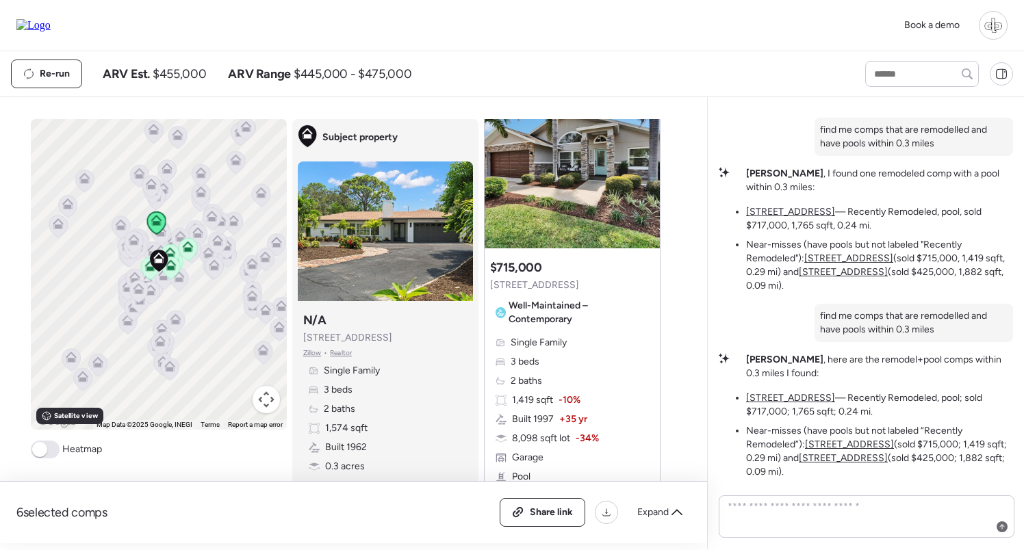
click at [523, 191] on div at bounding box center [572, 162] width 175 height 171
click at [524, 177] on div at bounding box center [572, 162] width 175 height 171
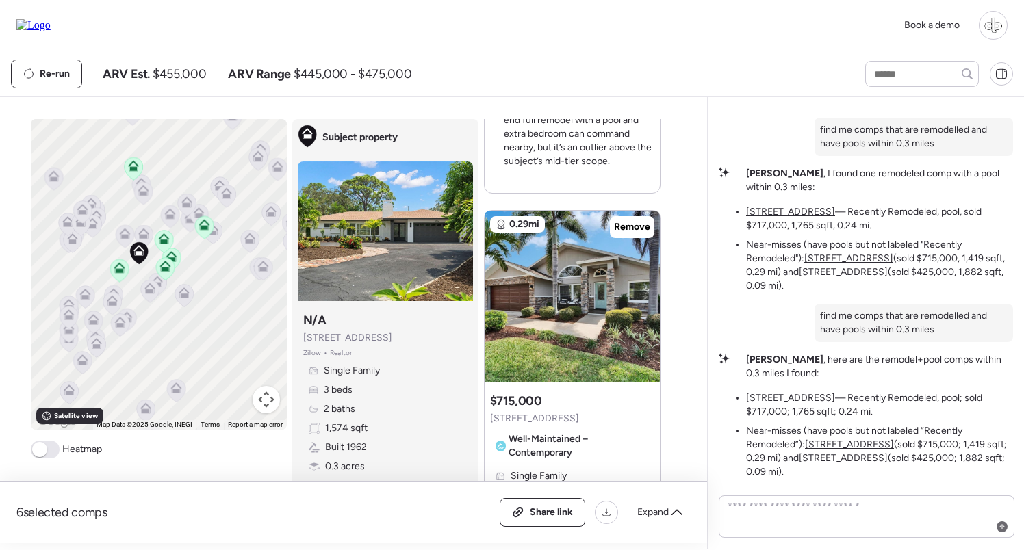
scroll to position [0, 0]
